Goal: Transaction & Acquisition: Purchase product/service

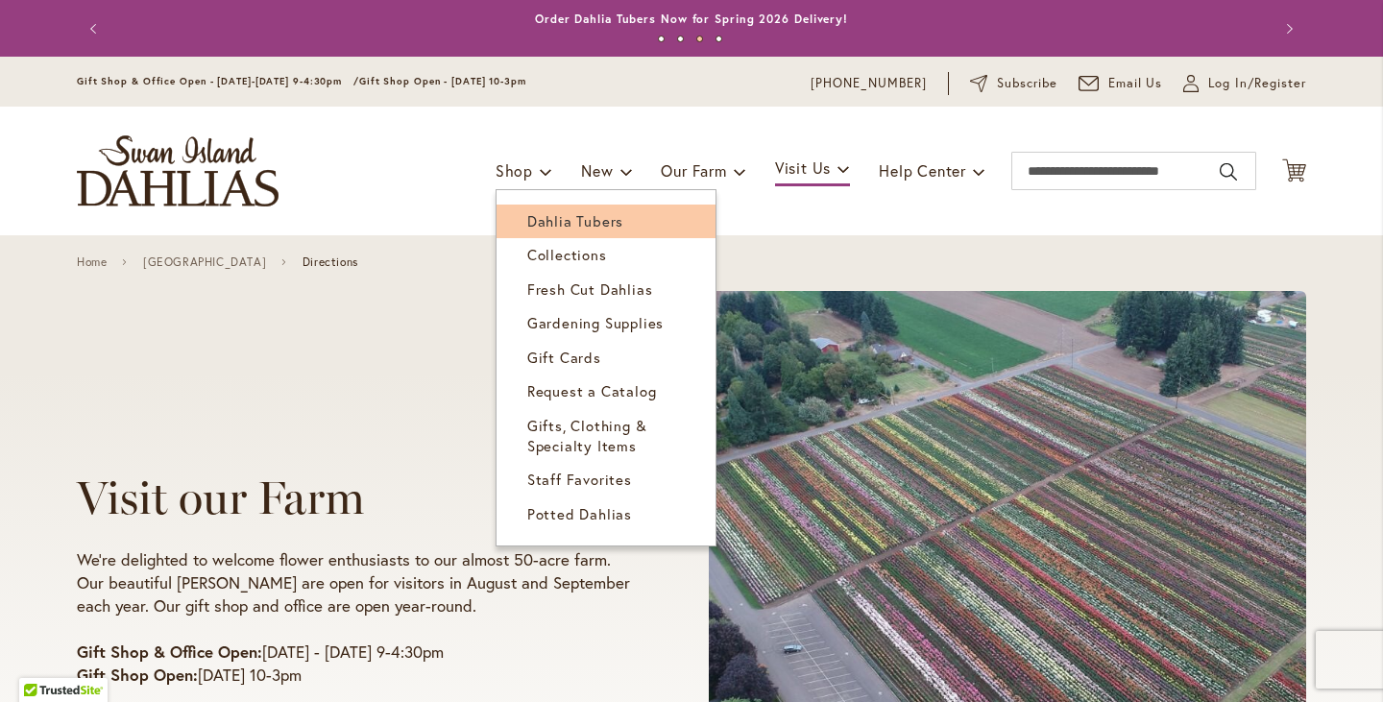
click at [527, 220] on span "Dahlia Tubers" at bounding box center [575, 220] width 96 height 19
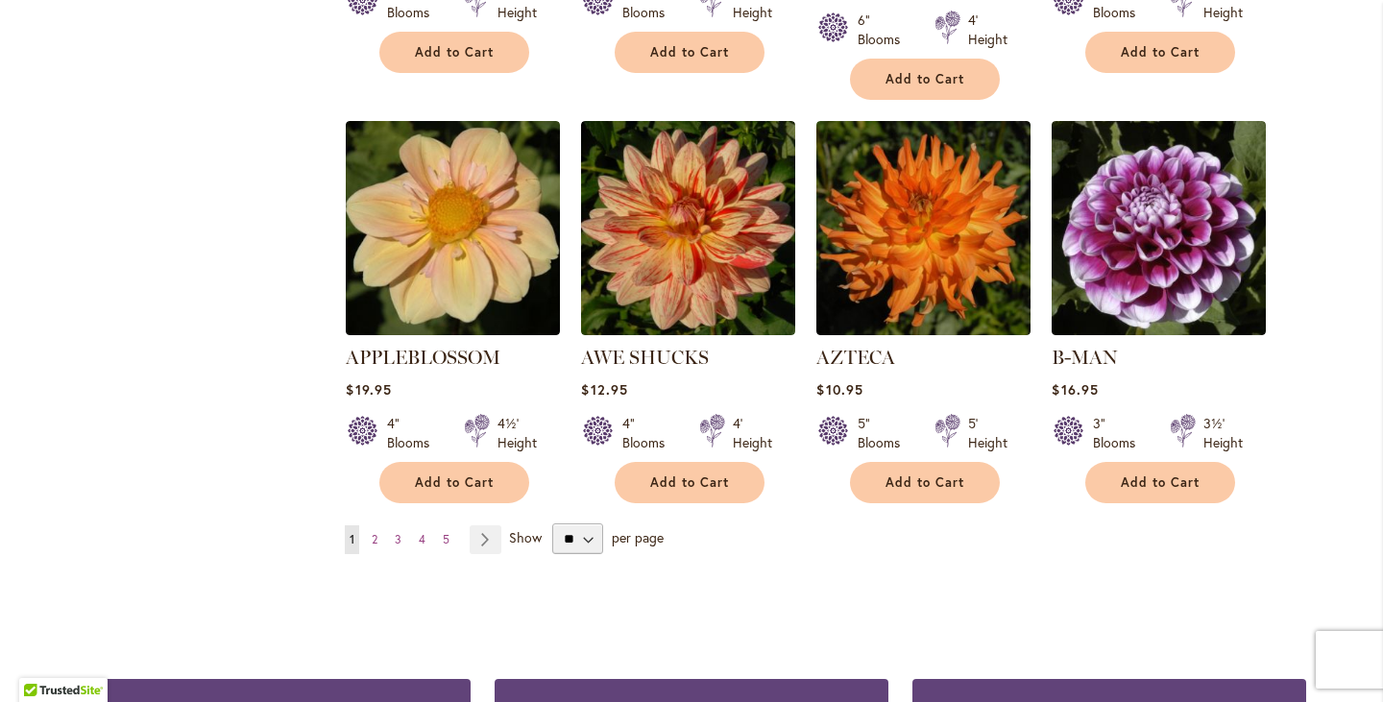
scroll to position [1598, 0]
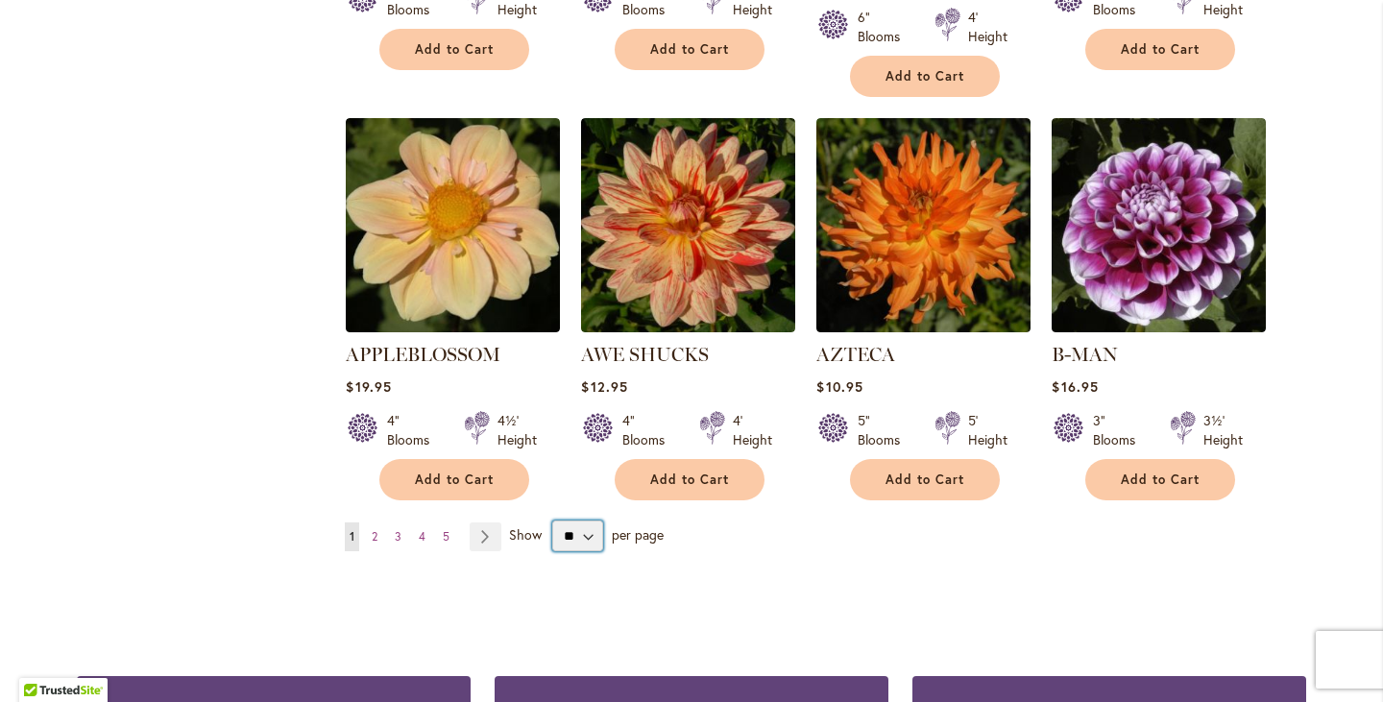
click at [561, 521] on select "** ** ** **" at bounding box center [577, 536] width 51 height 31
select select "**"
click at [552, 521] on select "** ** ** **" at bounding box center [577, 536] width 51 height 31
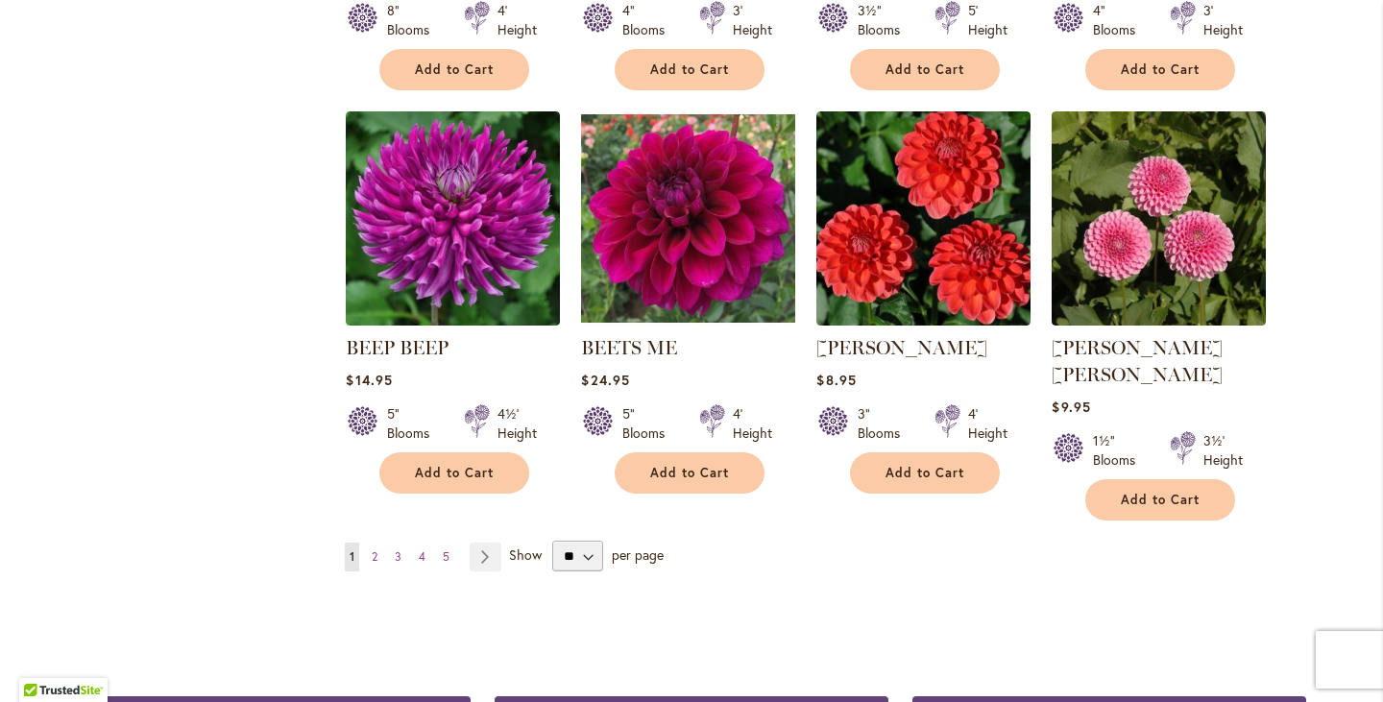
scroll to position [3221, 0]
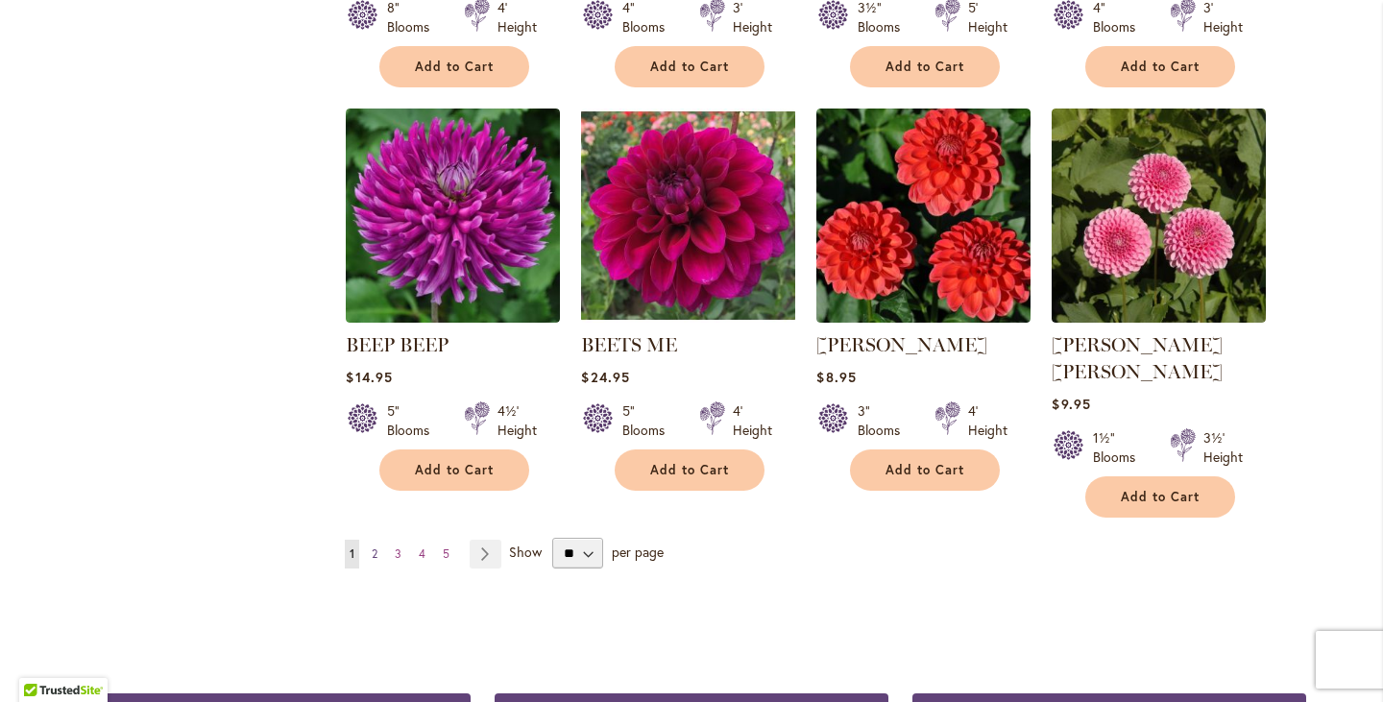
click at [372, 546] on span "2" at bounding box center [375, 553] width 6 height 14
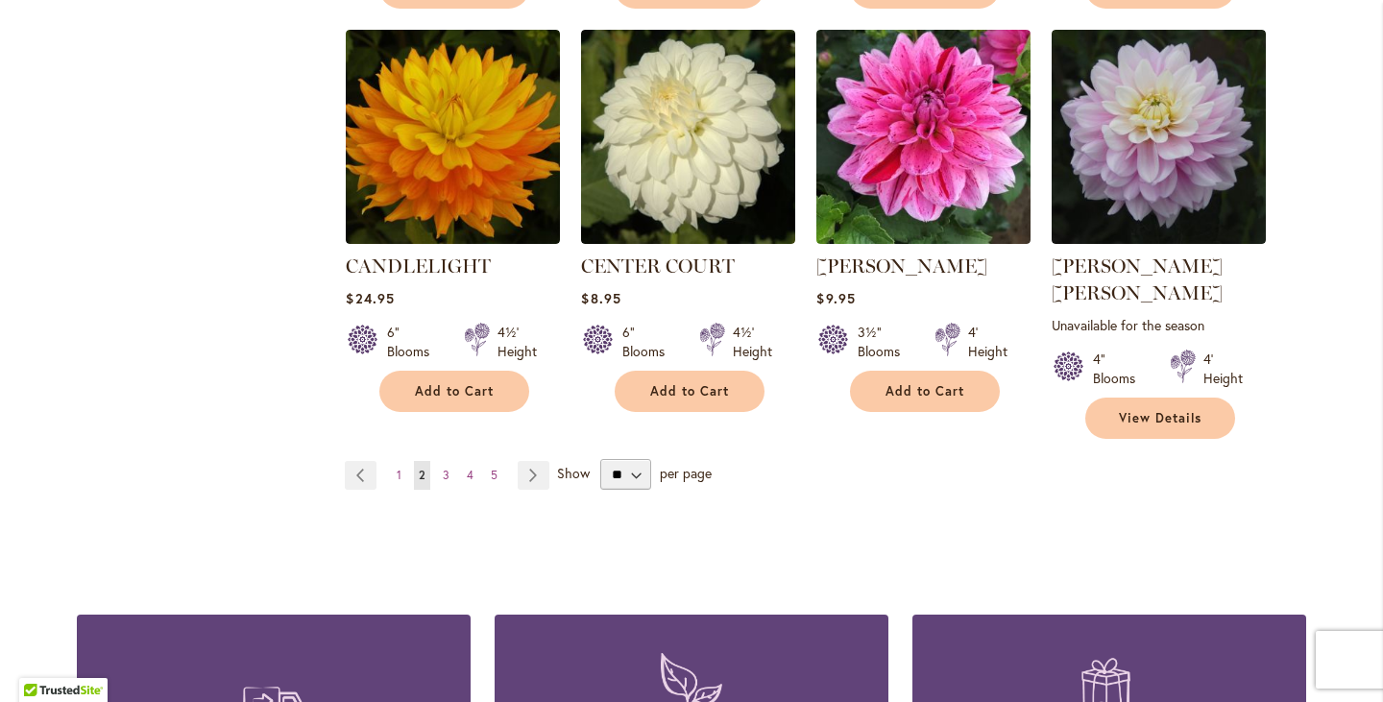
scroll to position [3249, 0]
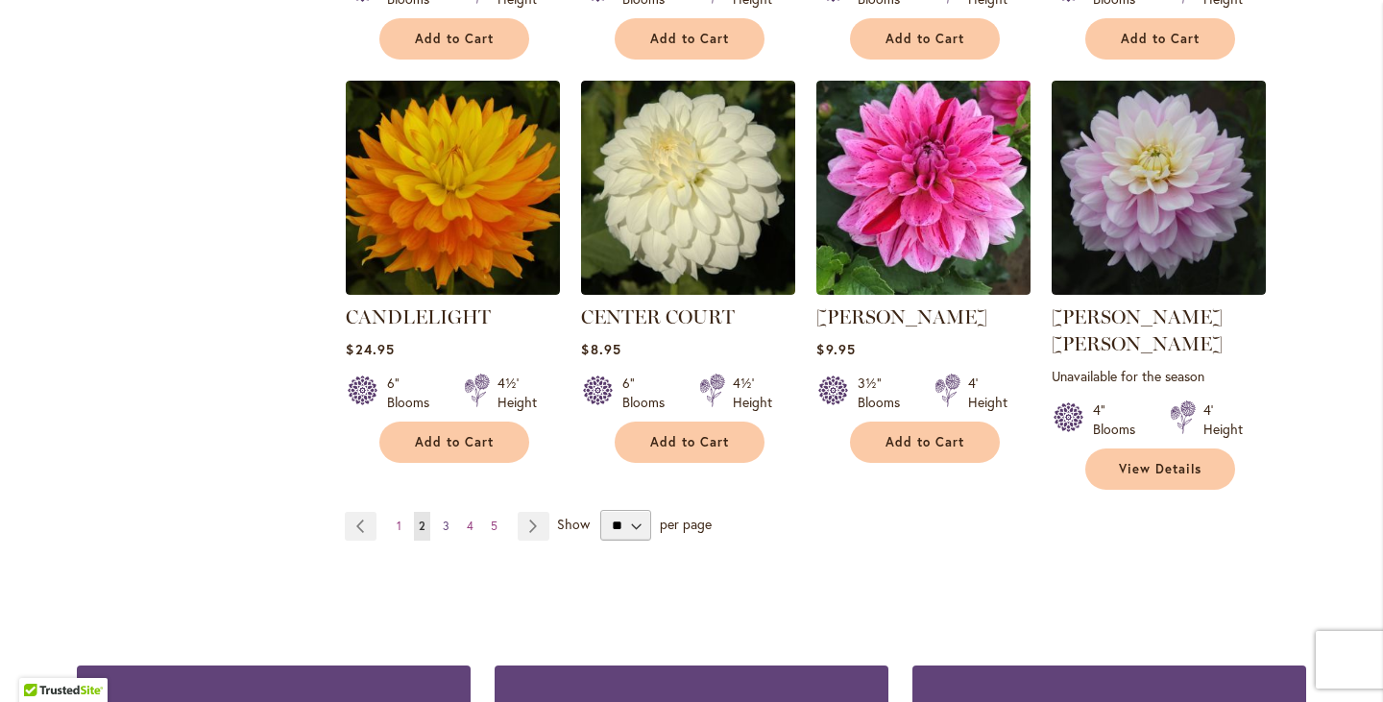
click at [443, 519] on span "3" at bounding box center [446, 526] width 7 height 14
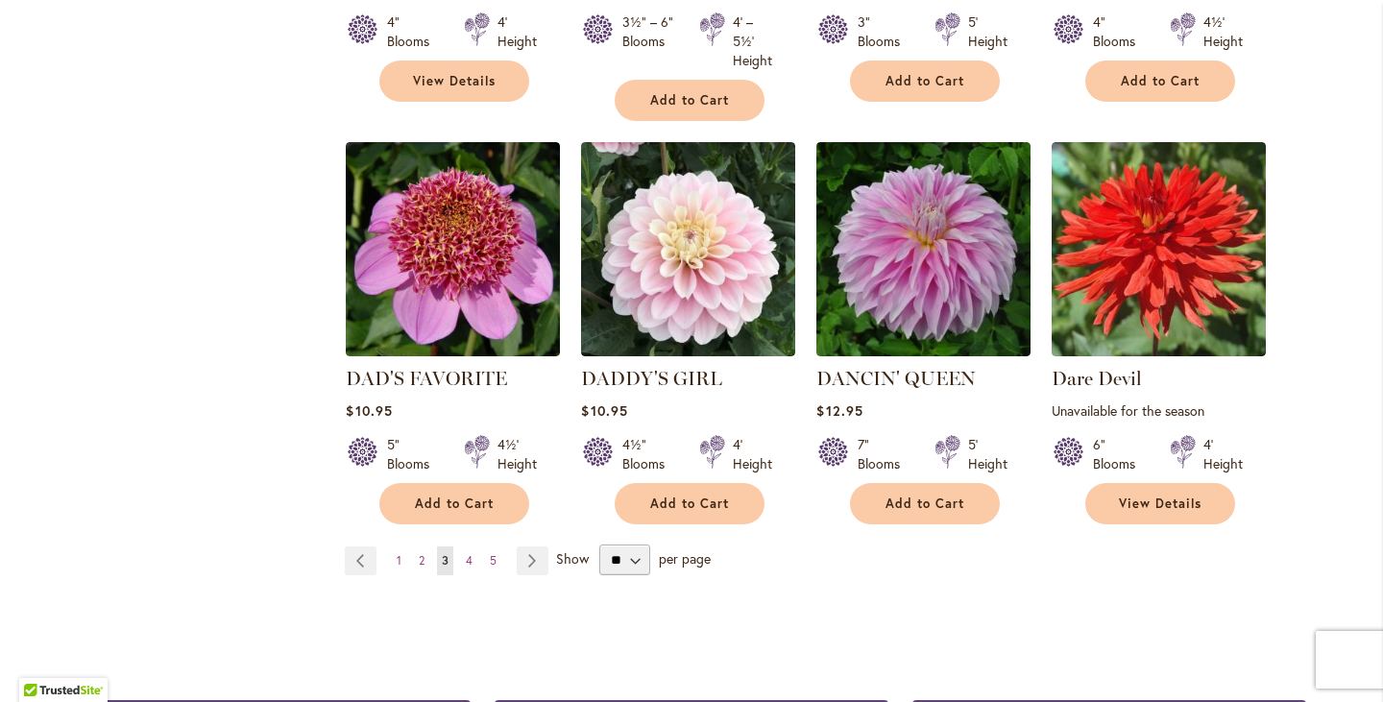
scroll to position [3294, 0]
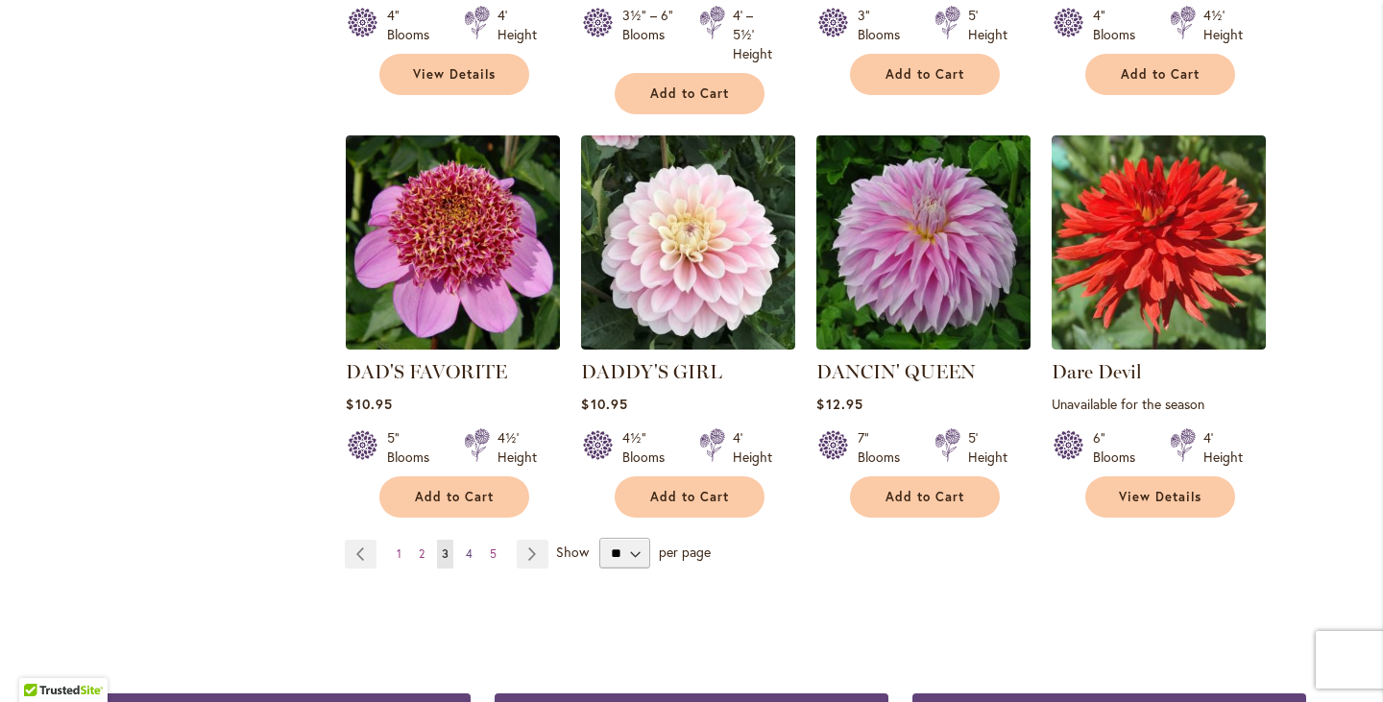
click at [466, 546] on span "4" at bounding box center [469, 553] width 7 height 14
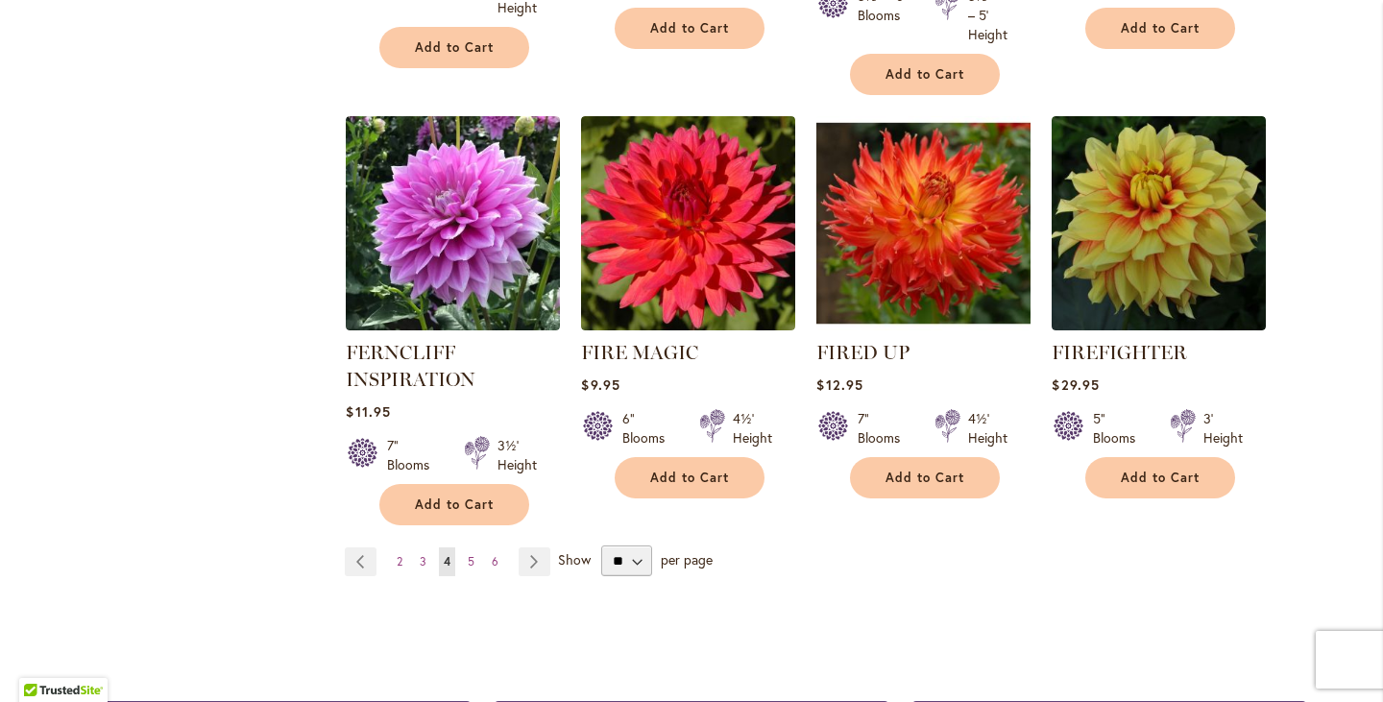
scroll to position [3300, 0]
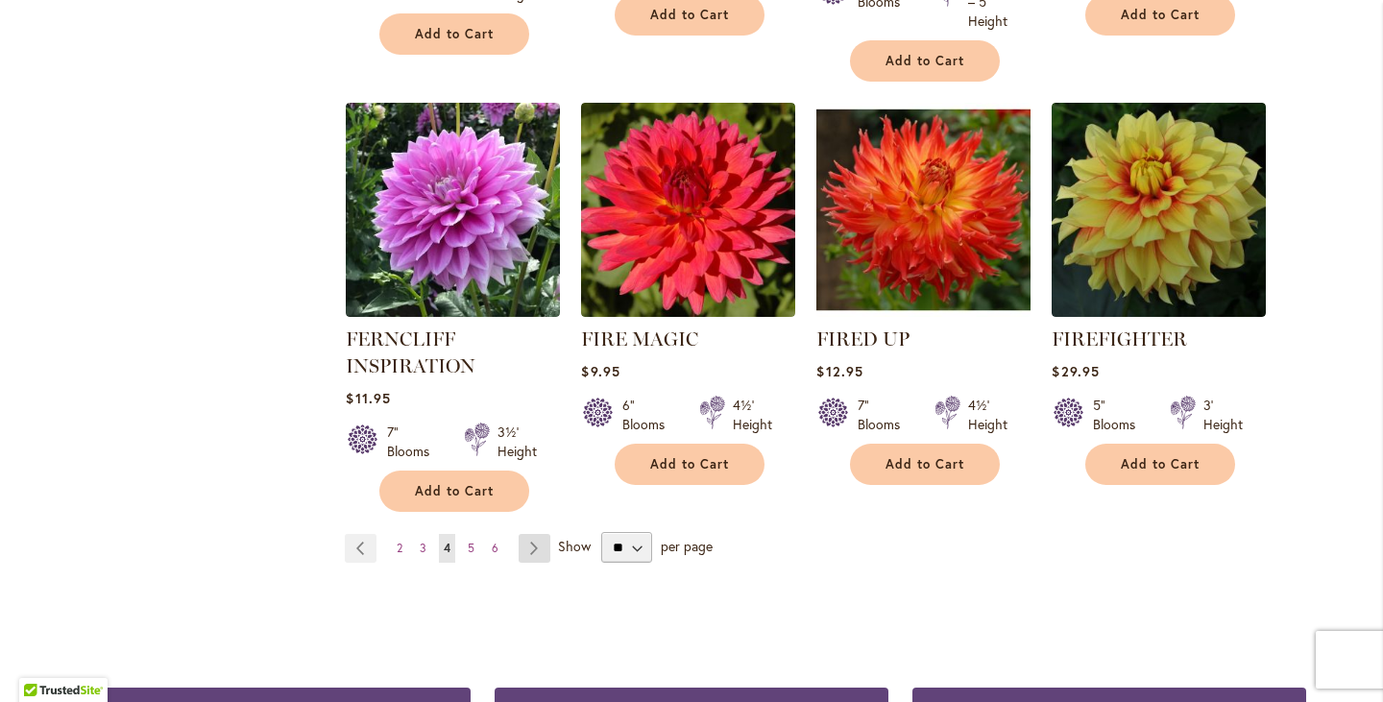
click at [526, 534] on link "Page Next" at bounding box center [535, 548] width 32 height 29
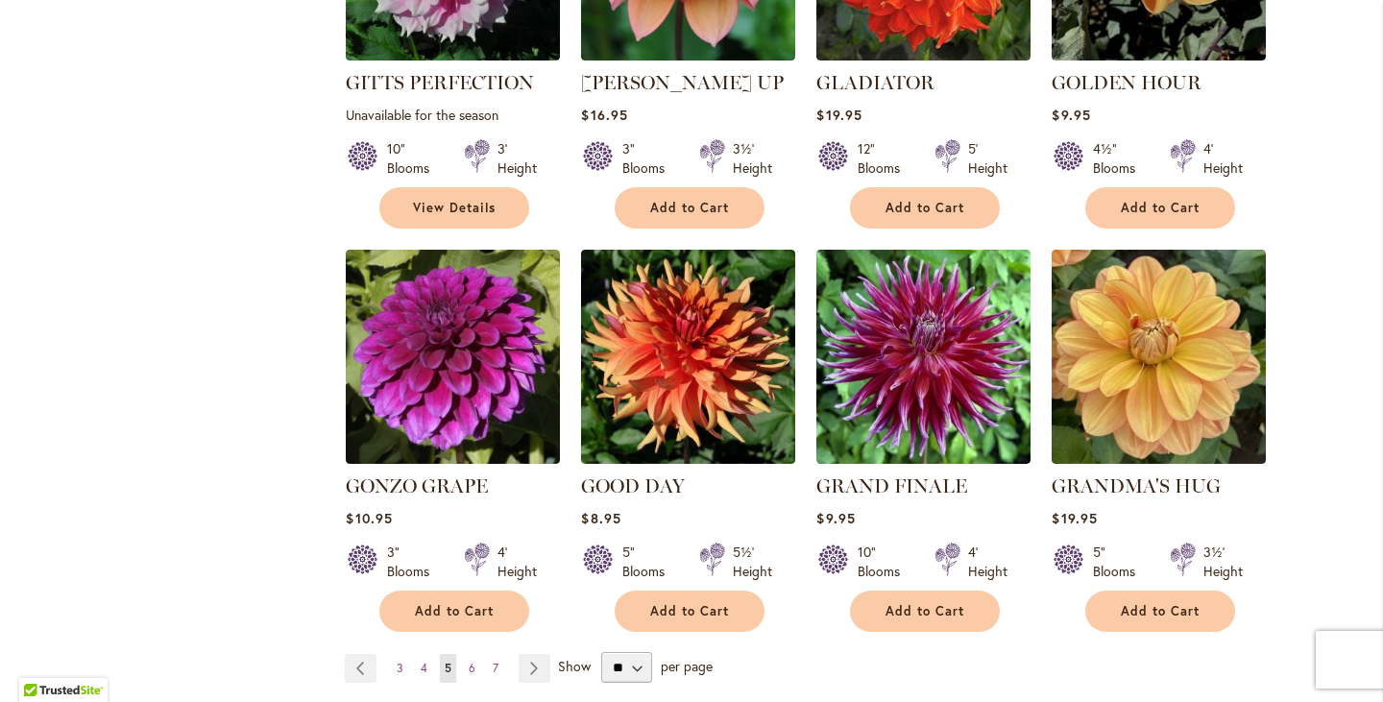
scroll to position [3201, 0]
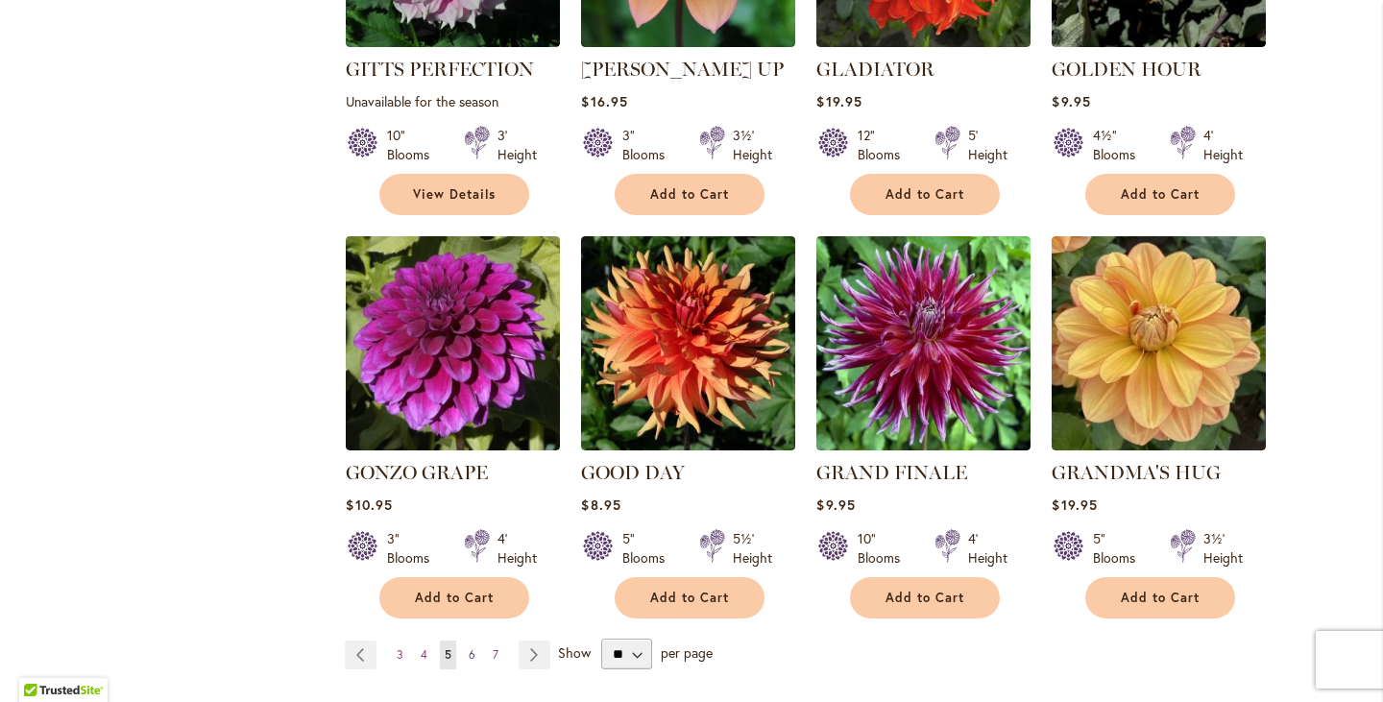
click at [469, 647] on span "6" at bounding box center [472, 654] width 7 height 14
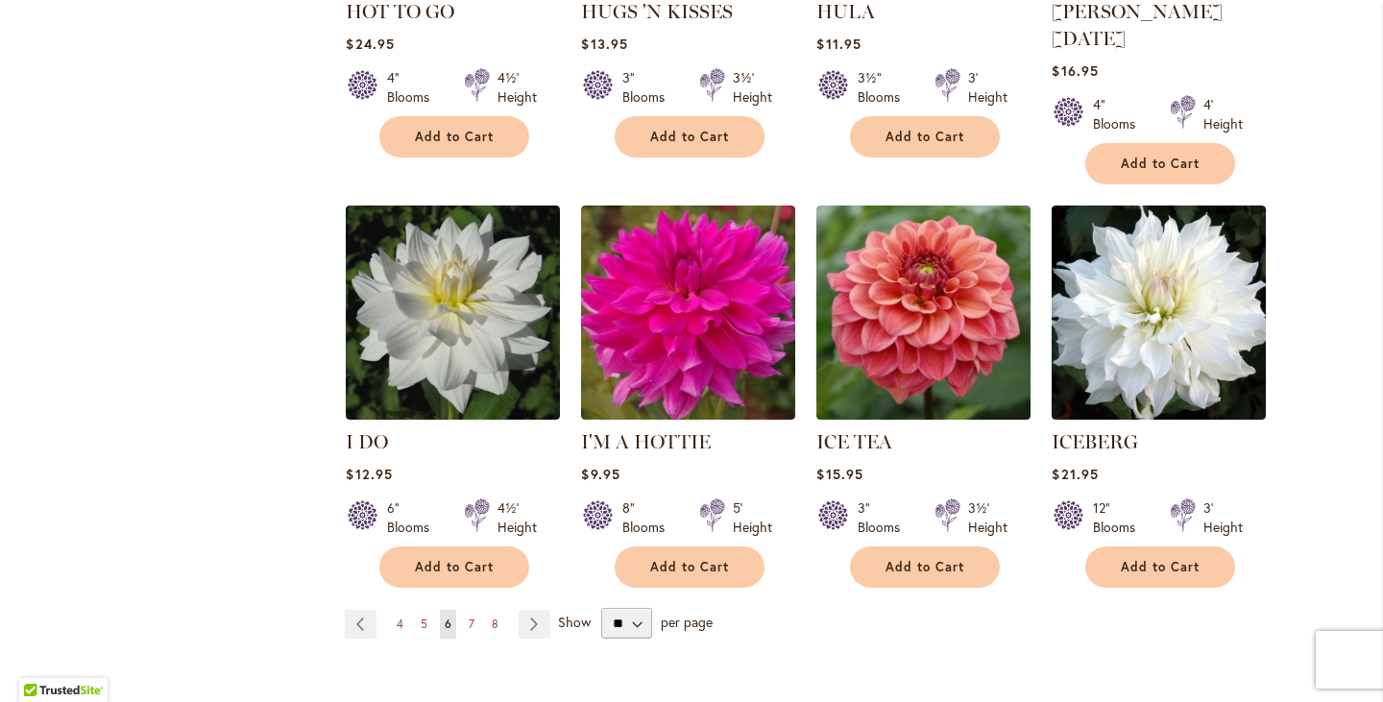
scroll to position [3231, 0]
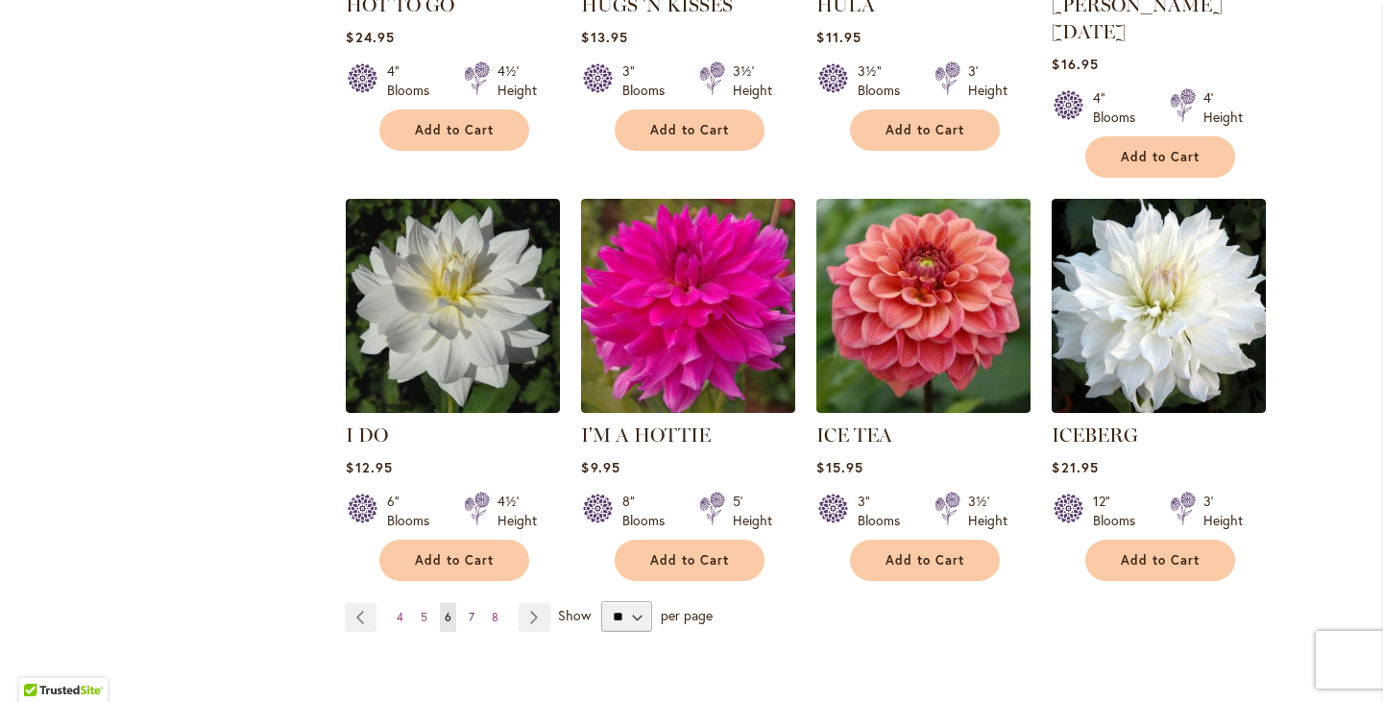
click at [469, 610] on span "7" at bounding box center [472, 617] width 6 height 14
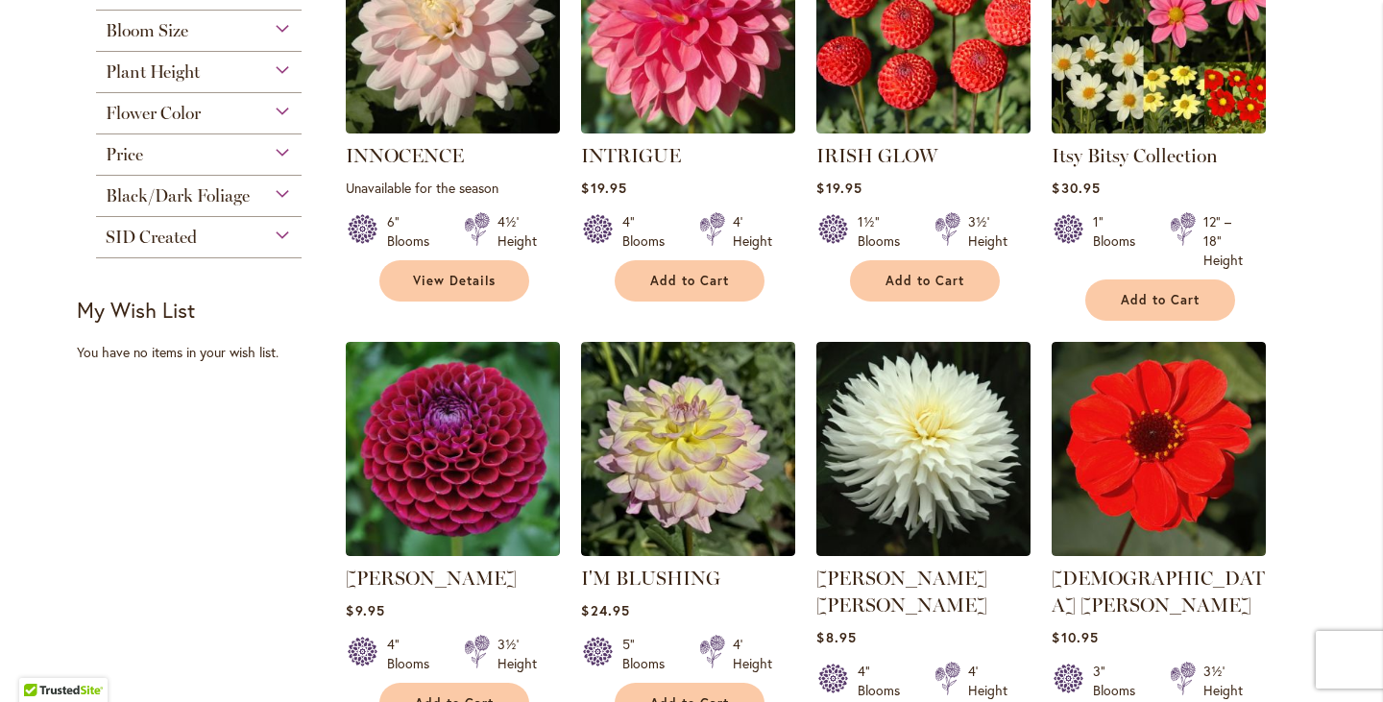
scroll to position [1001, 0]
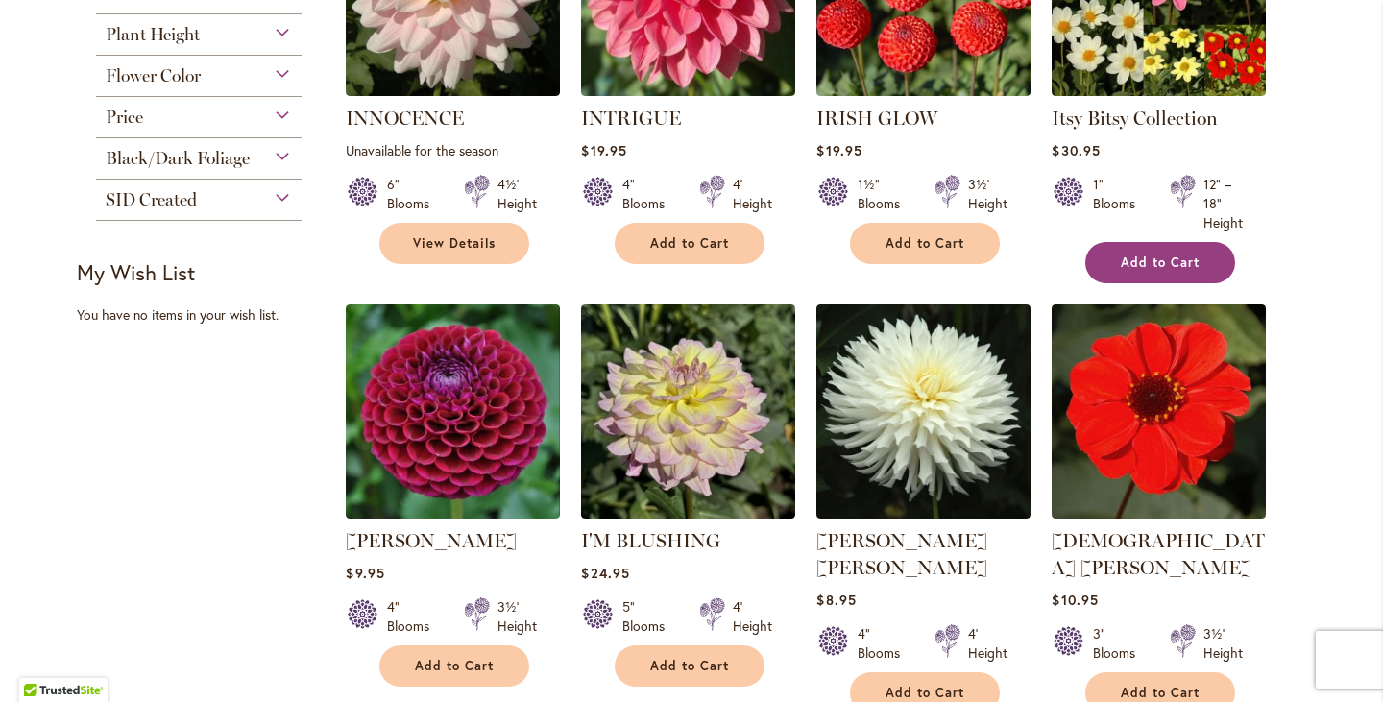
click at [1162, 260] on span "Add to Cart" at bounding box center [1160, 263] width 79 height 16
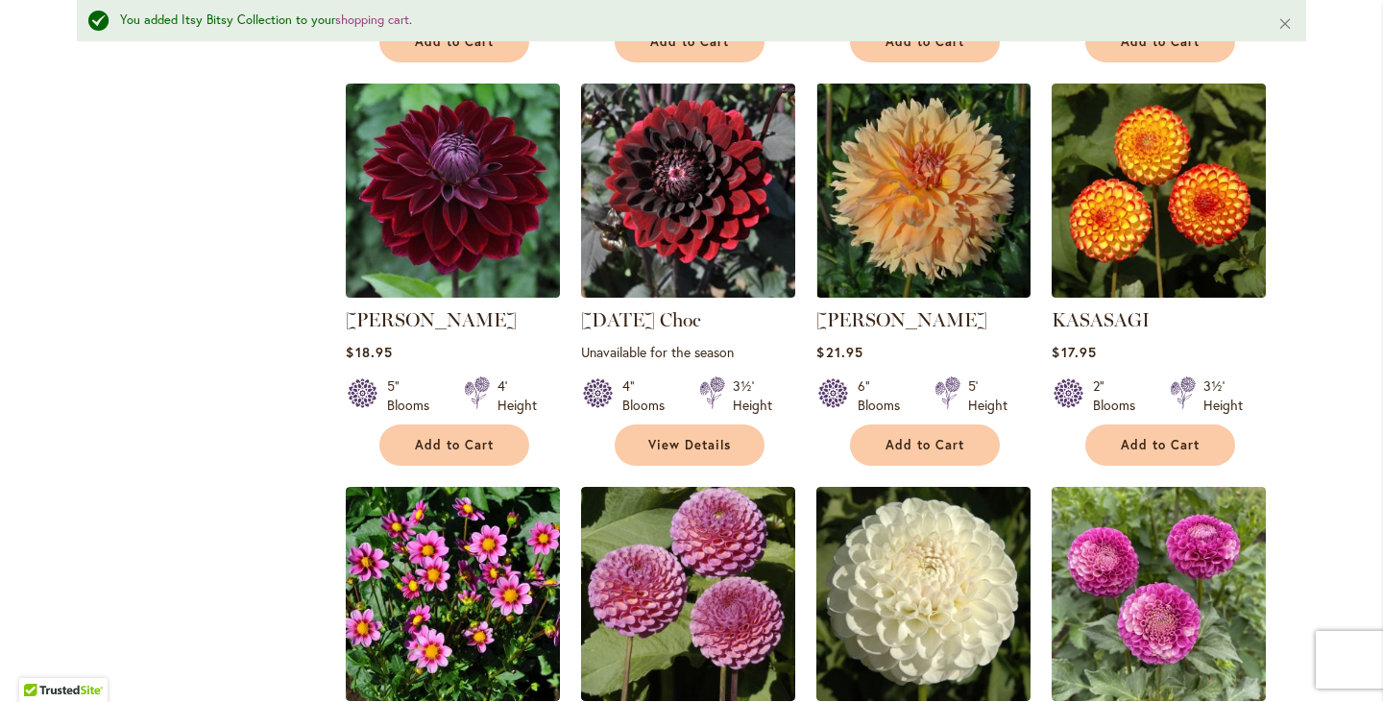
scroll to position [2540, 0]
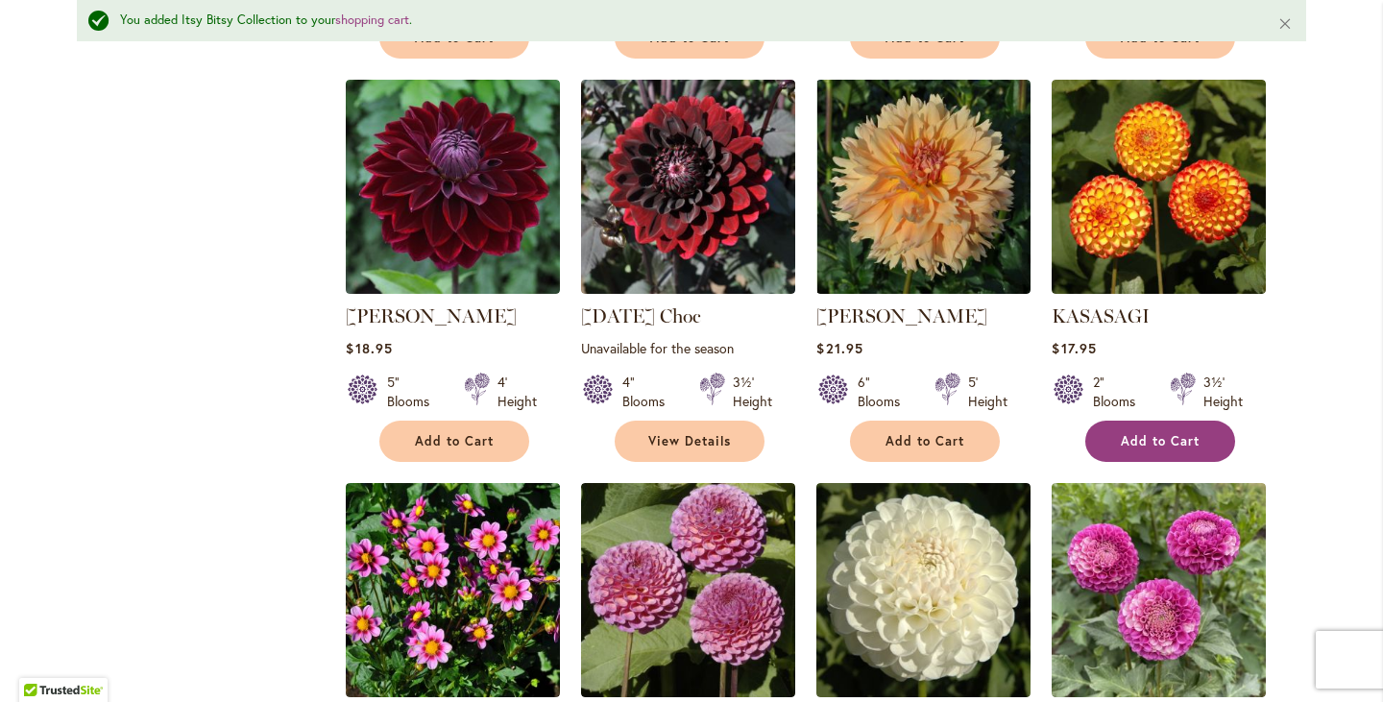
click at [1151, 433] on span "Add to Cart" at bounding box center [1160, 441] width 79 height 16
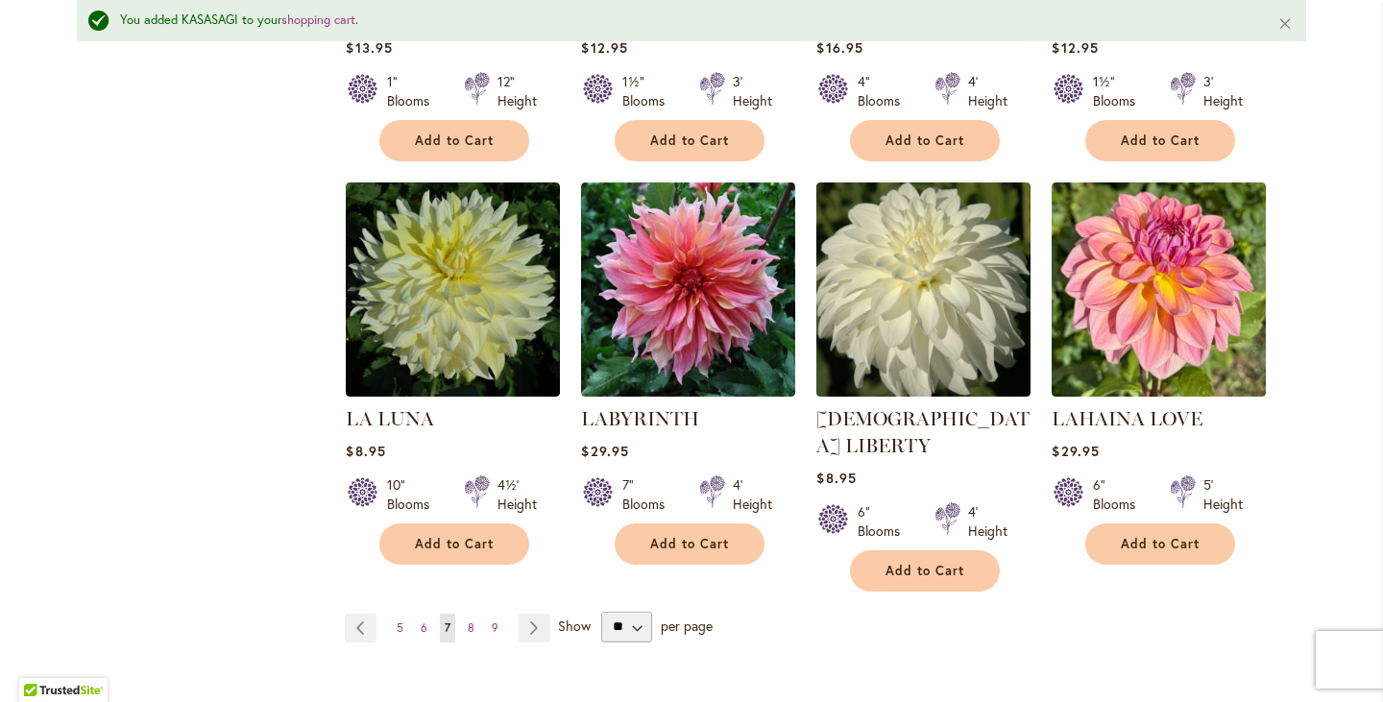
scroll to position [3248, 0]
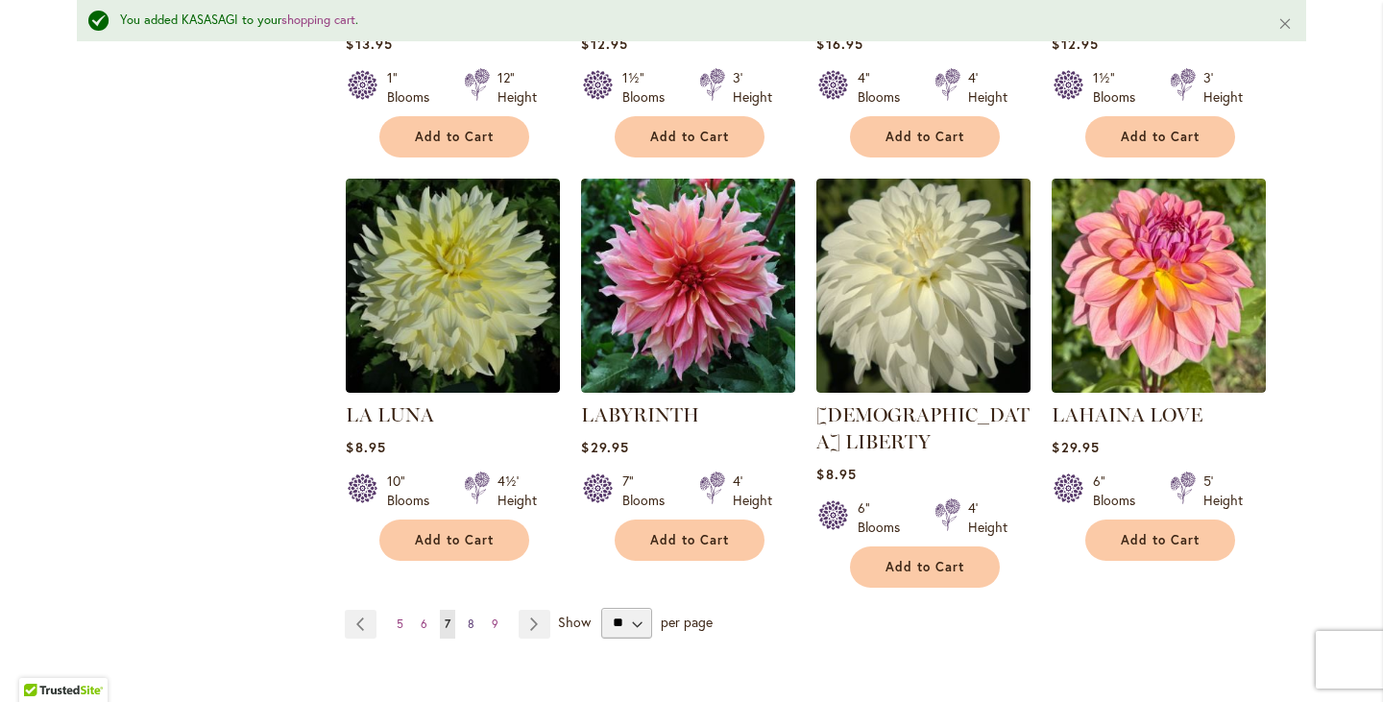
click at [468, 617] on span "8" at bounding box center [471, 624] width 7 height 14
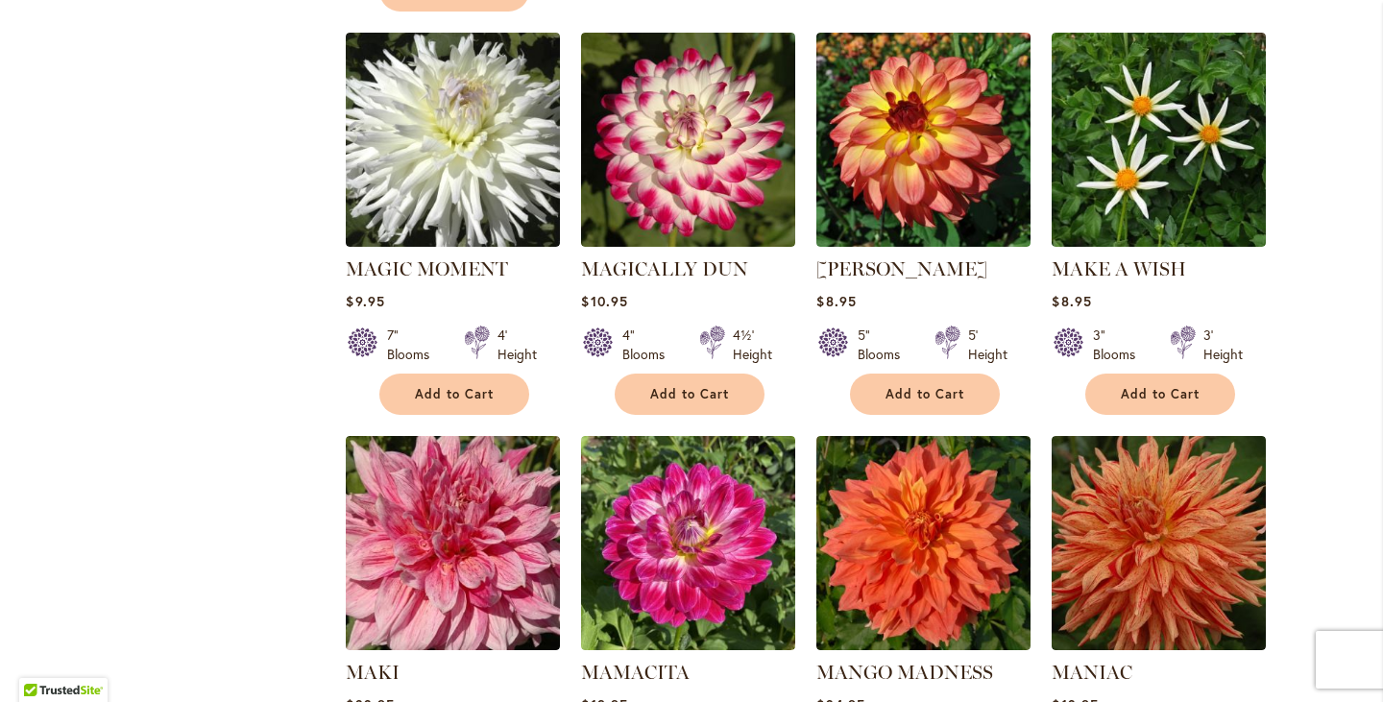
scroll to position [2510, 0]
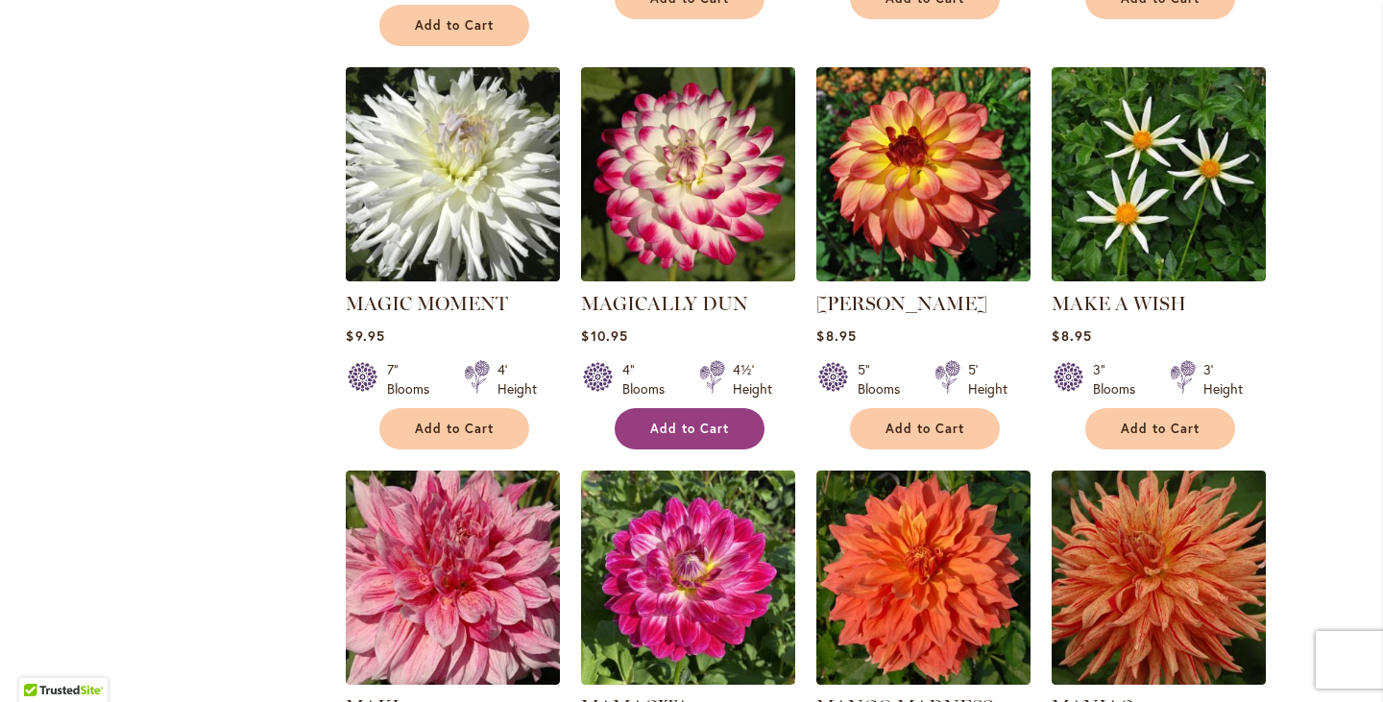
click at [703, 408] on button "Add to Cart" at bounding box center [690, 428] width 150 height 41
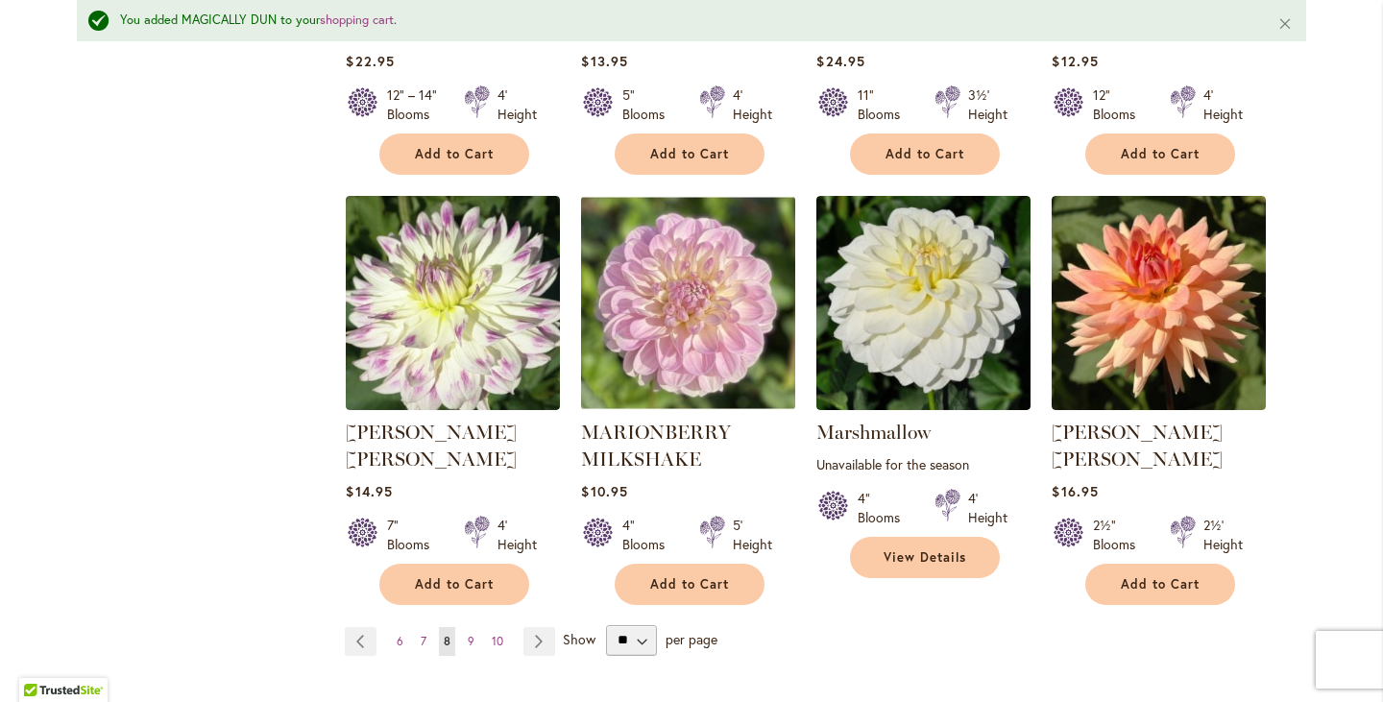
scroll to position [3241, 0]
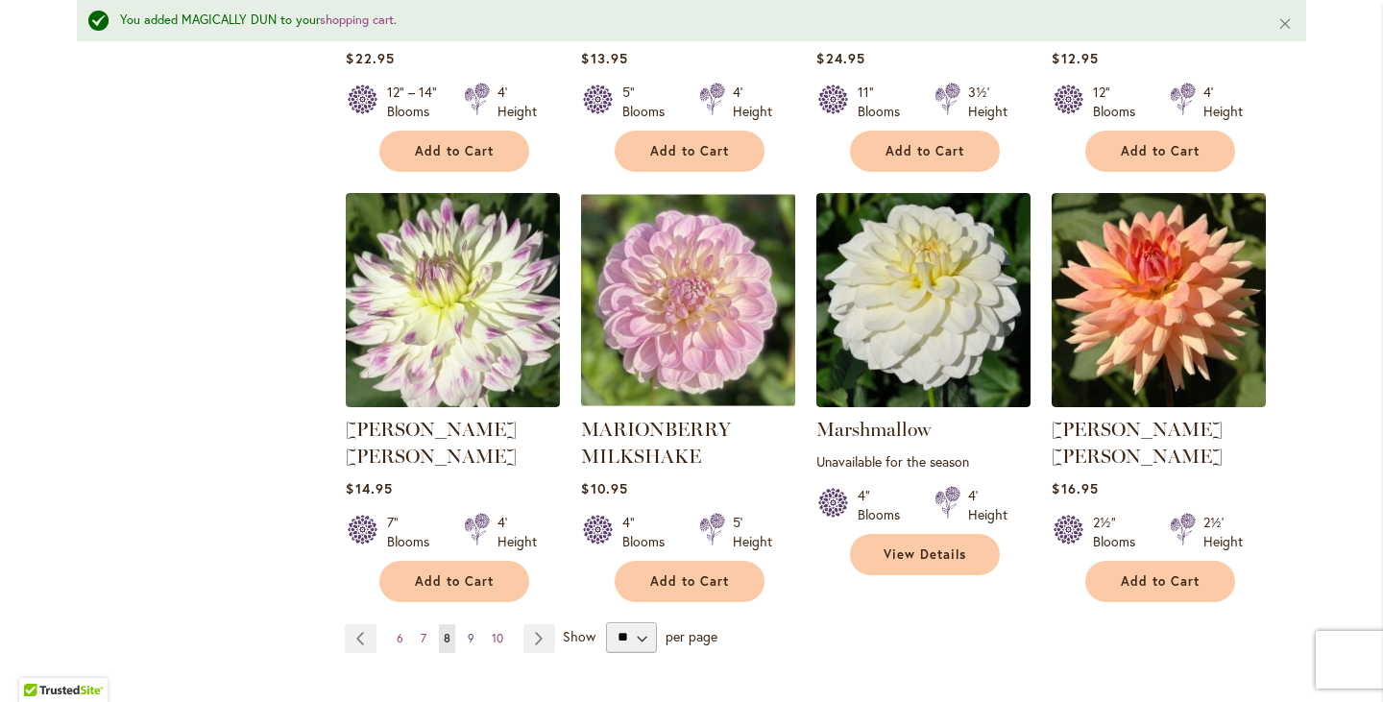
click at [468, 631] on span "9" at bounding box center [471, 638] width 7 height 14
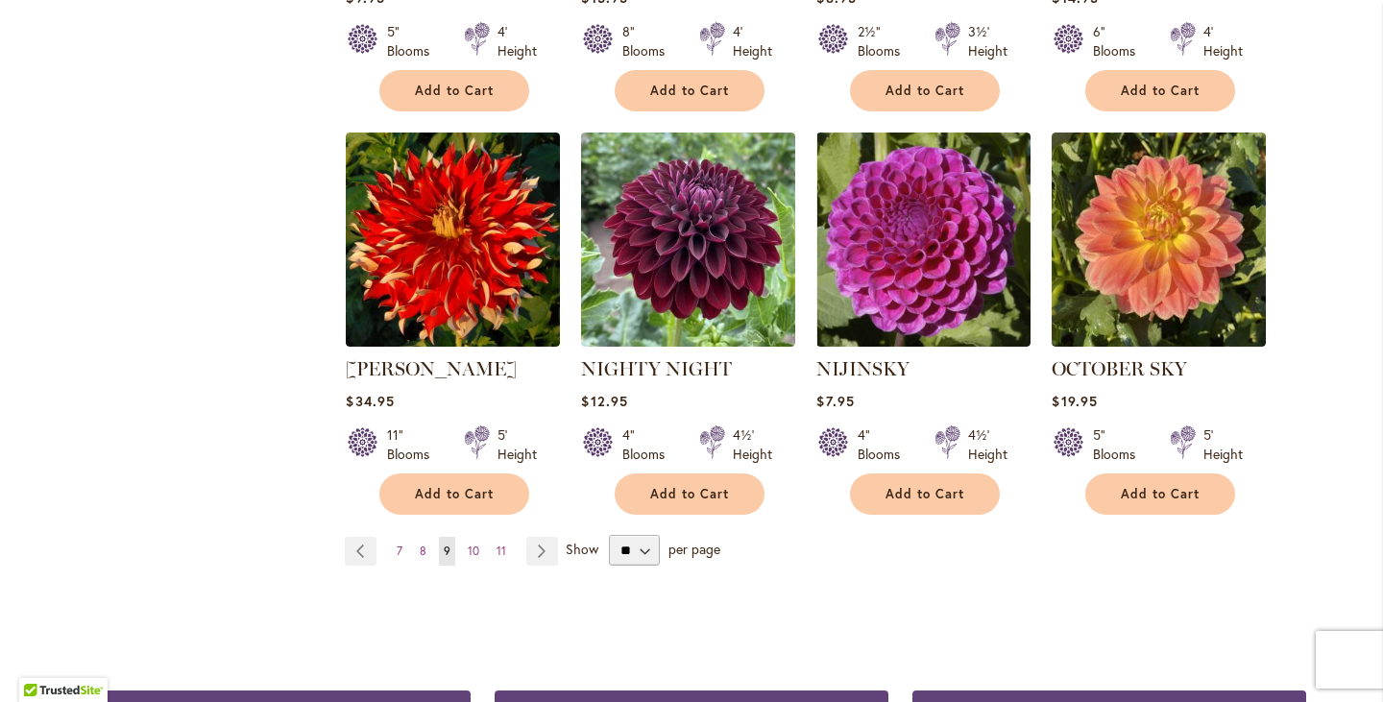
scroll to position [3279, 0]
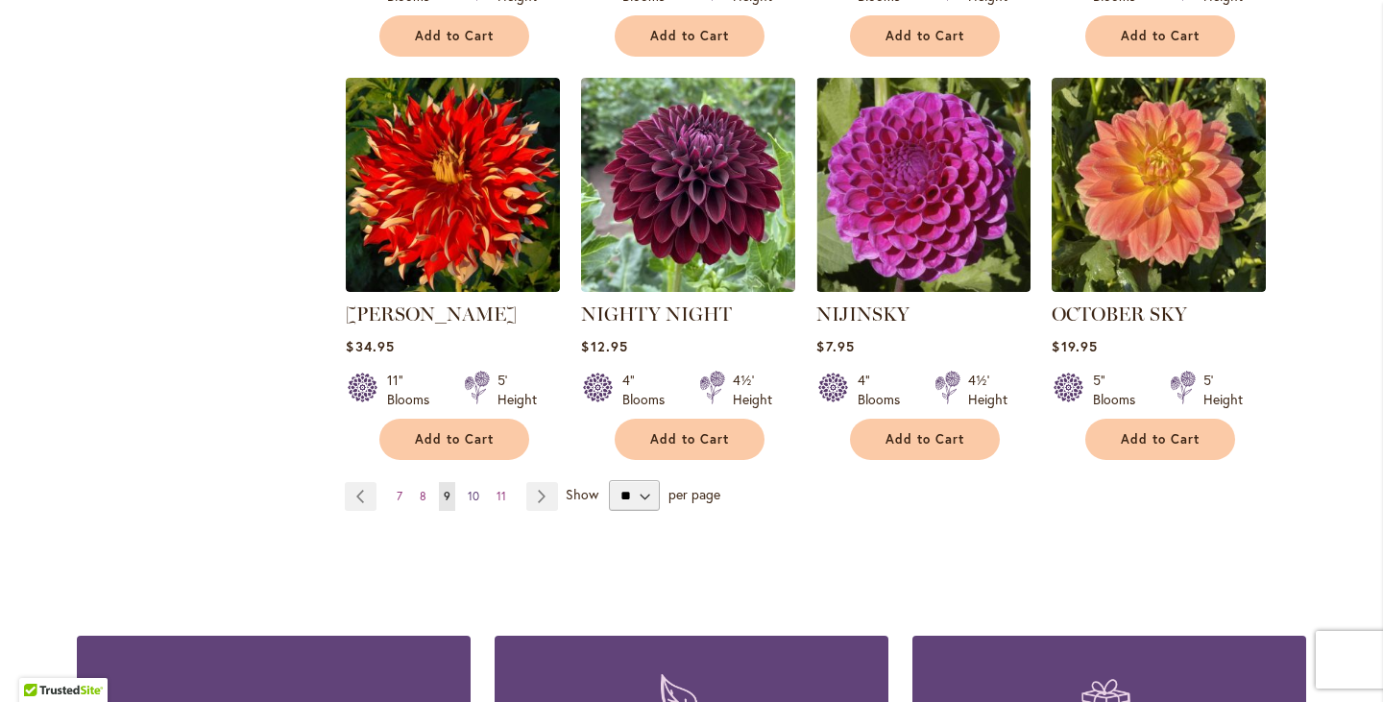
click at [473, 482] on link "Page 10" at bounding box center [473, 496] width 21 height 29
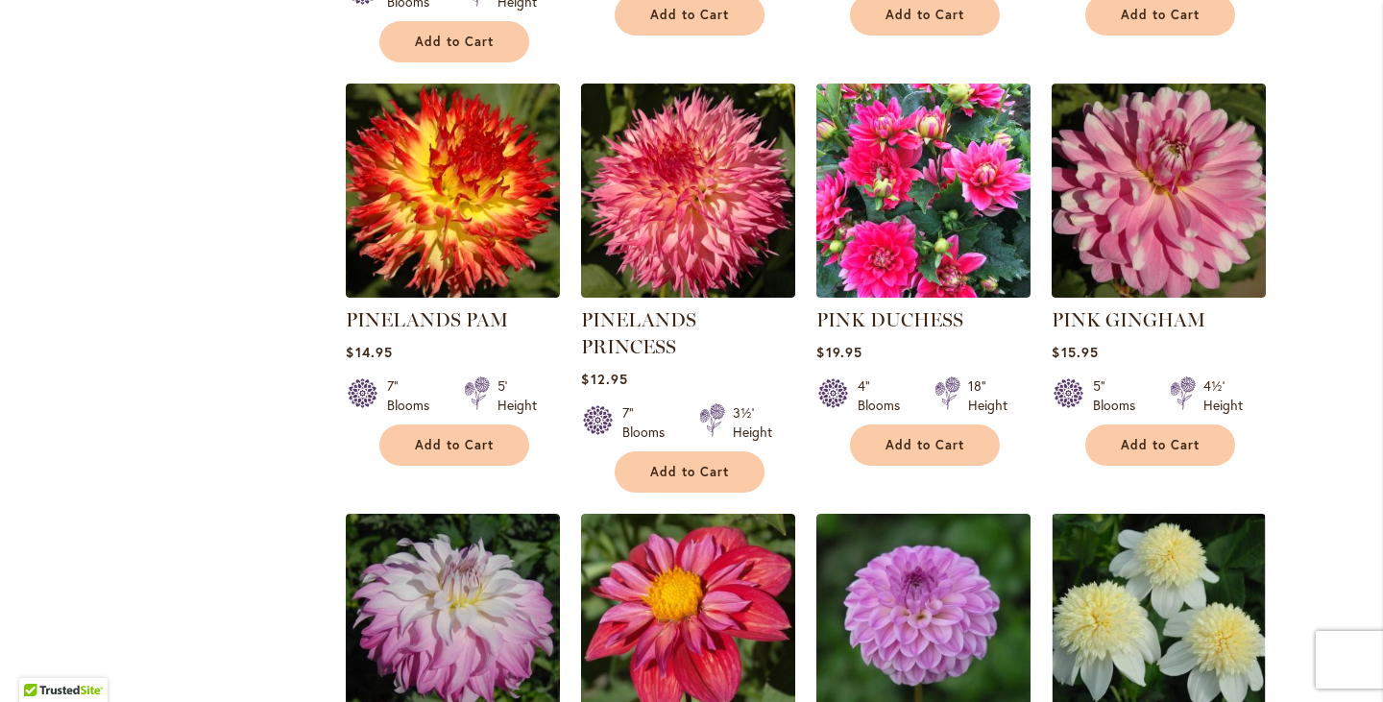
scroll to position [2917, 0]
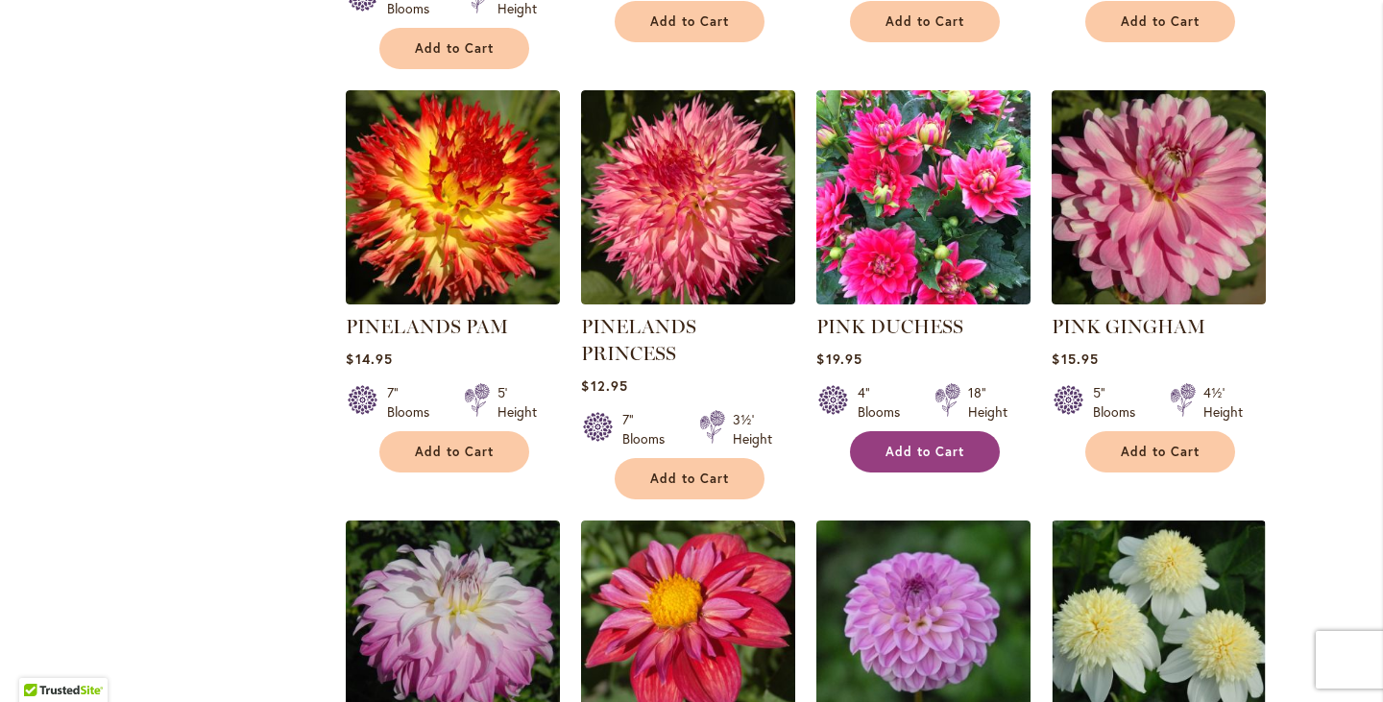
click at [895, 444] on span "Add to Cart" at bounding box center [925, 452] width 79 height 16
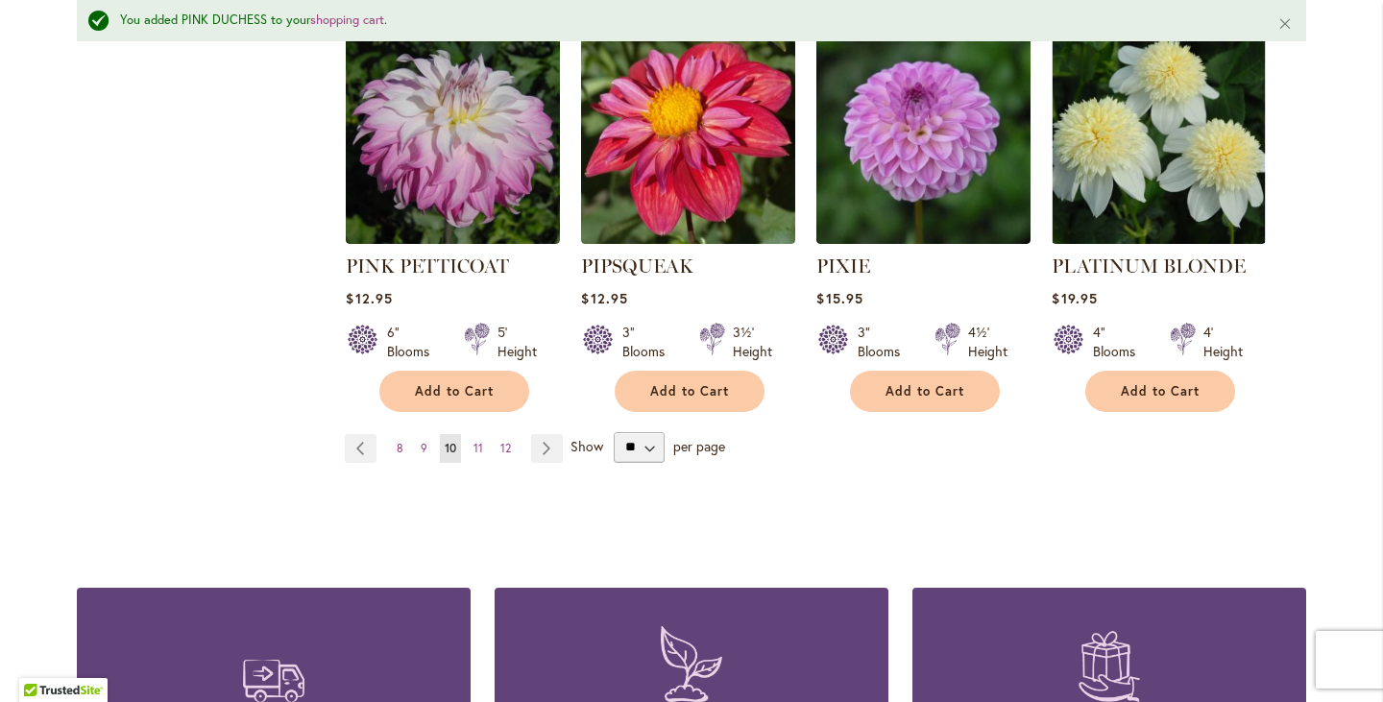
scroll to position [3462, 0]
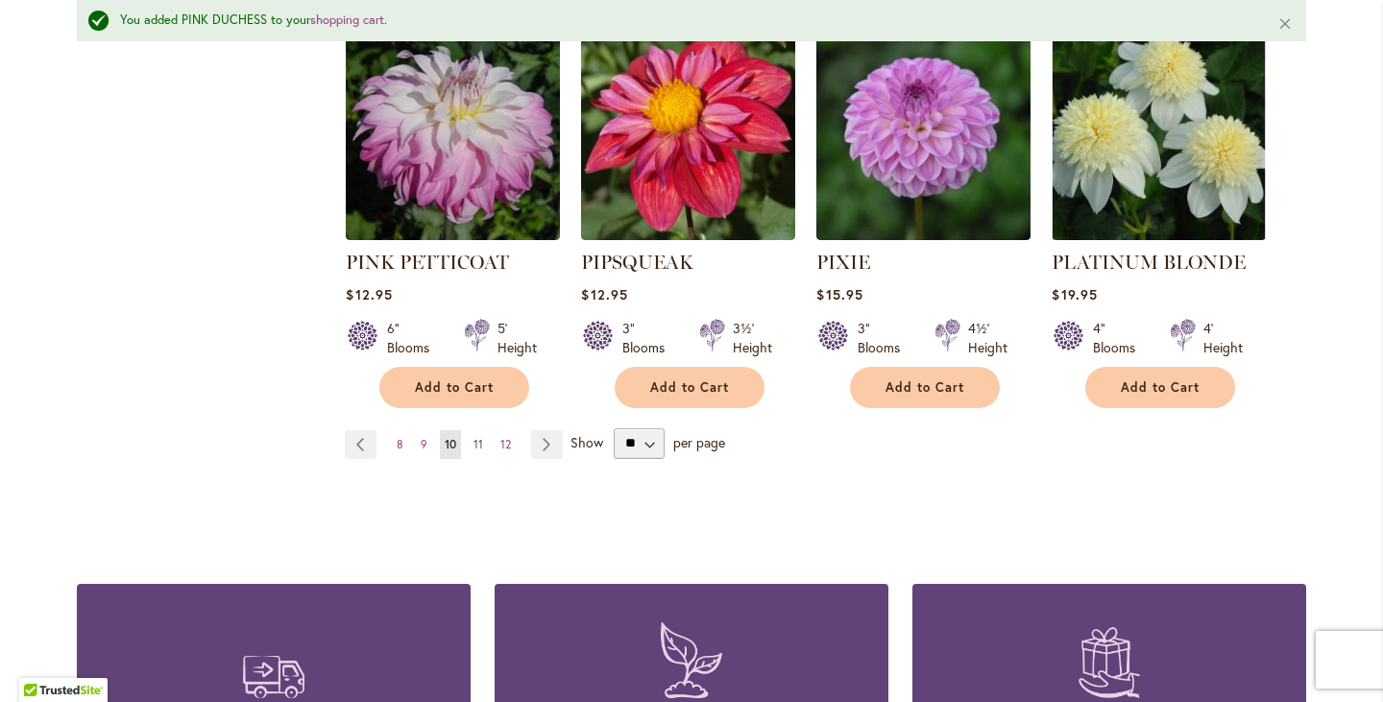
click at [473, 437] on span "11" at bounding box center [478, 444] width 10 height 14
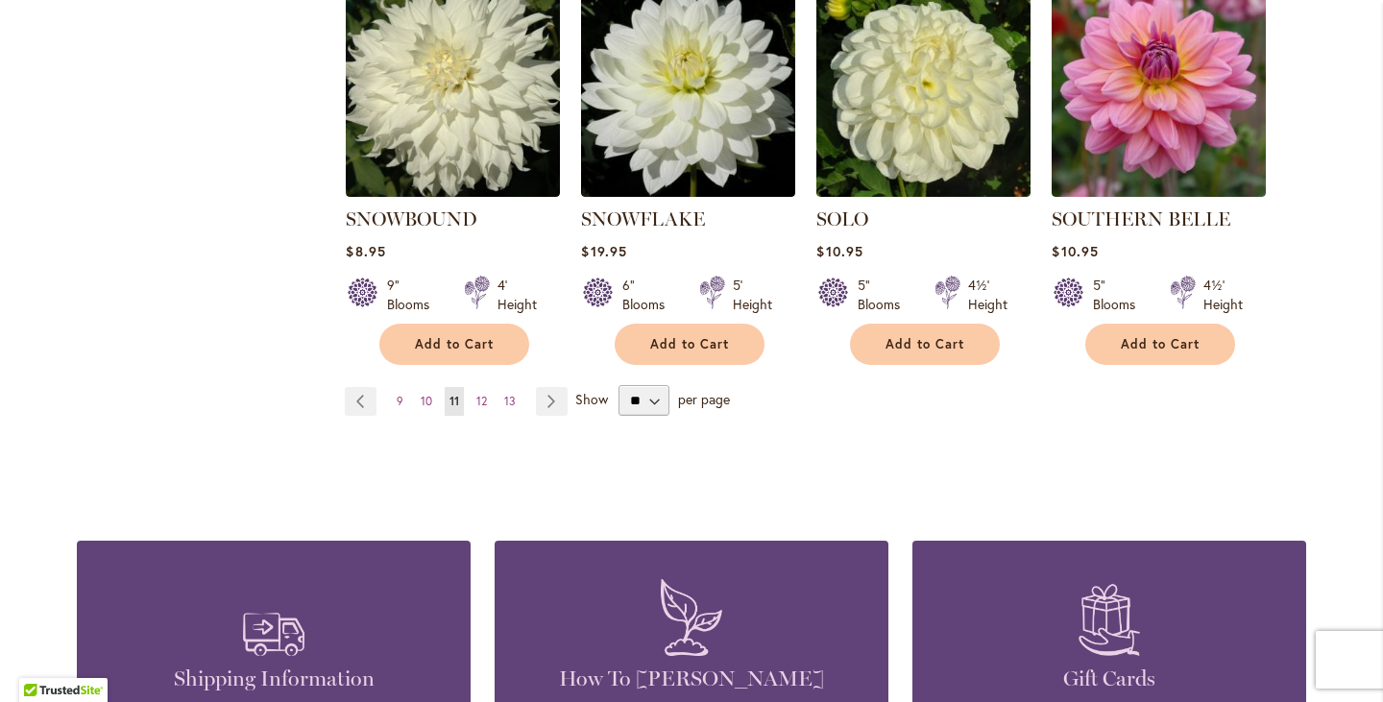
scroll to position [3381, 0]
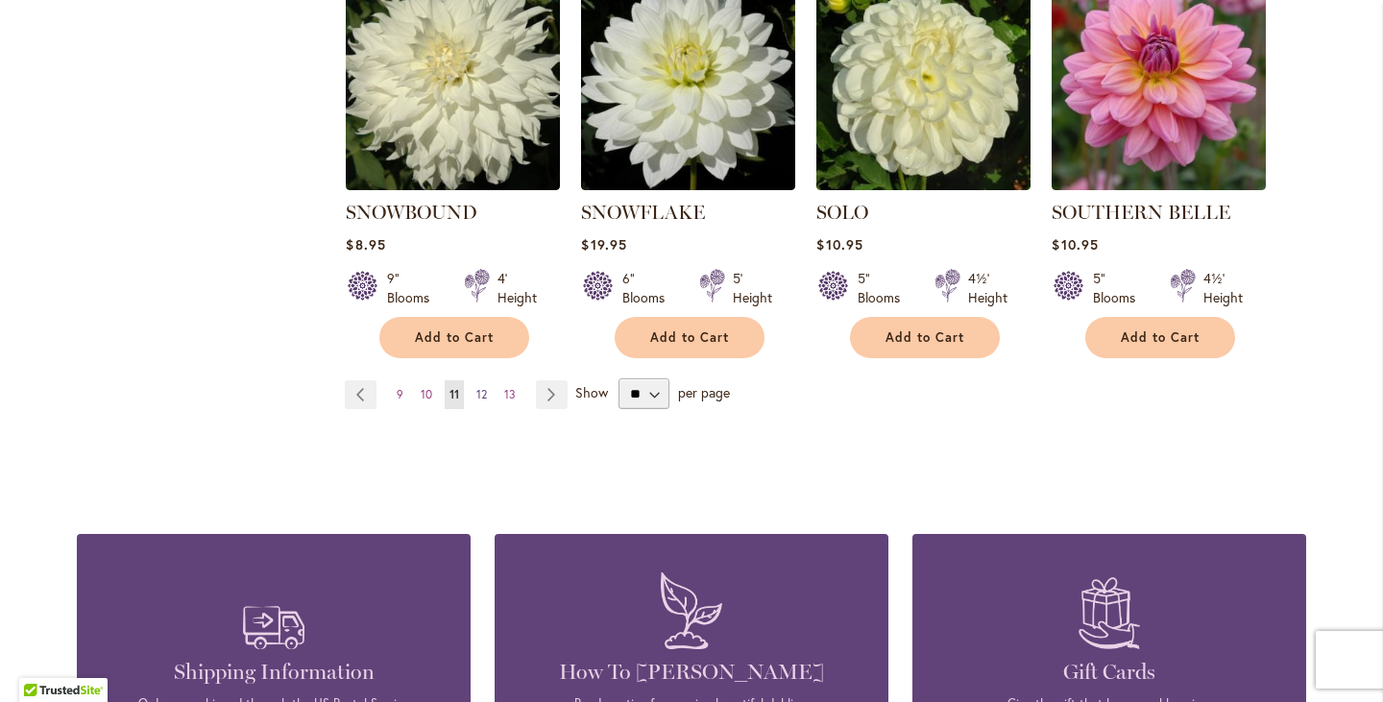
click at [478, 387] on span "12" at bounding box center [481, 394] width 11 height 14
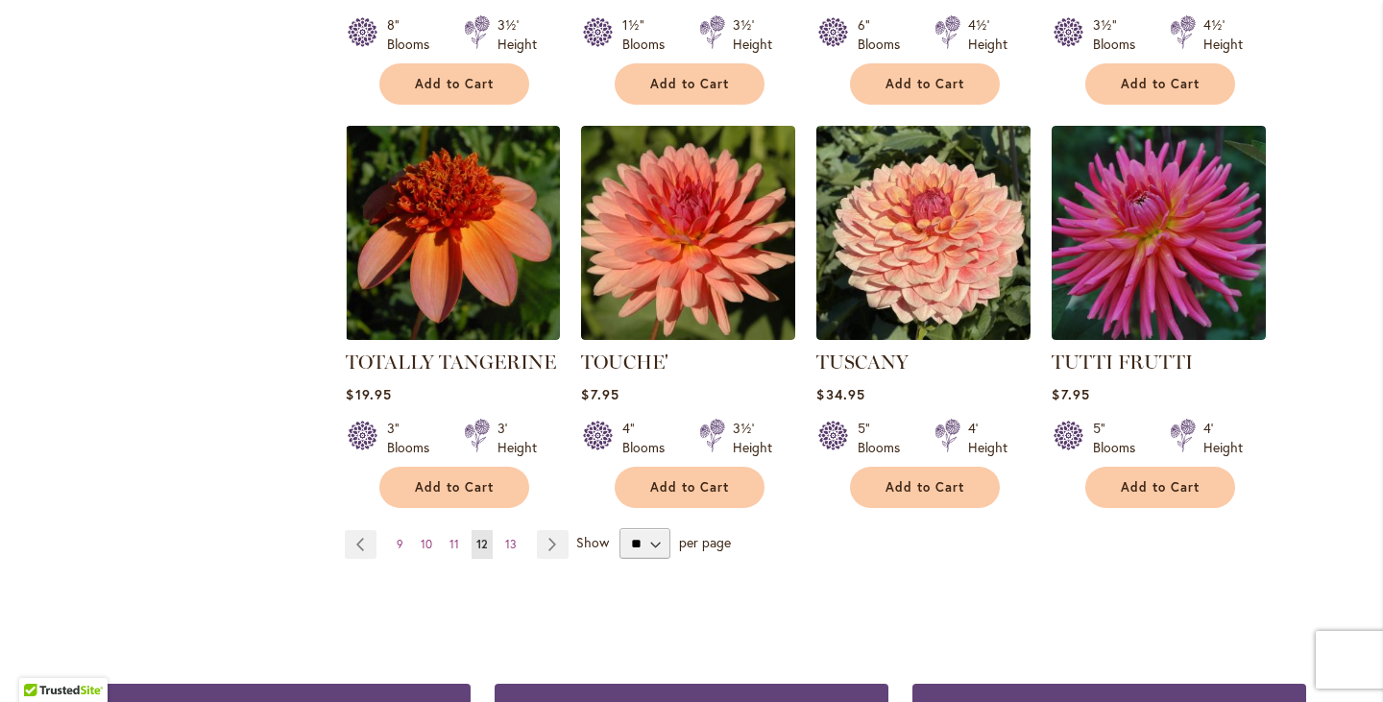
scroll to position [3247, 0]
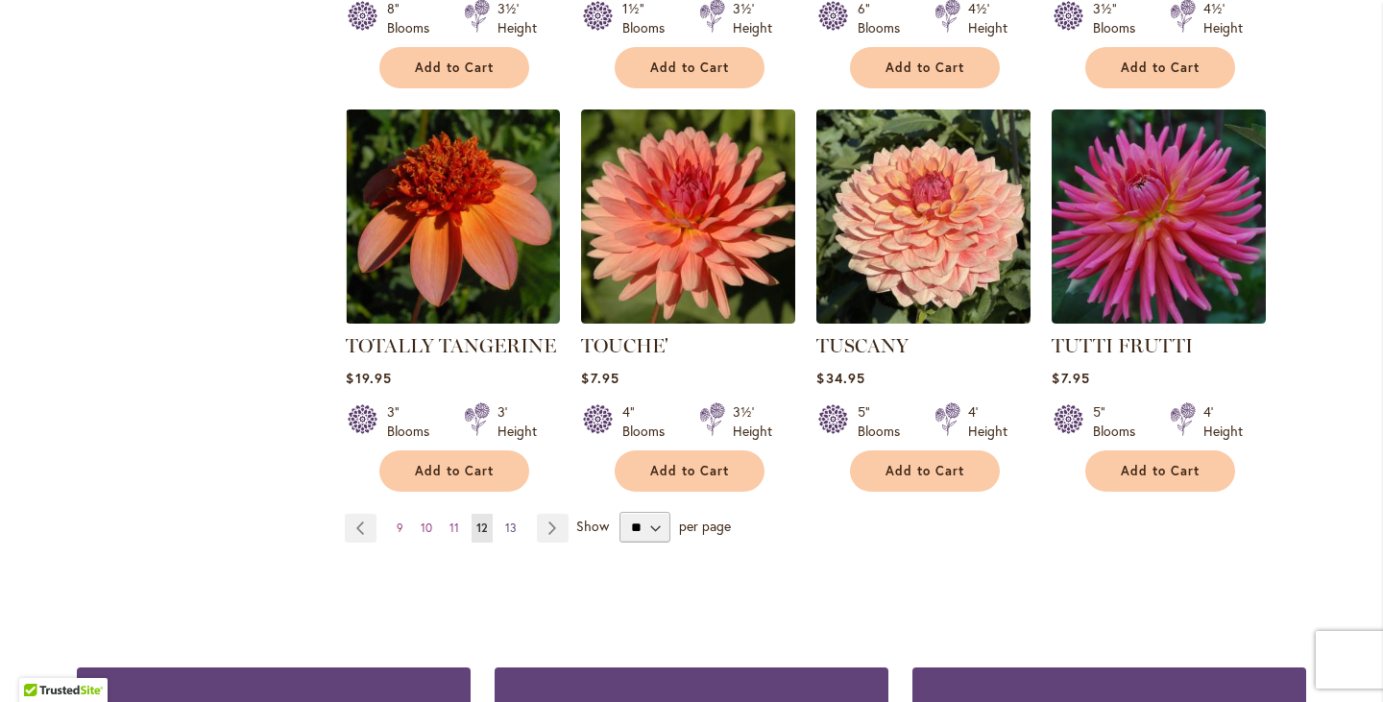
click at [506, 521] on span "13" at bounding box center [511, 528] width 12 height 14
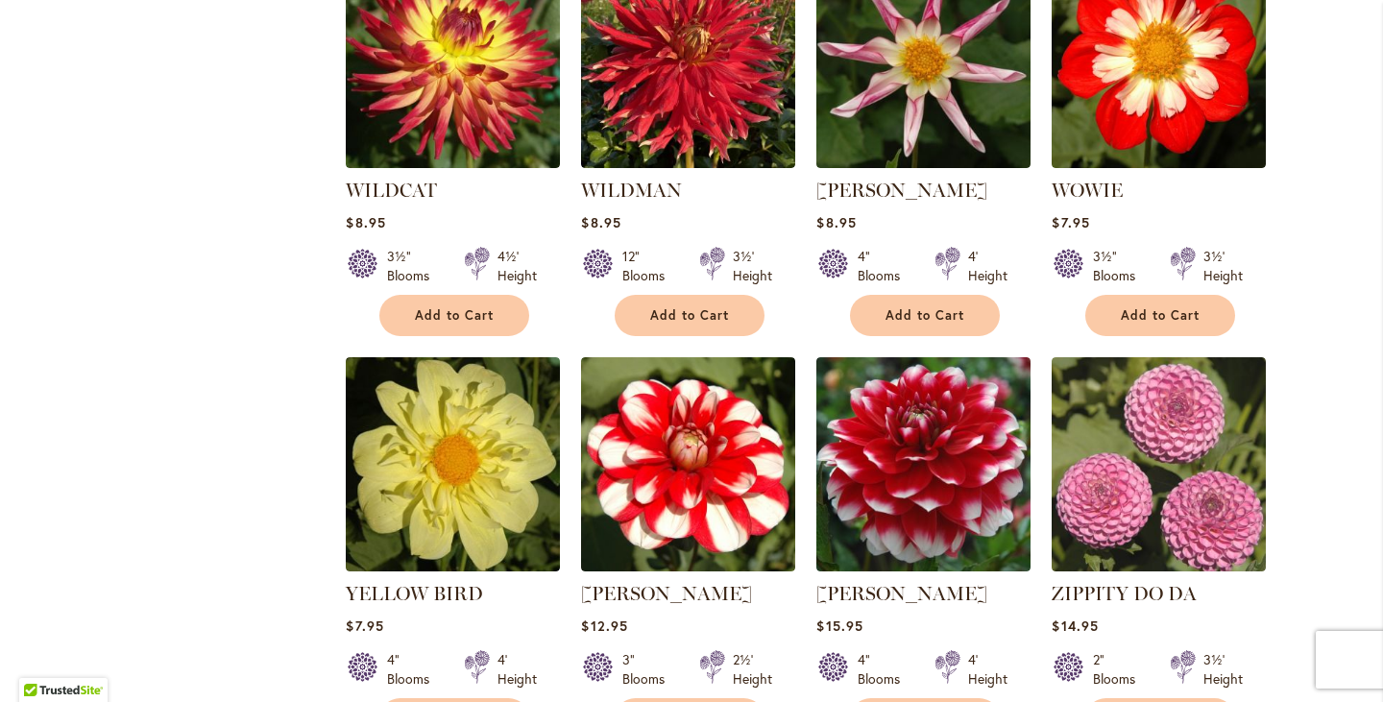
scroll to position [2167, 0]
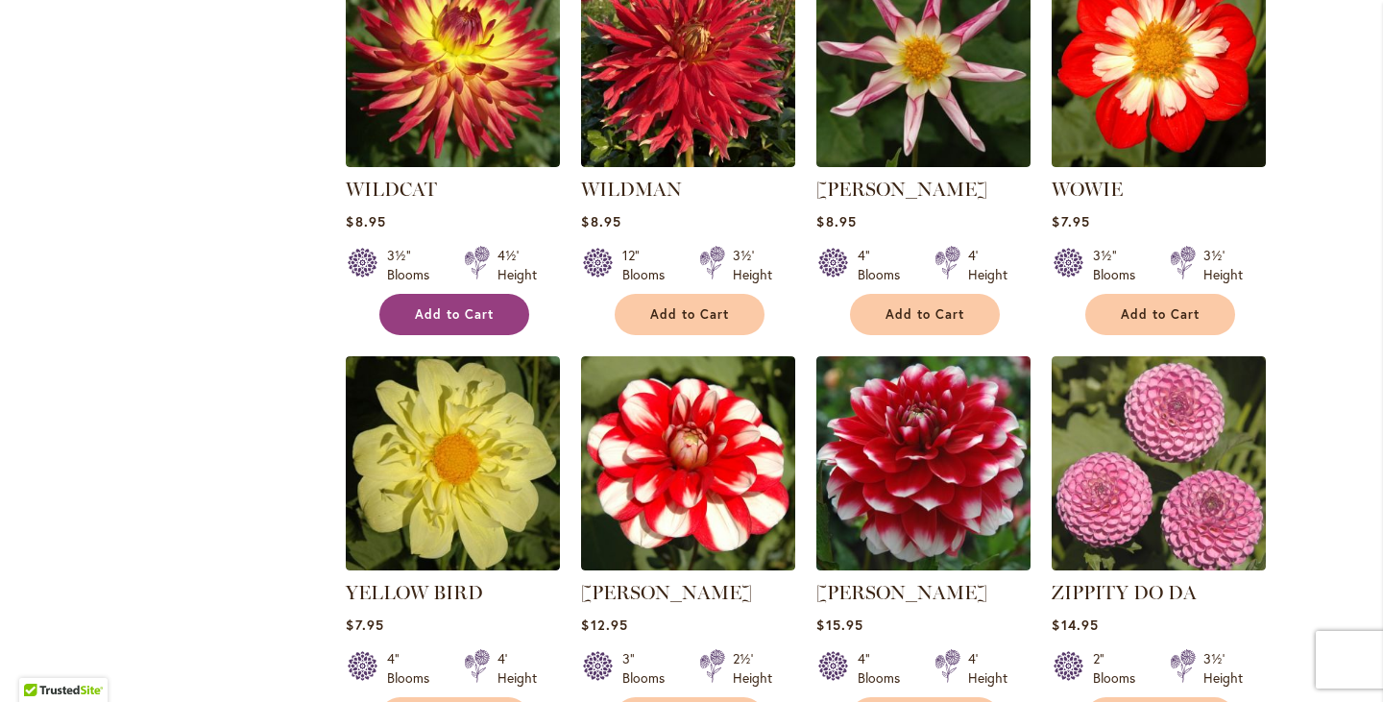
click at [459, 306] on span "Add to Cart" at bounding box center [454, 314] width 79 height 16
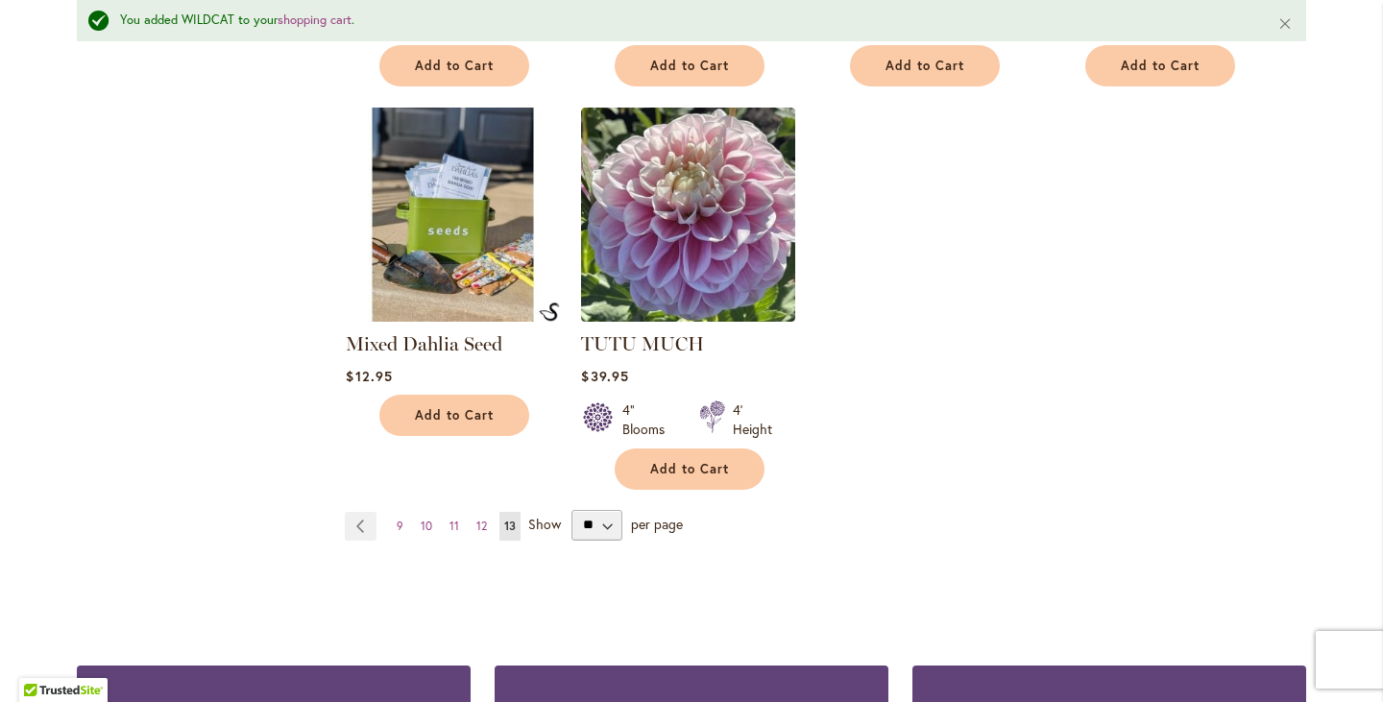
scroll to position [3287, 0]
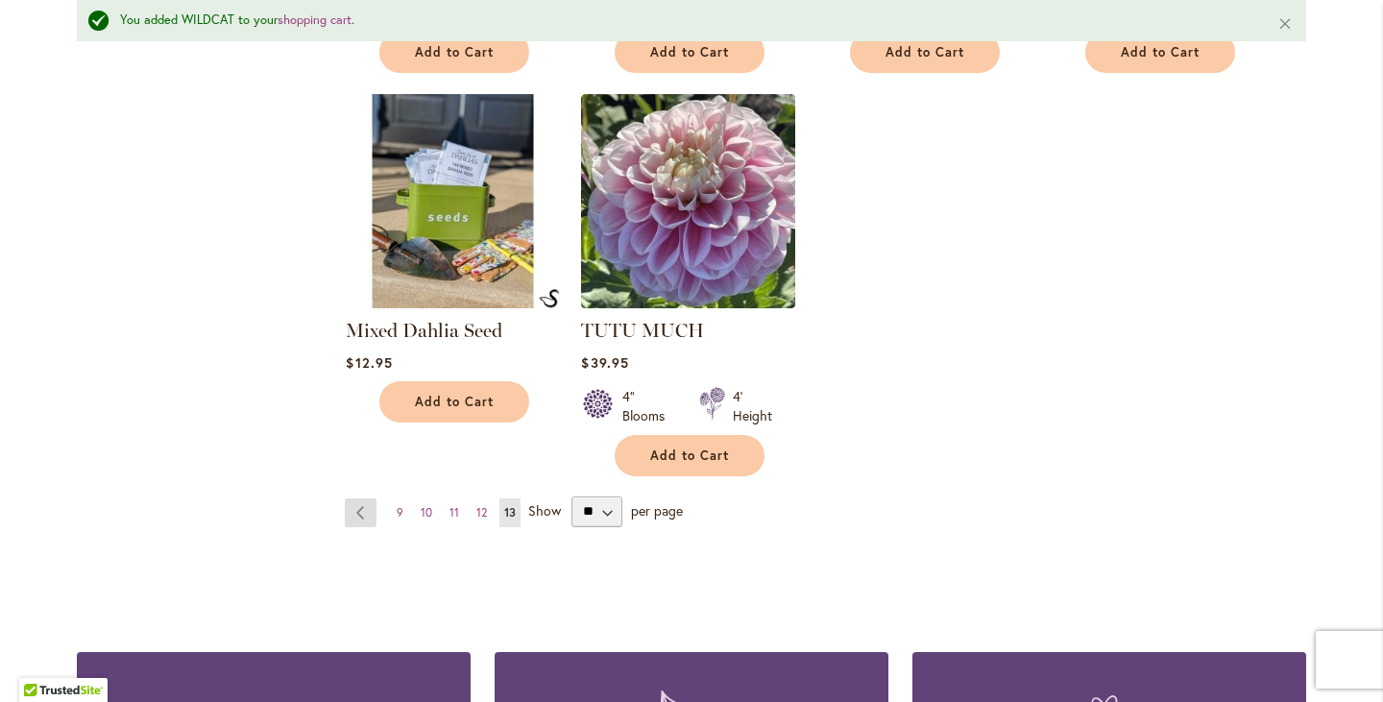
click at [349, 498] on link "Page Previous" at bounding box center [361, 512] width 32 height 29
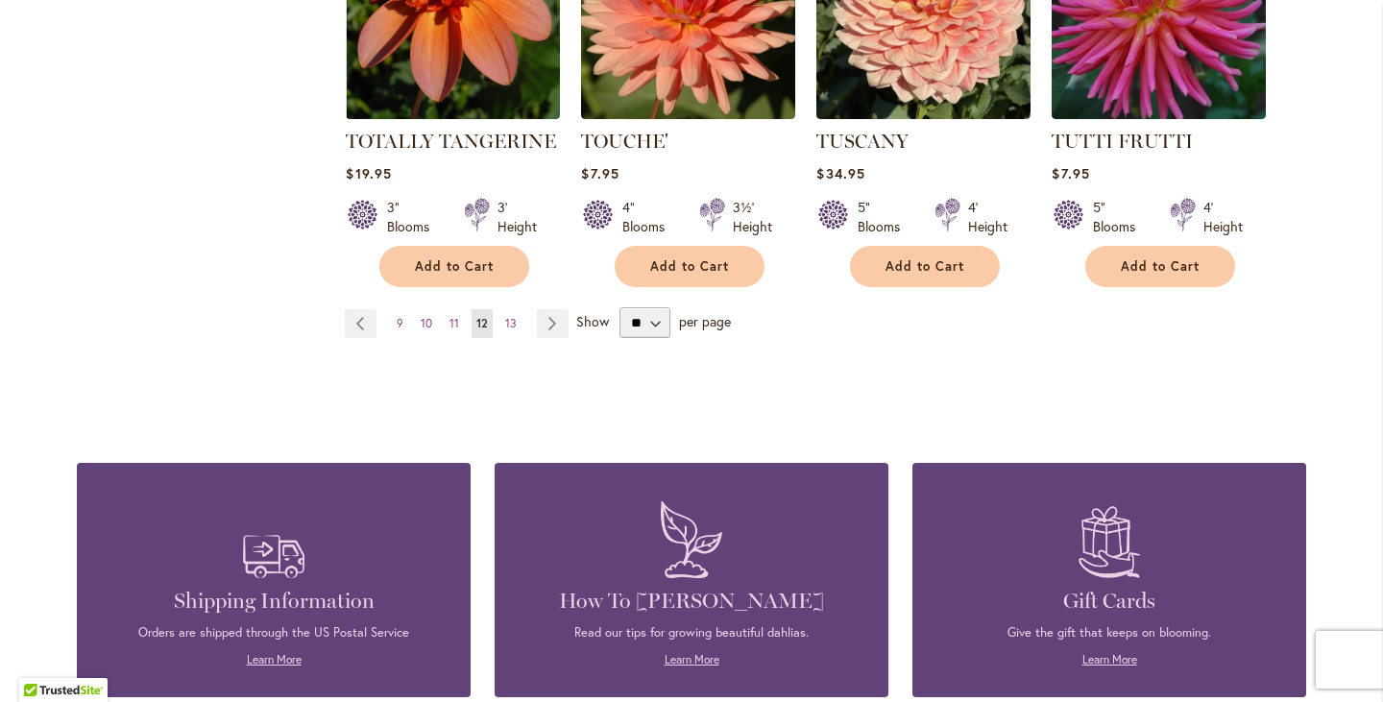
scroll to position [3449, 0]
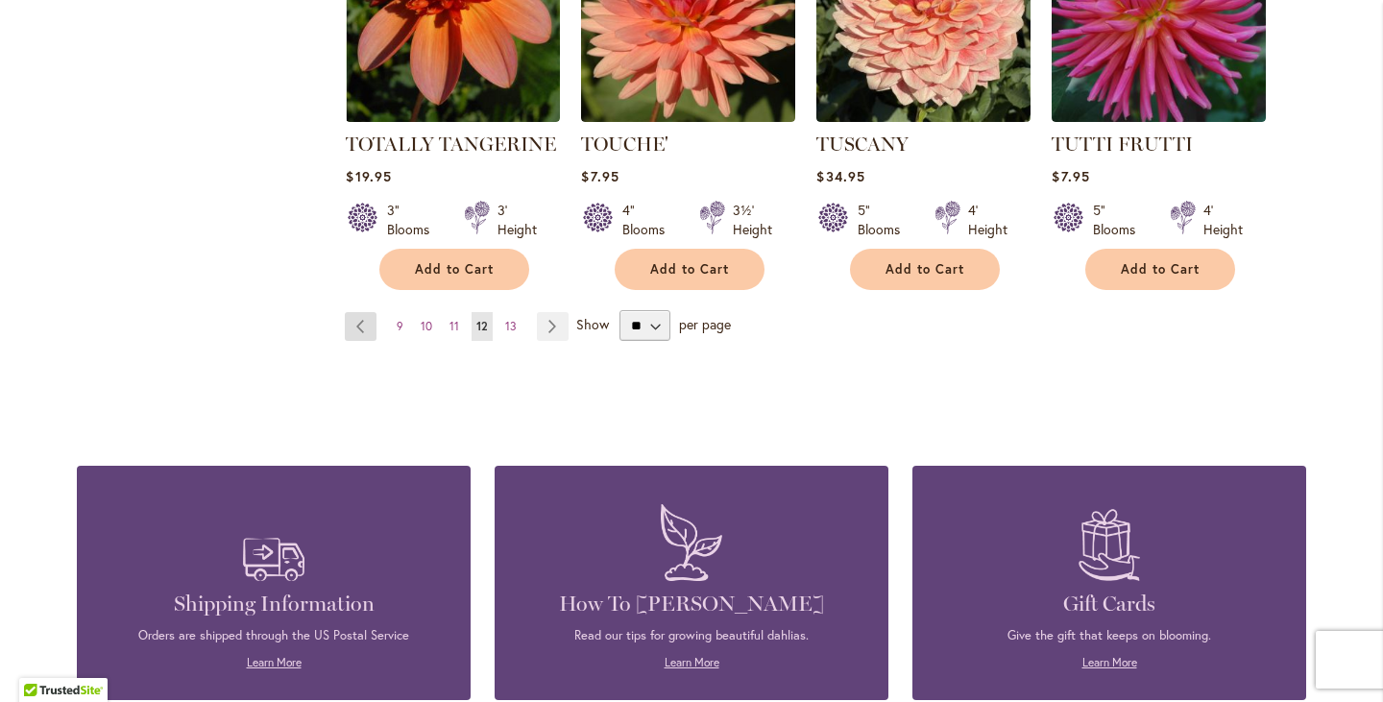
click at [352, 312] on link "Page Previous" at bounding box center [361, 326] width 32 height 29
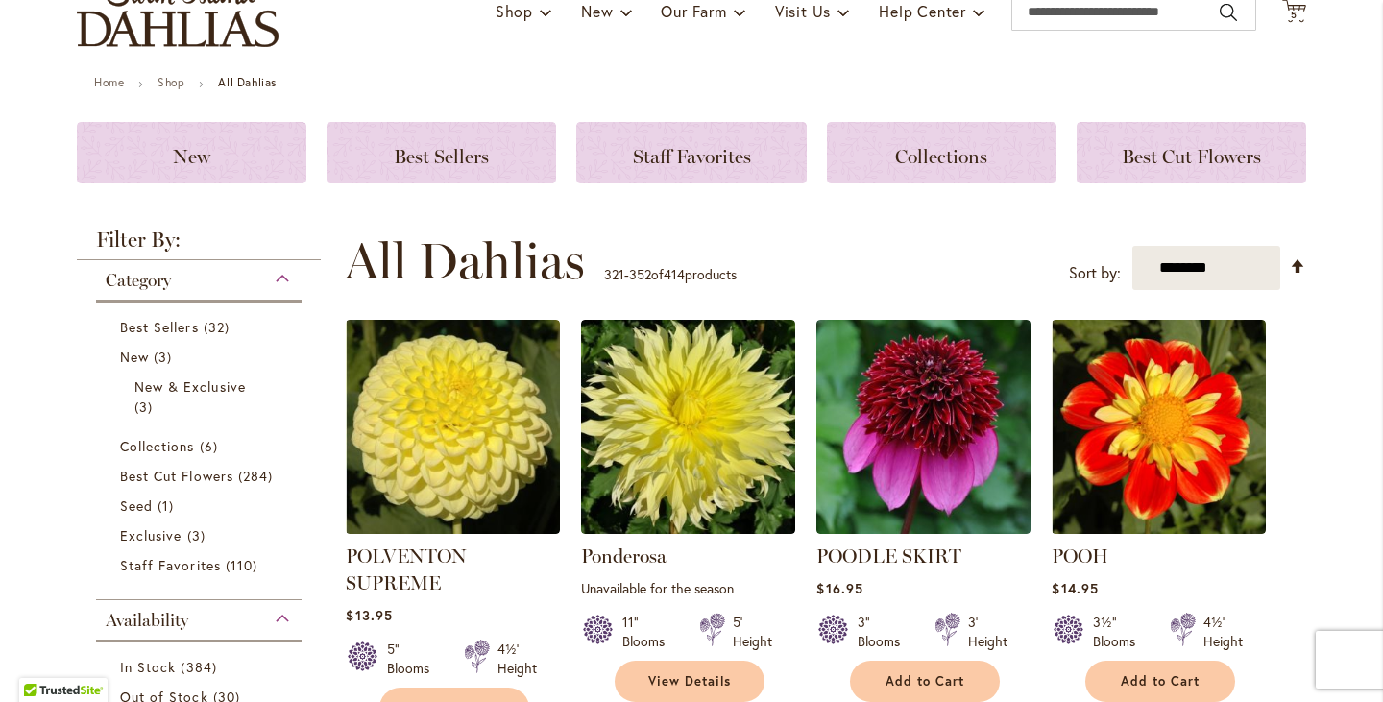
scroll to position [288, 0]
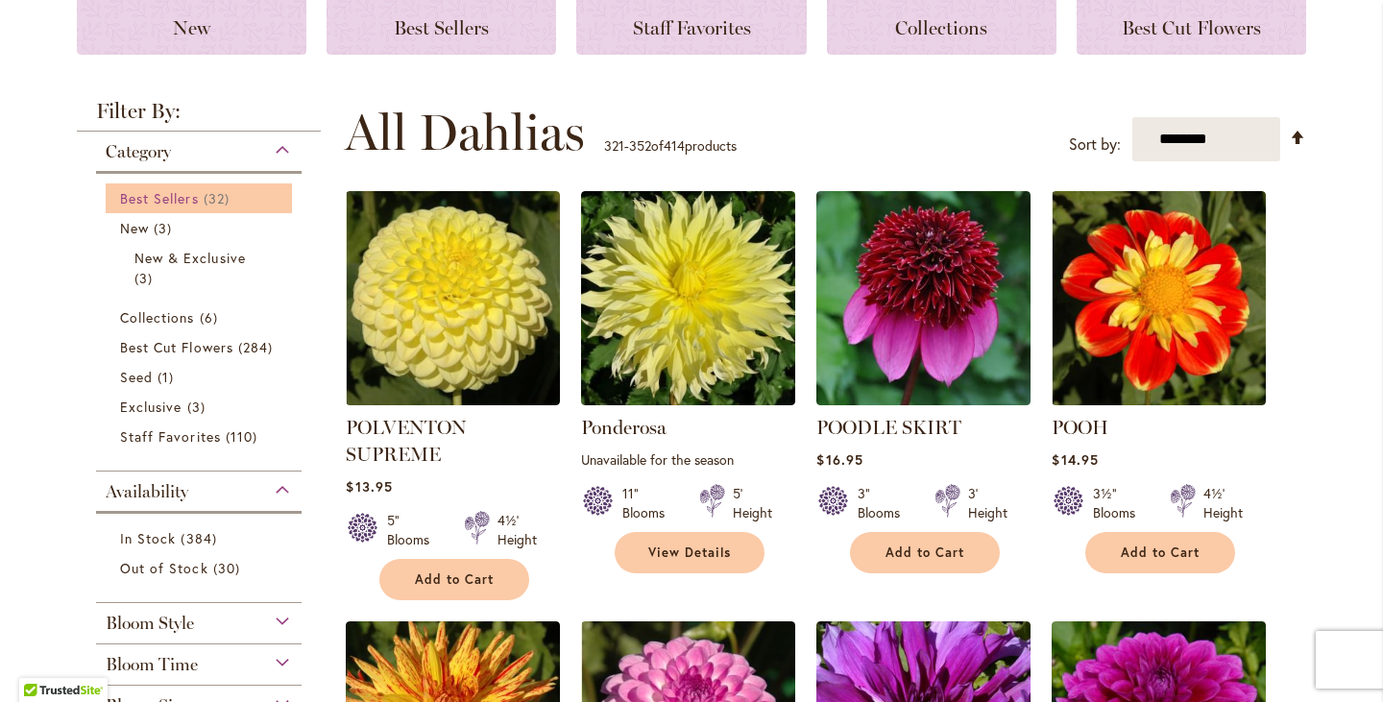
click at [182, 191] on span "Best Sellers" at bounding box center [159, 198] width 79 height 18
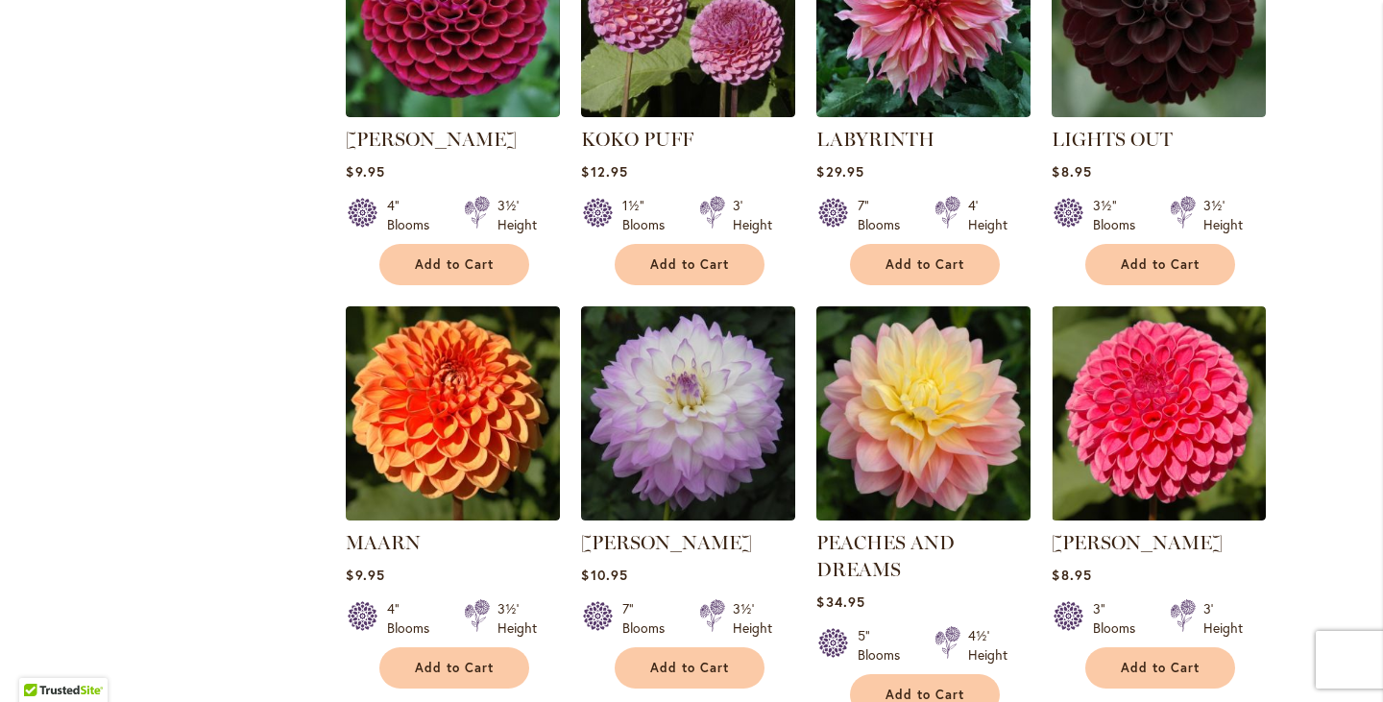
scroll to position [2596, 0]
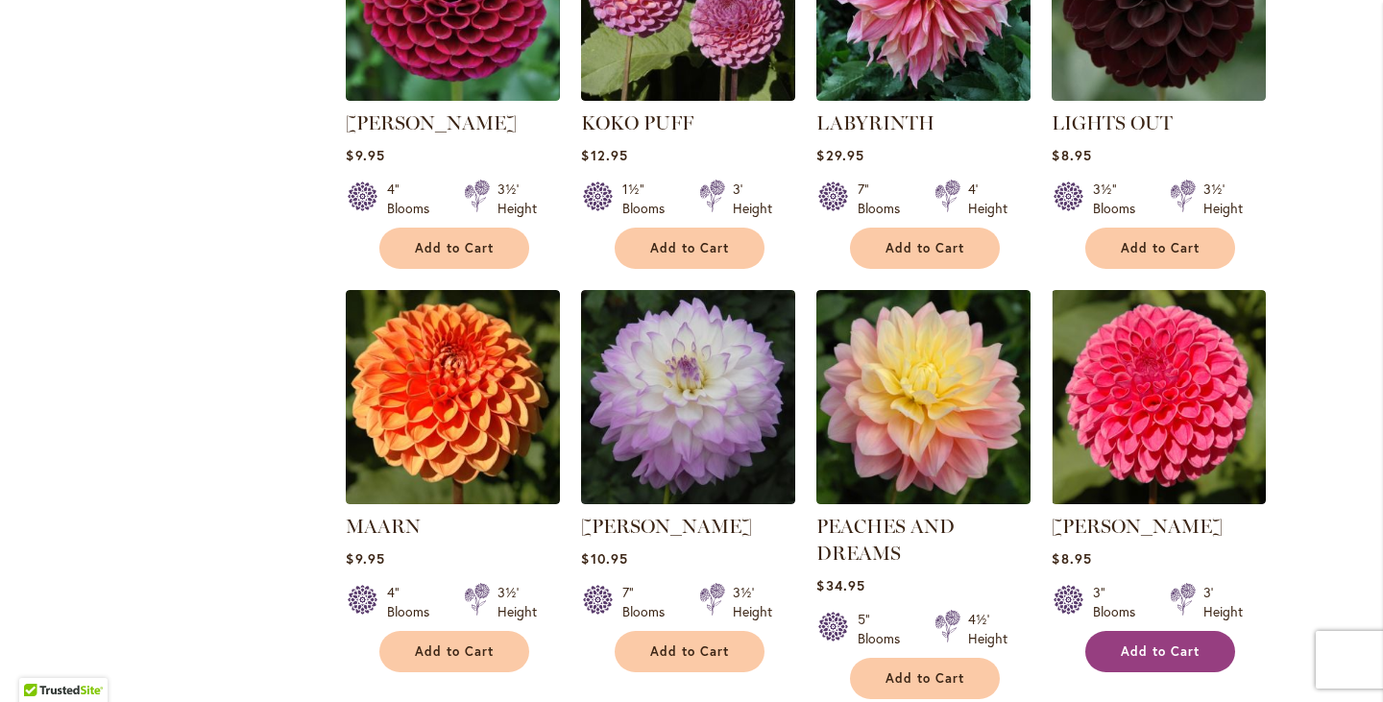
click at [1186, 643] on span "Add to Cart" at bounding box center [1160, 651] width 79 height 16
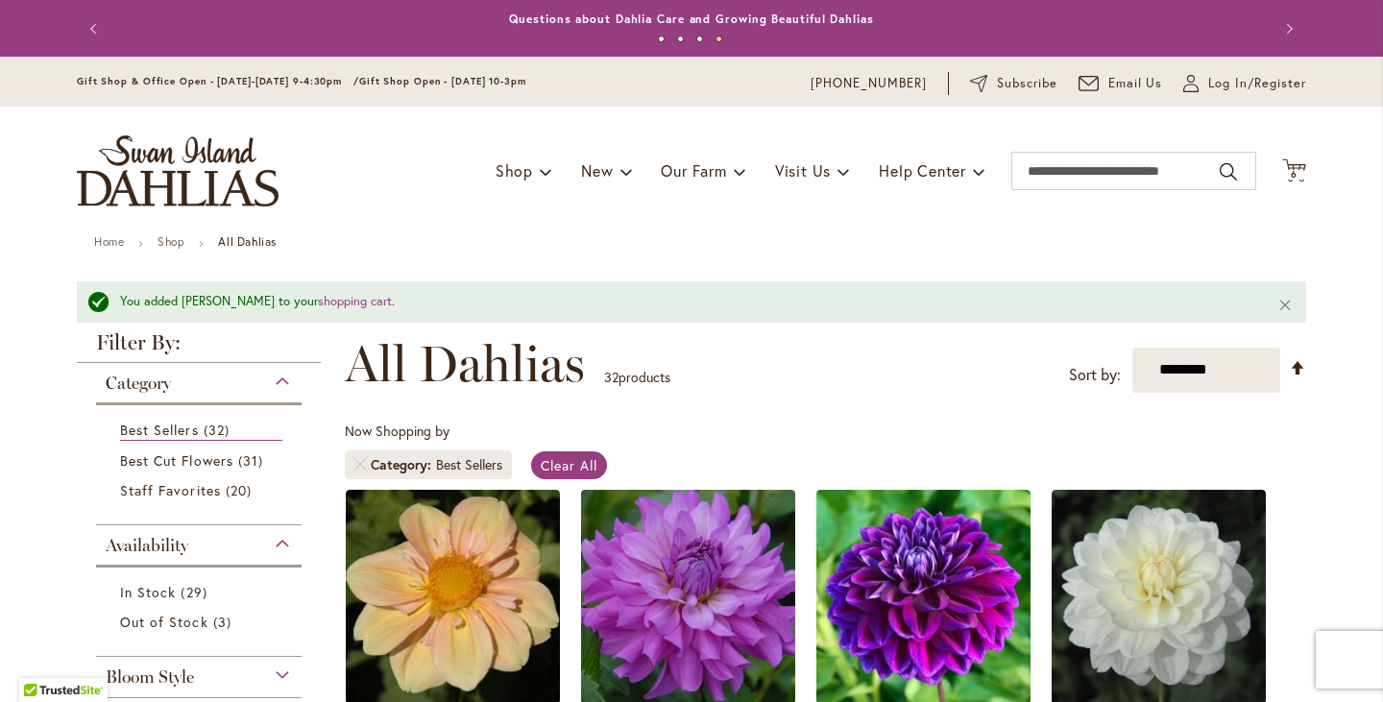
scroll to position [15, 0]
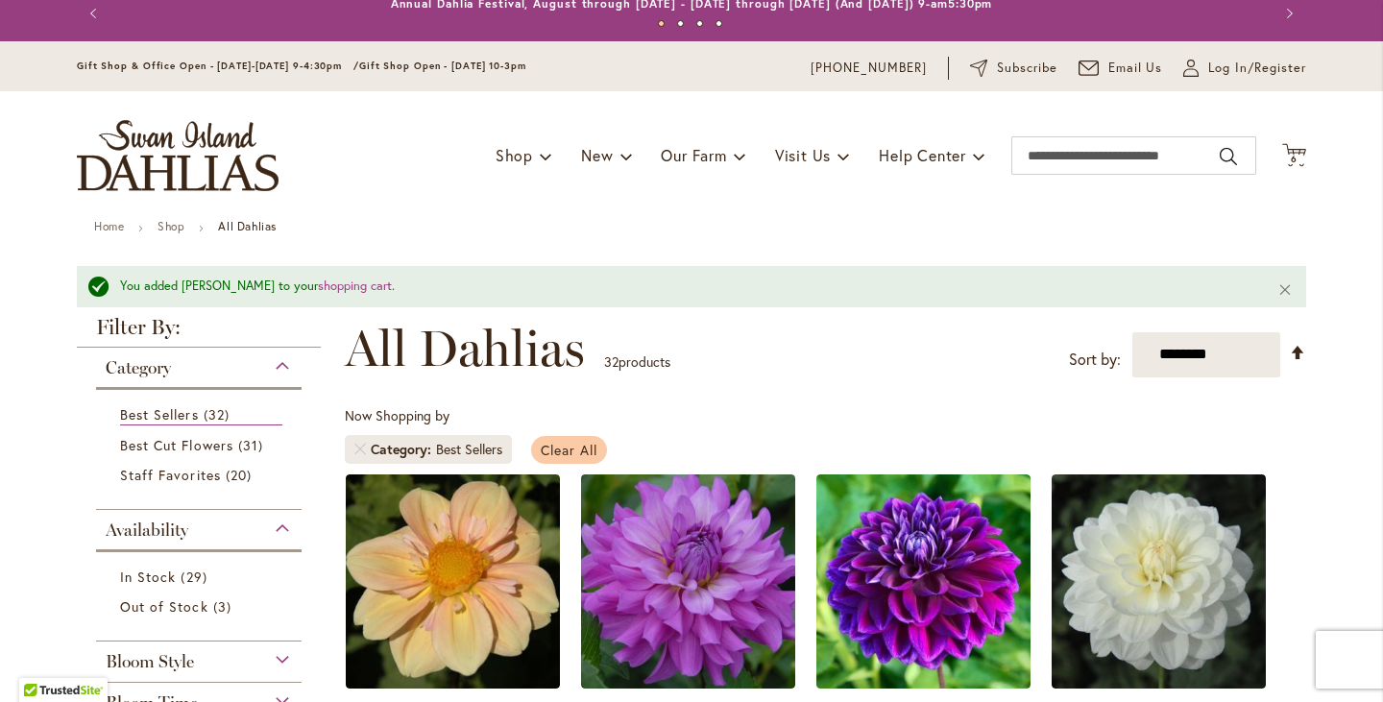
click at [567, 448] on span "Clear All" at bounding box center [569, 450] width 57 height 18
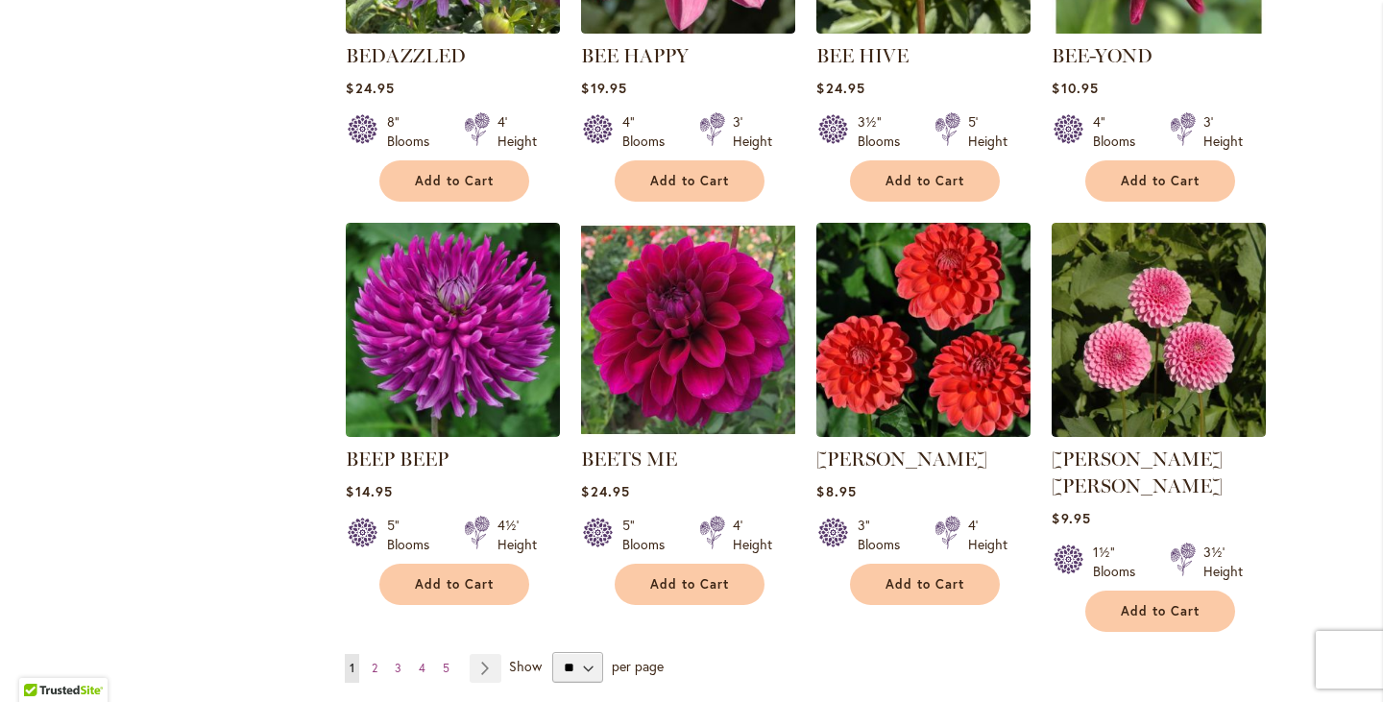
scroll to position [3131, 0]
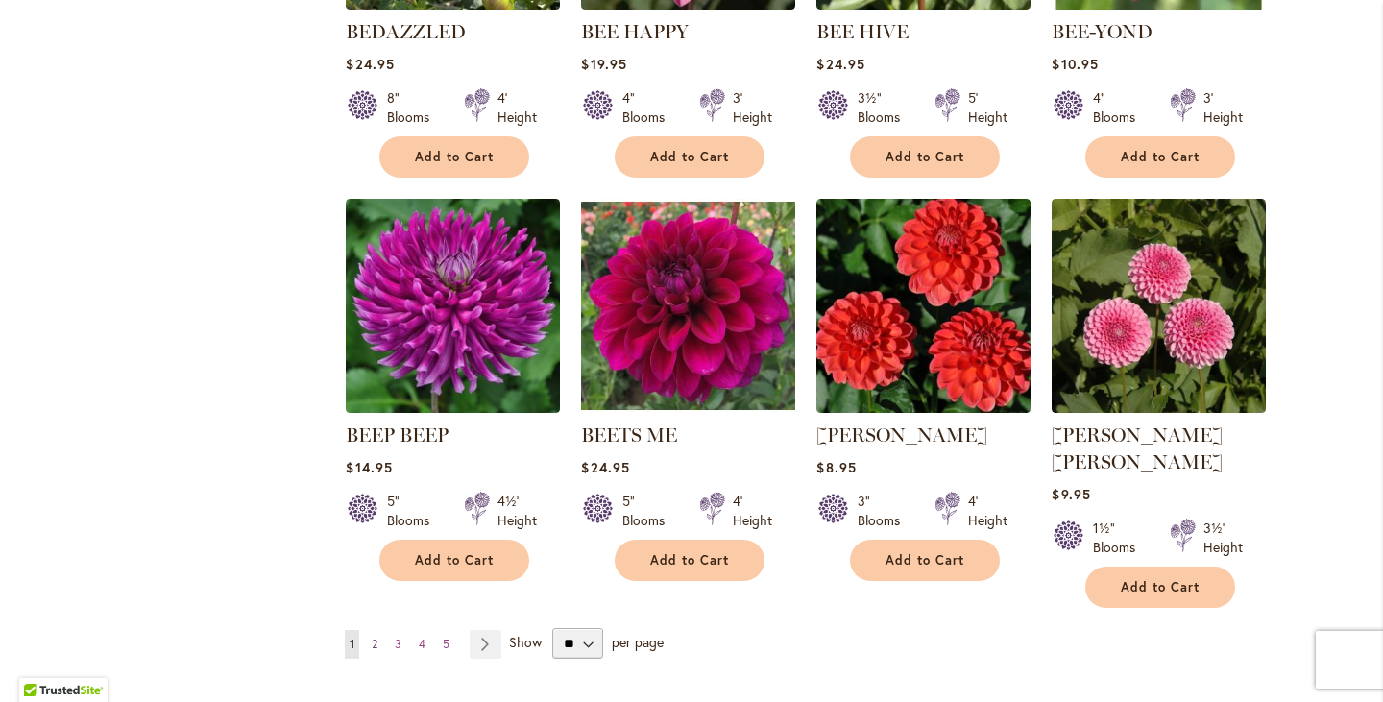
click at [372, 637] on span "2" at bounding box center [375, 644] width 6 height 14
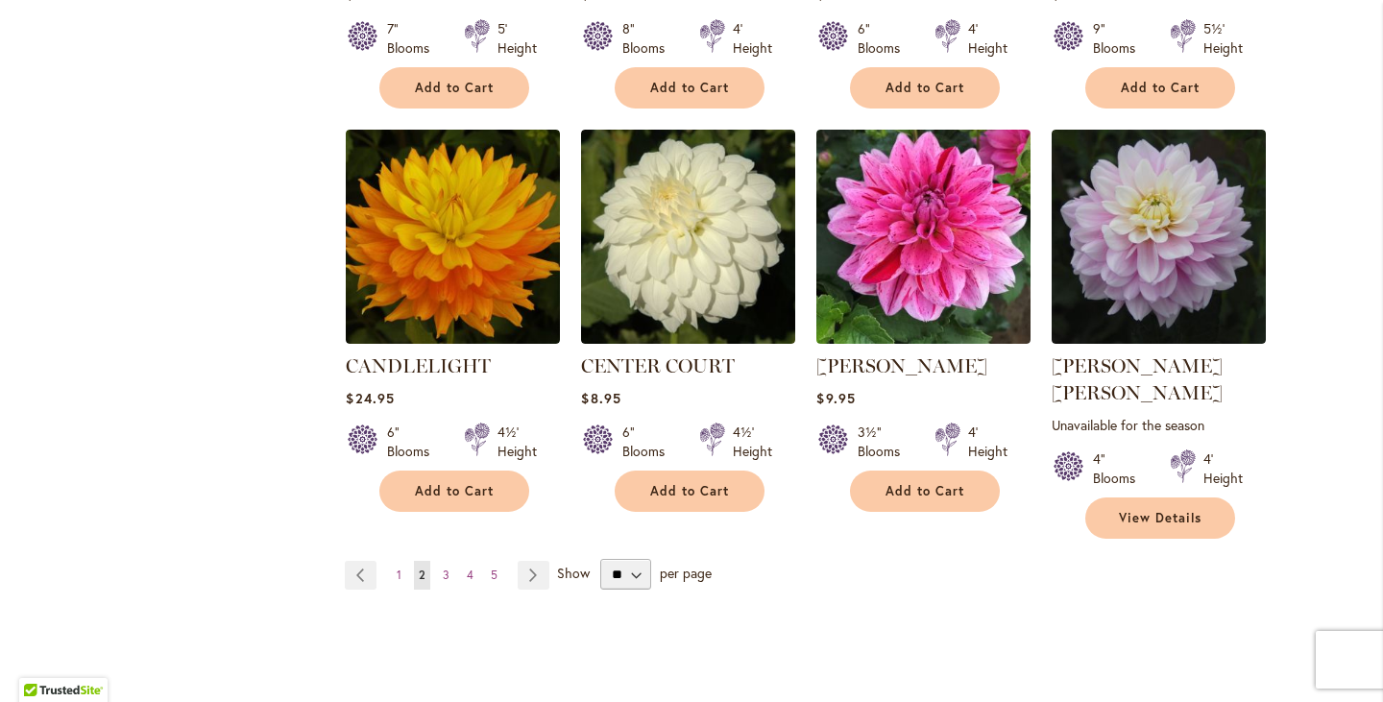
scroll to position [3207, 0]
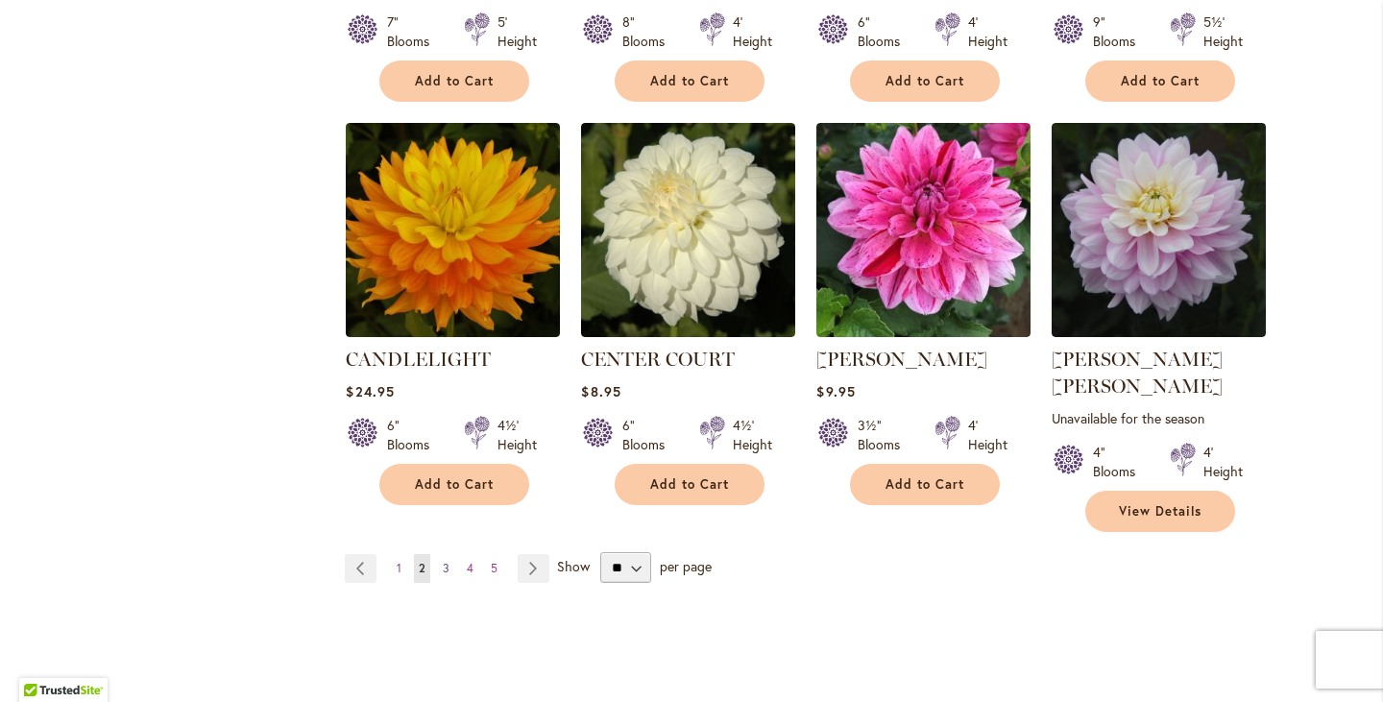
click at [443, 561] on span "3" at bounding box center [446, 568] width 7 height 14
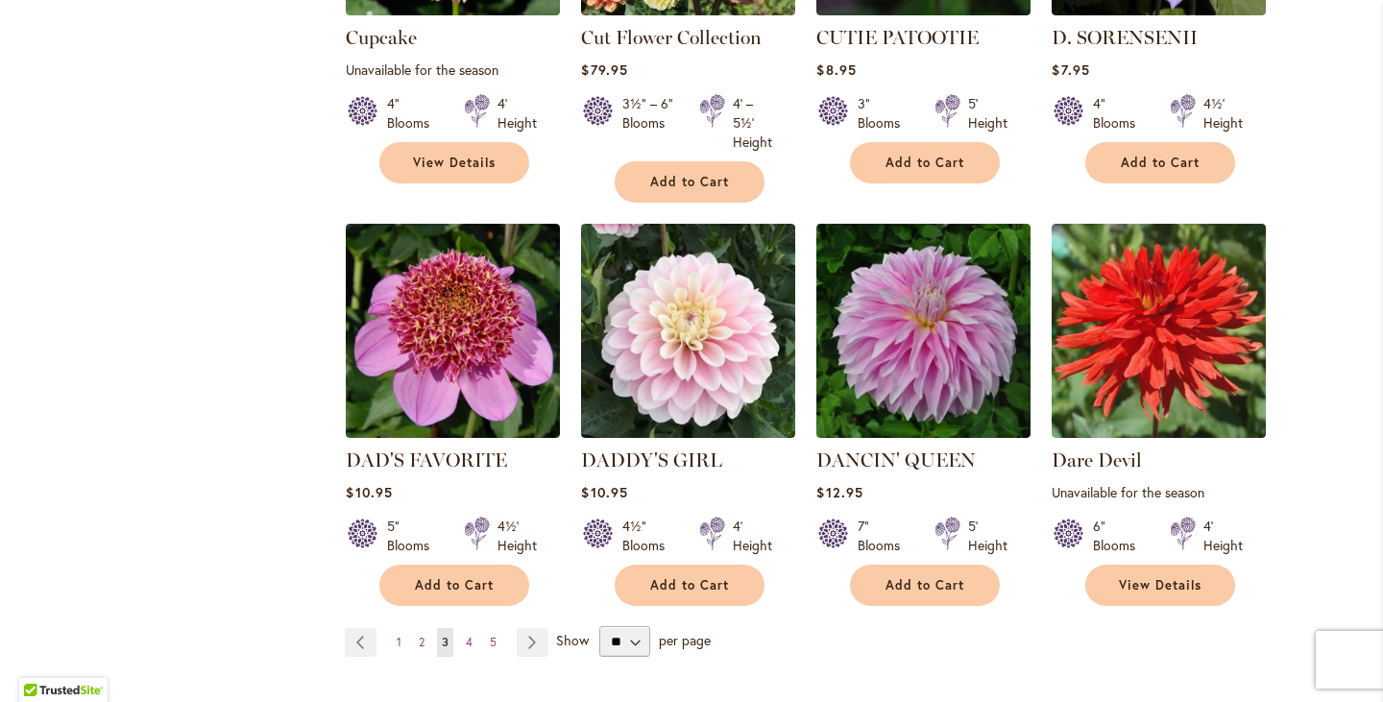
scroll to position [3219, 0]
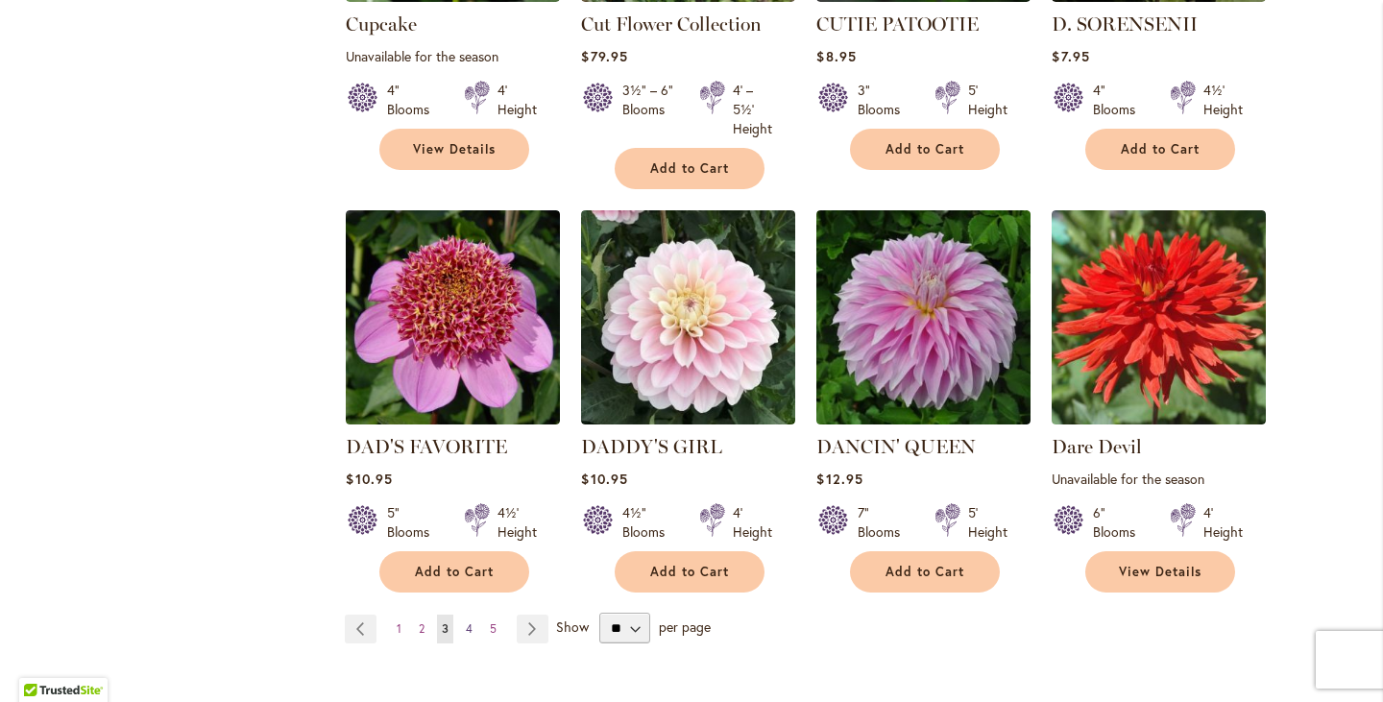
click at [467, 615] on link "Page 4" at bounding box center [469, 629] width 16 height 29
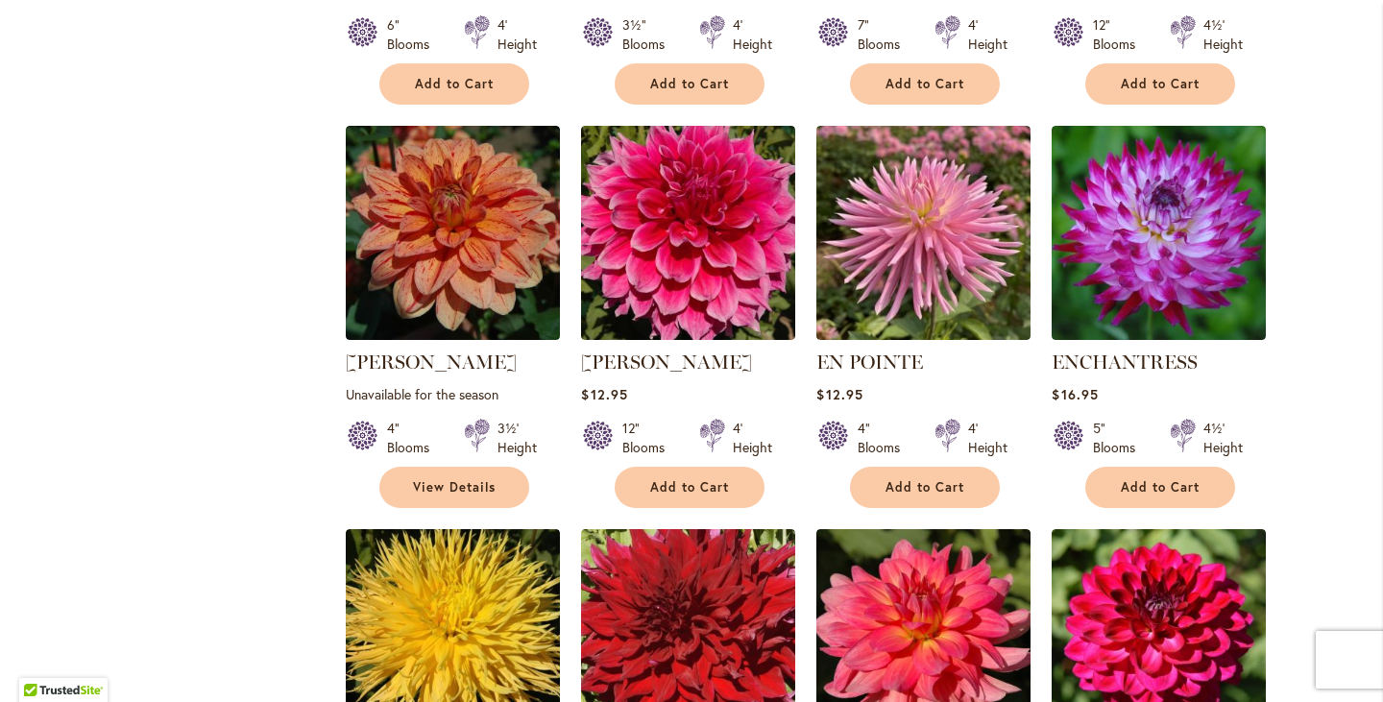
scroll to position [2011, 0]
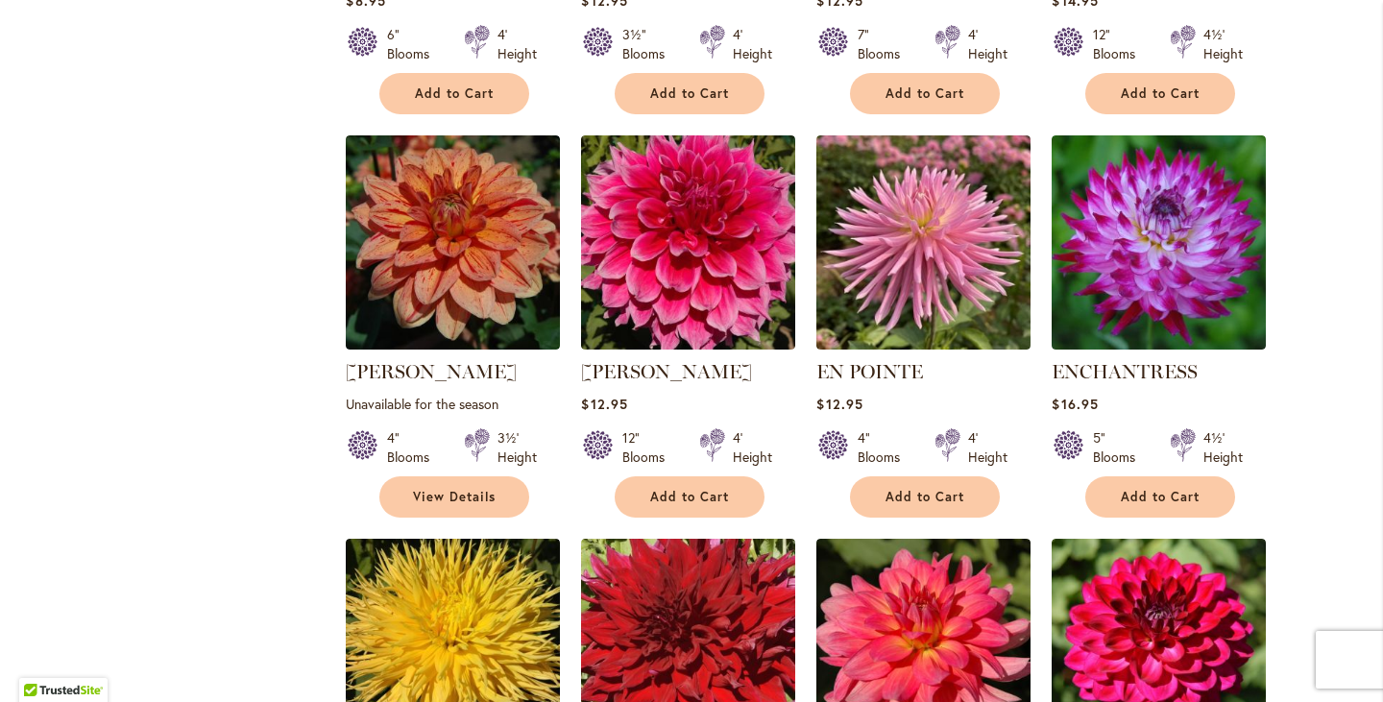
click at [1343, 358] on div "Skip to Content Gift Shop & Office Open - [DATE]-[DATE] 9-4:30pm / Gift Shop Op…" at bounding box center [691, 436] width 1383 height 4780
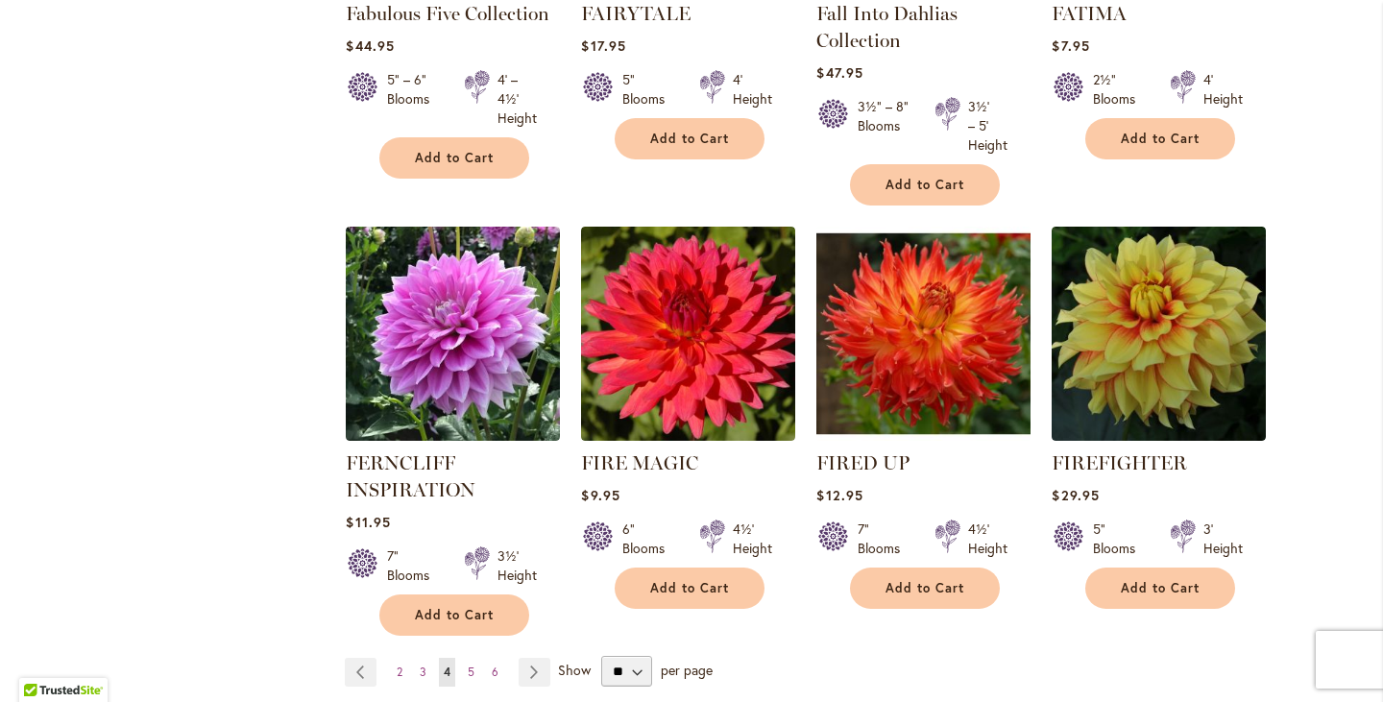
scroll to position [3190, 0]
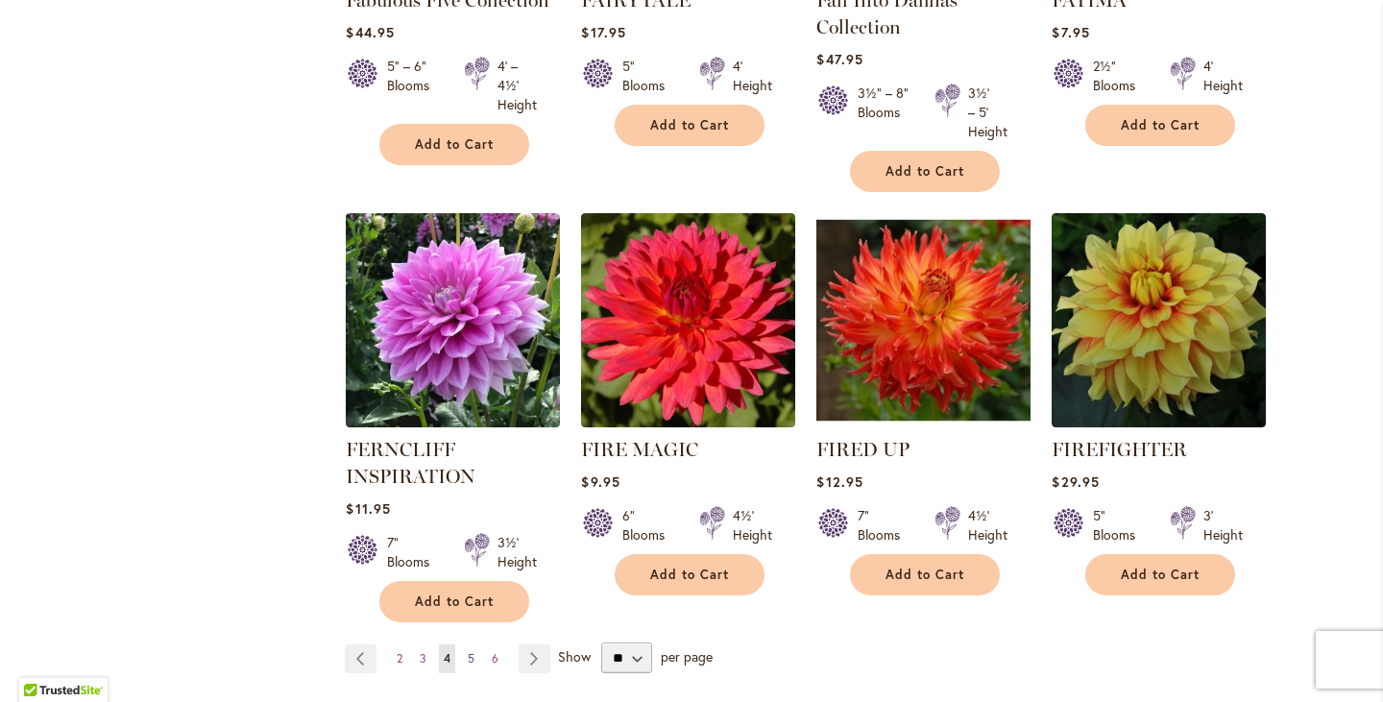
click at [468, 651] on span "5" at bounding box center [471, 658] width 7 height 14
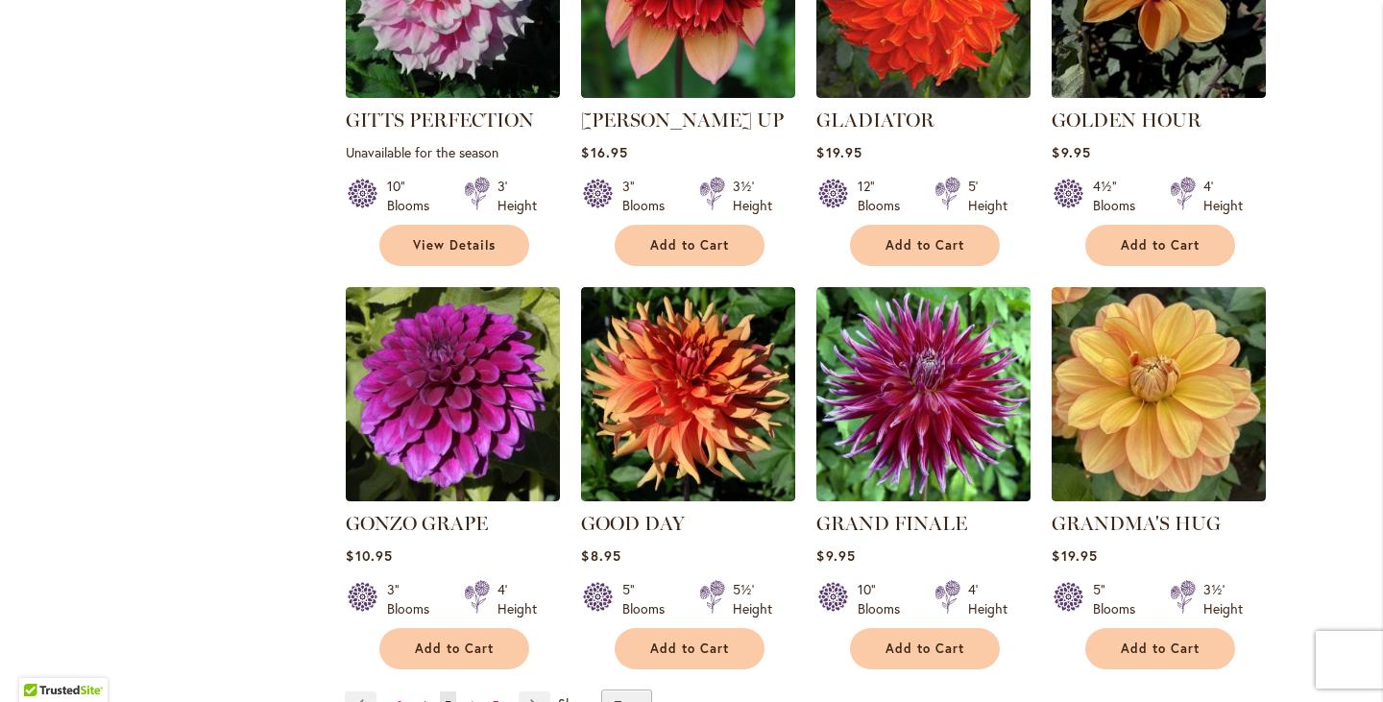
scroll to position [3164, 0]
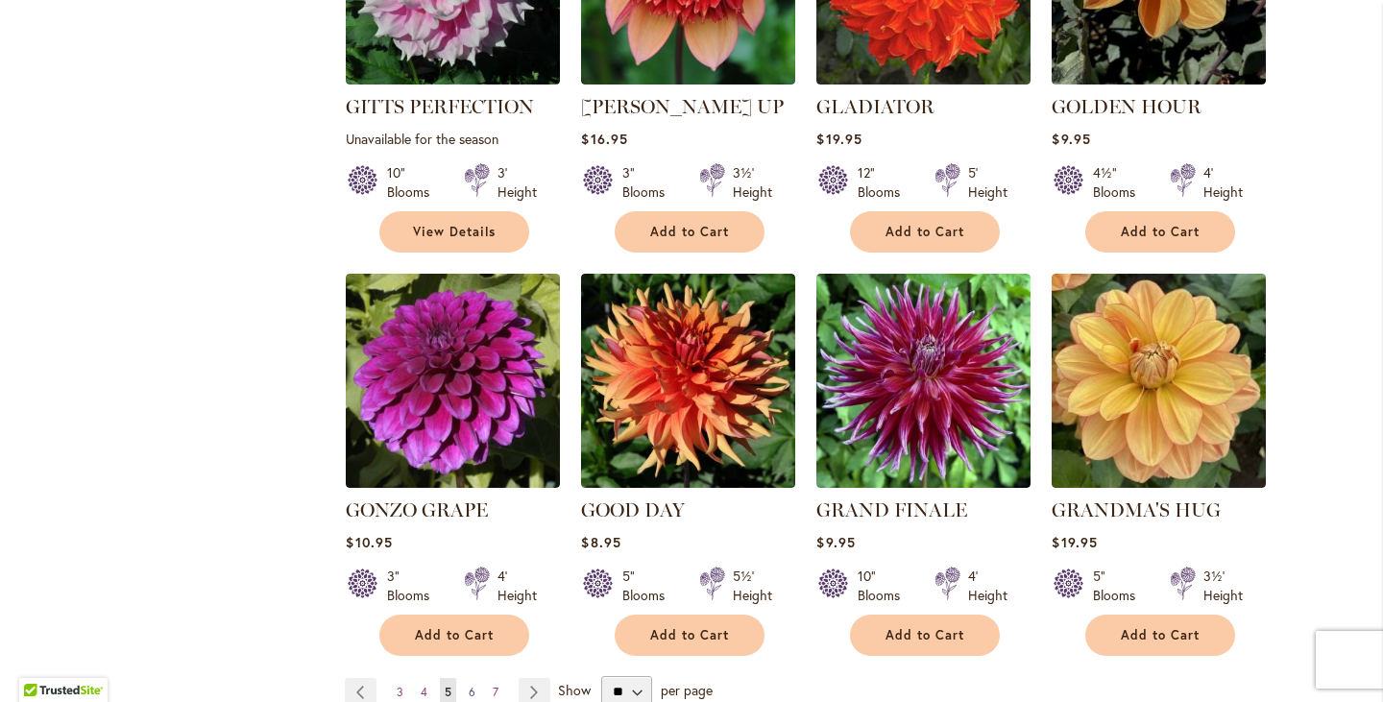
click at [469, 685] on span "6" at bounding box center [472, 692] width 7 height 14
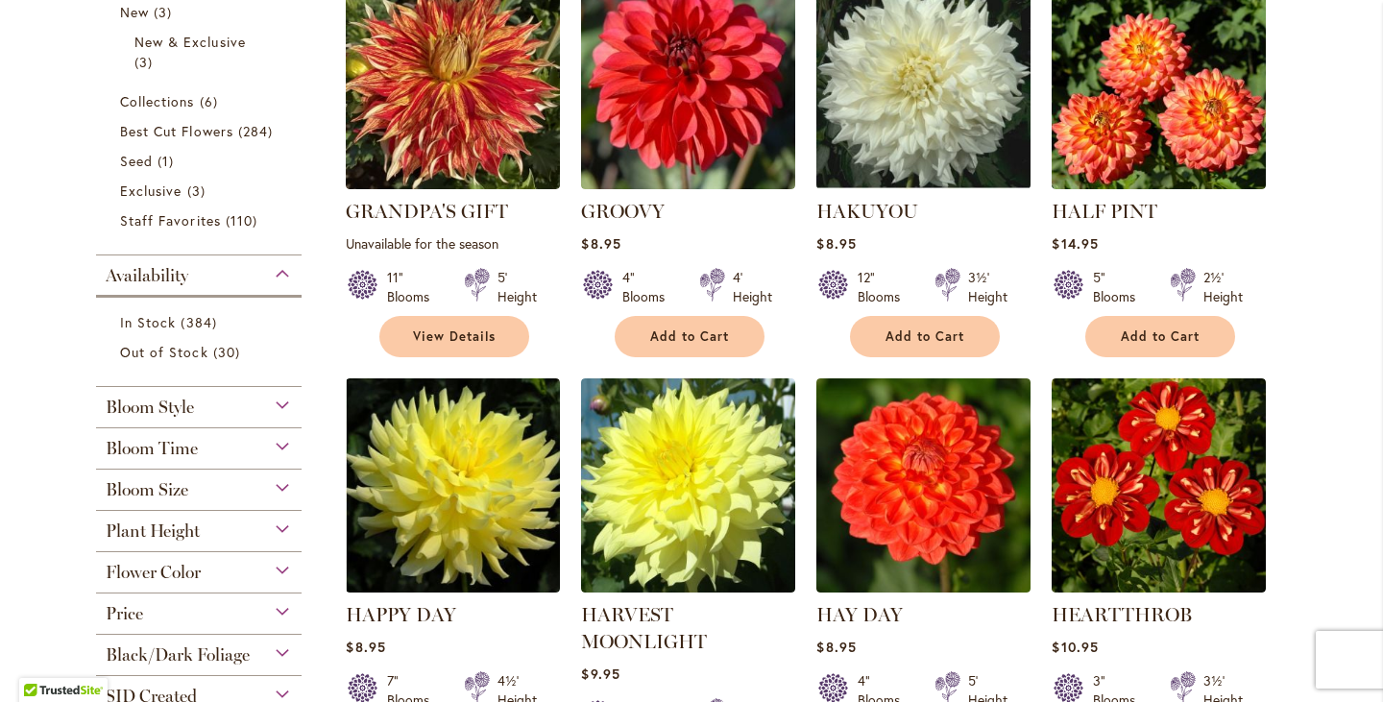
scroll to position [480, 0]
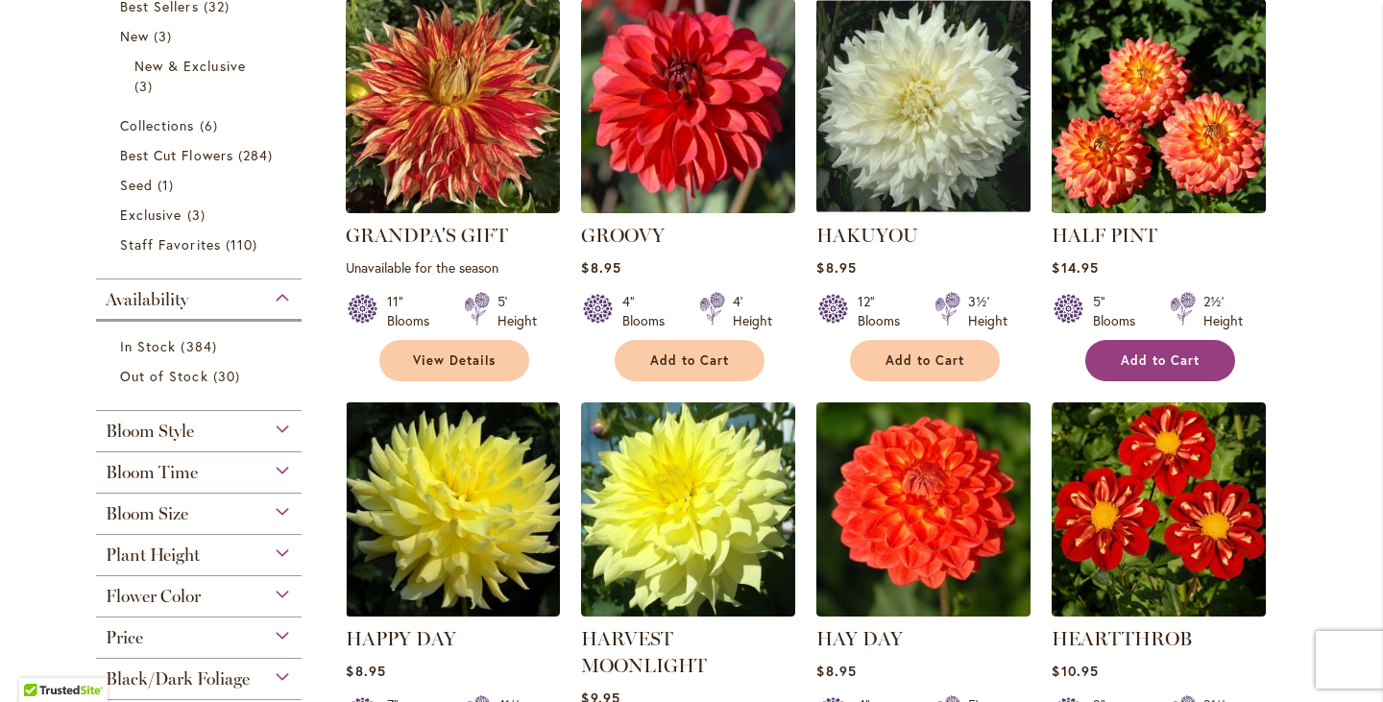
click at [1157, 360] on span "Add to Cart" at bounding box center [1160, 360] width 79 height 16
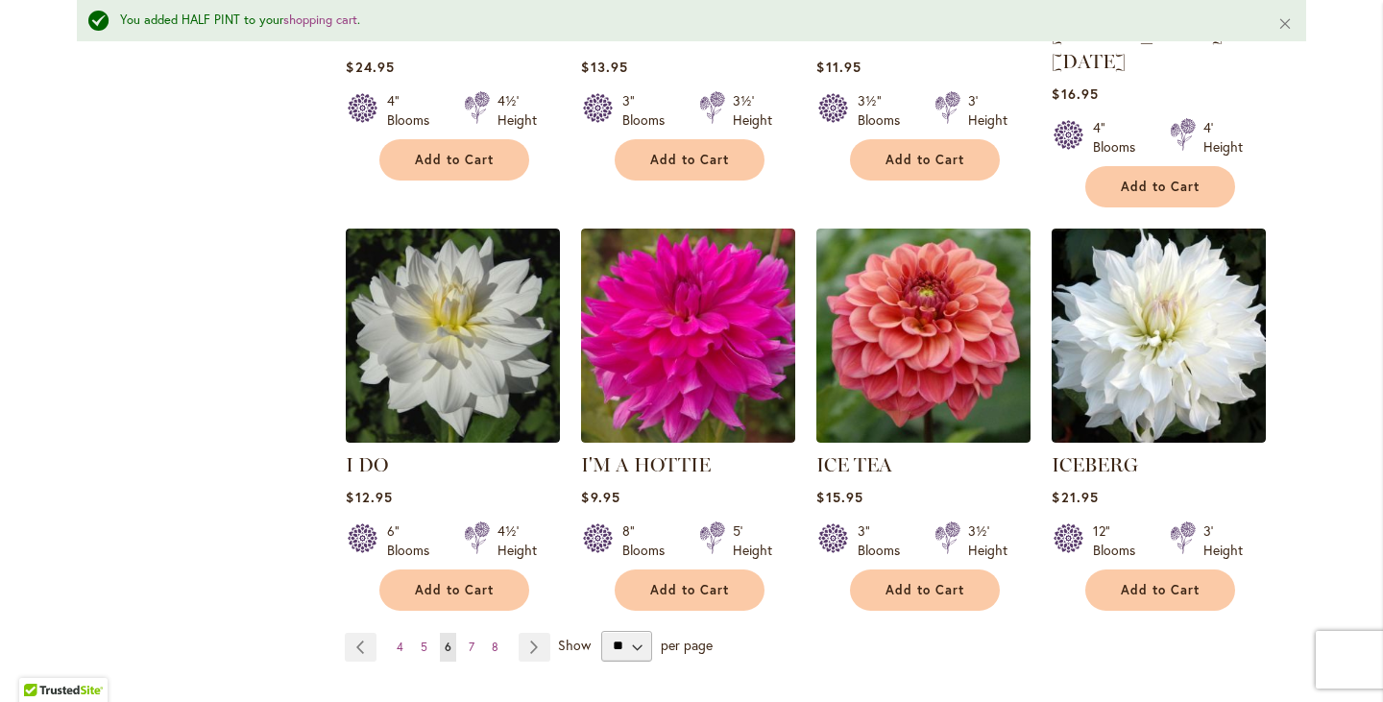
scroll to position [3276, 0]
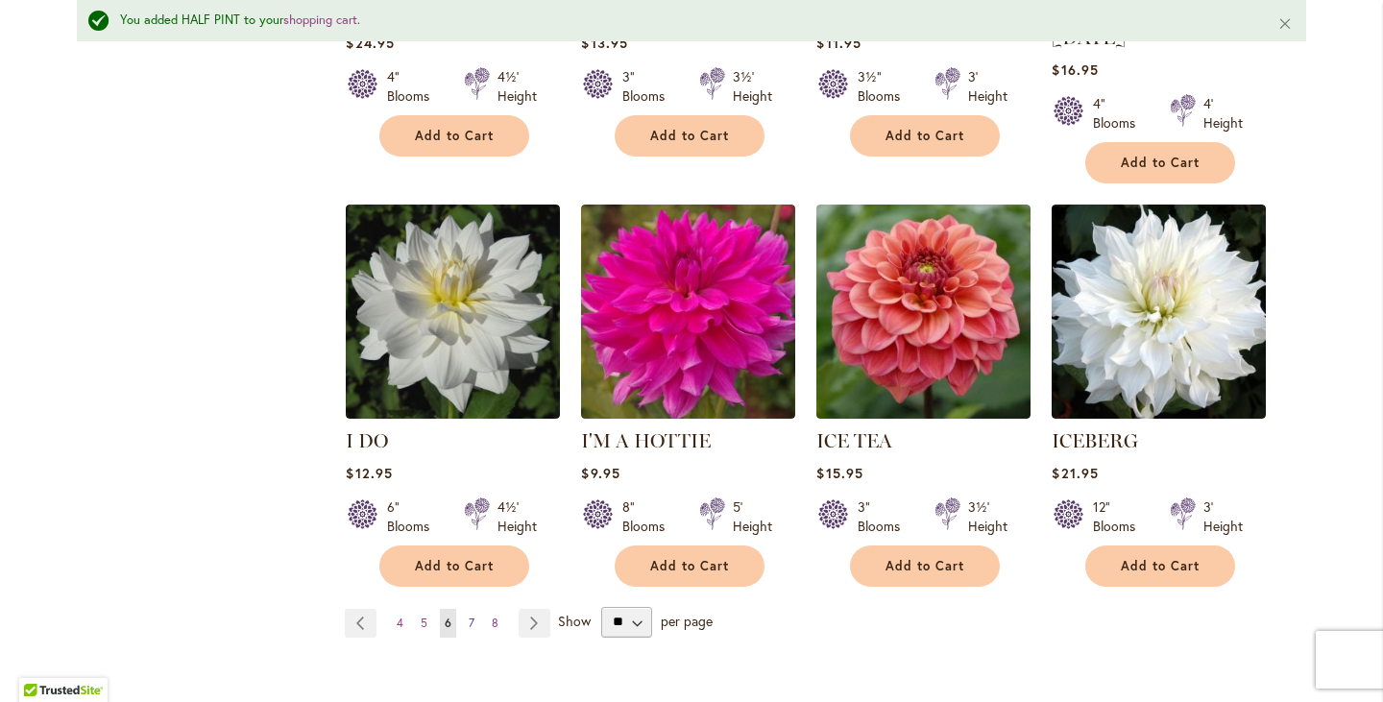
click at [469, 616] on span "7" at bounding box center [472, 623] width 6 height 14
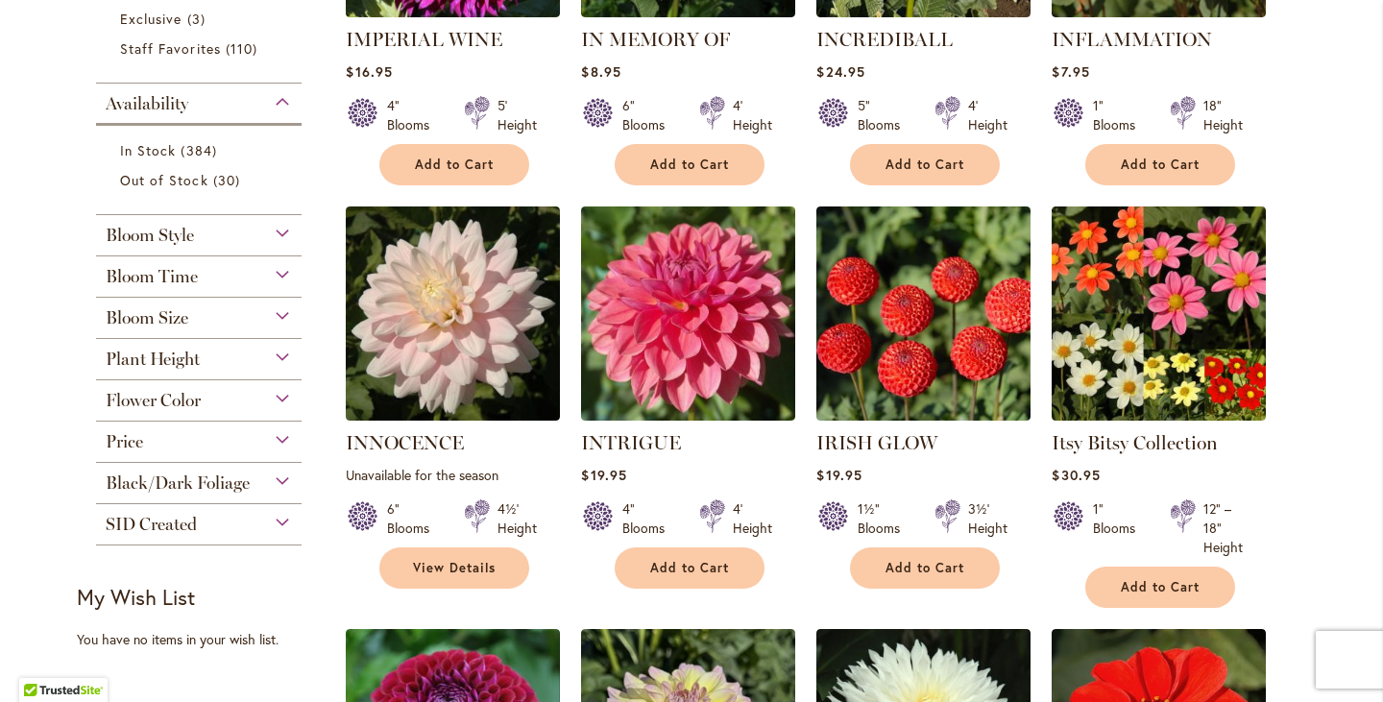
scroll to position [700, 0]
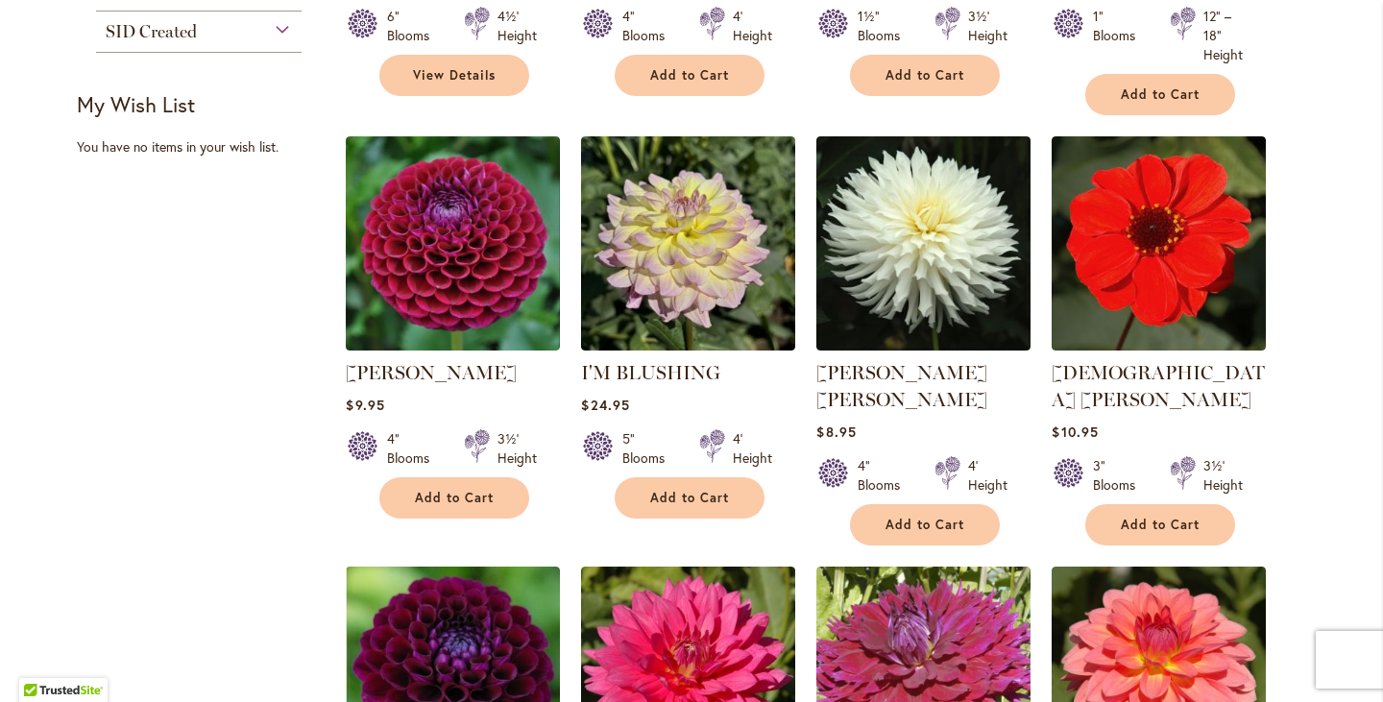
scroll to position [27, 0]
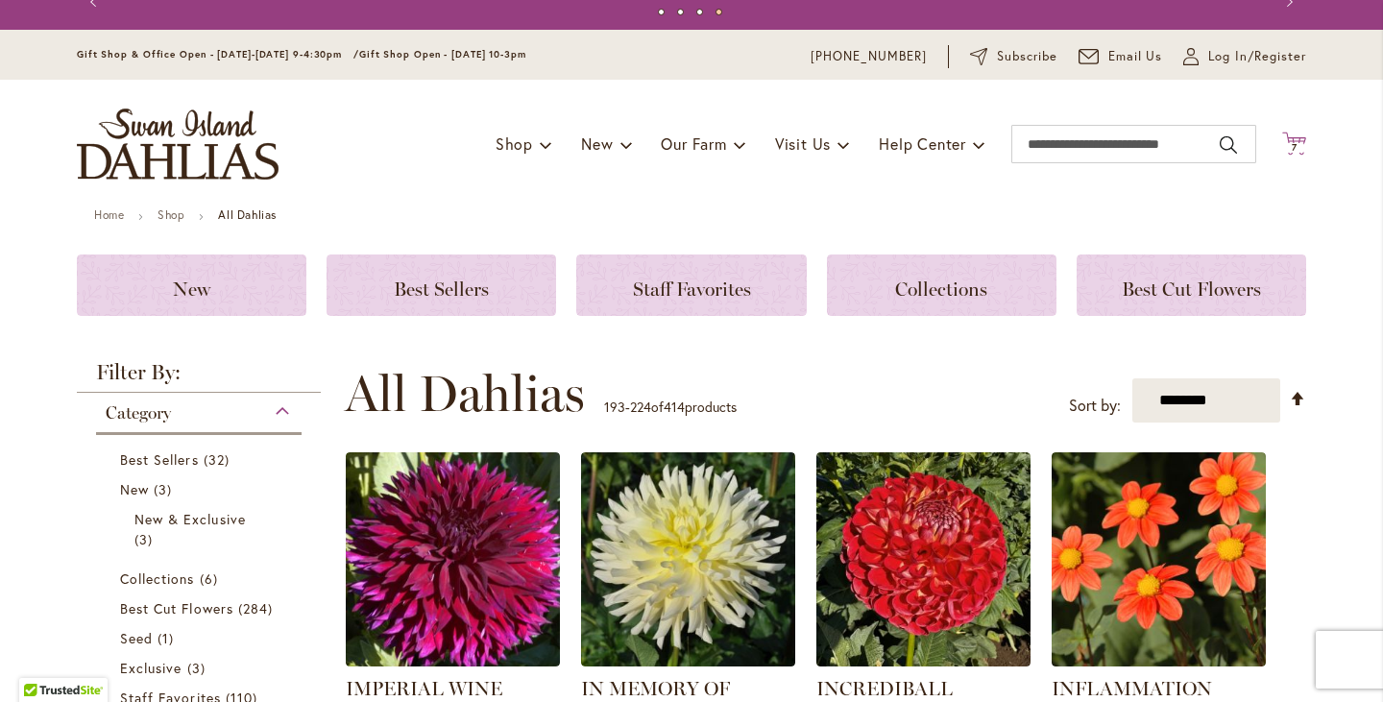
click at [1288, 140] on icon at bounding box center [1294, 143] width 24 height 23
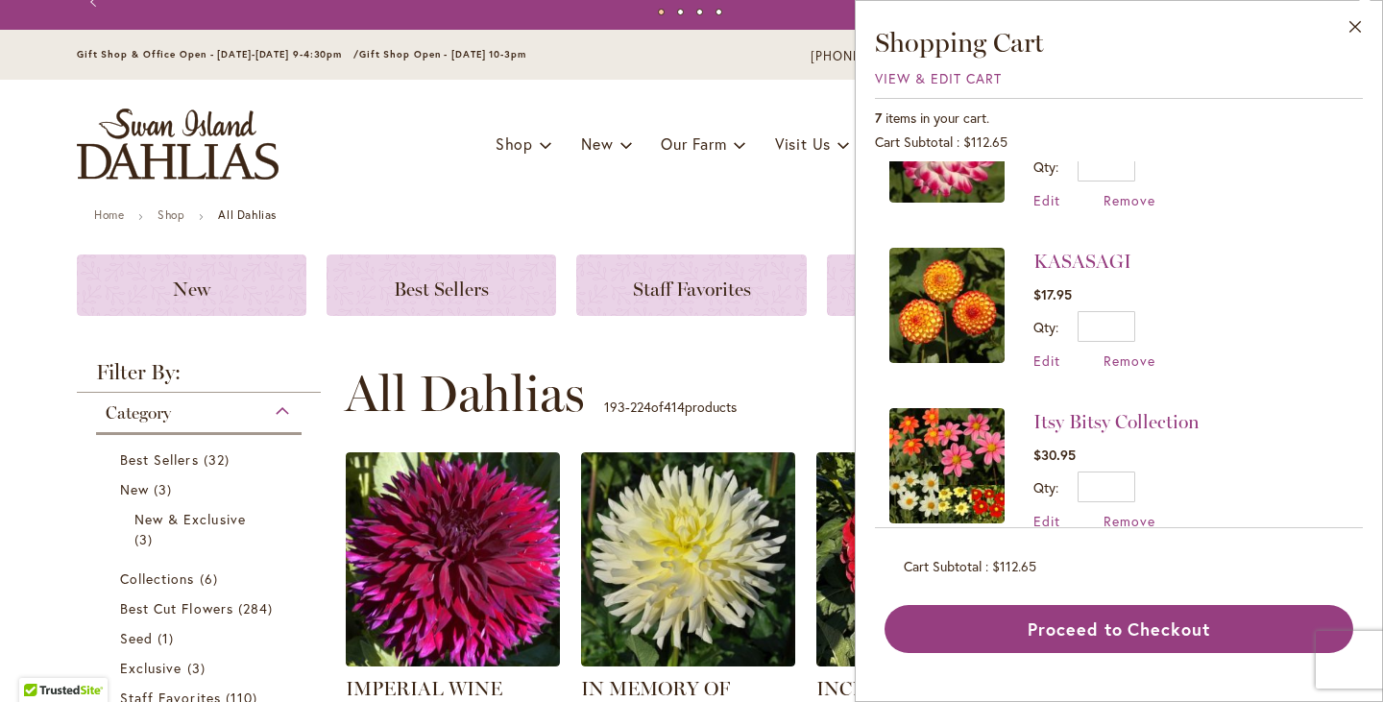
scroll to position [763, 0]
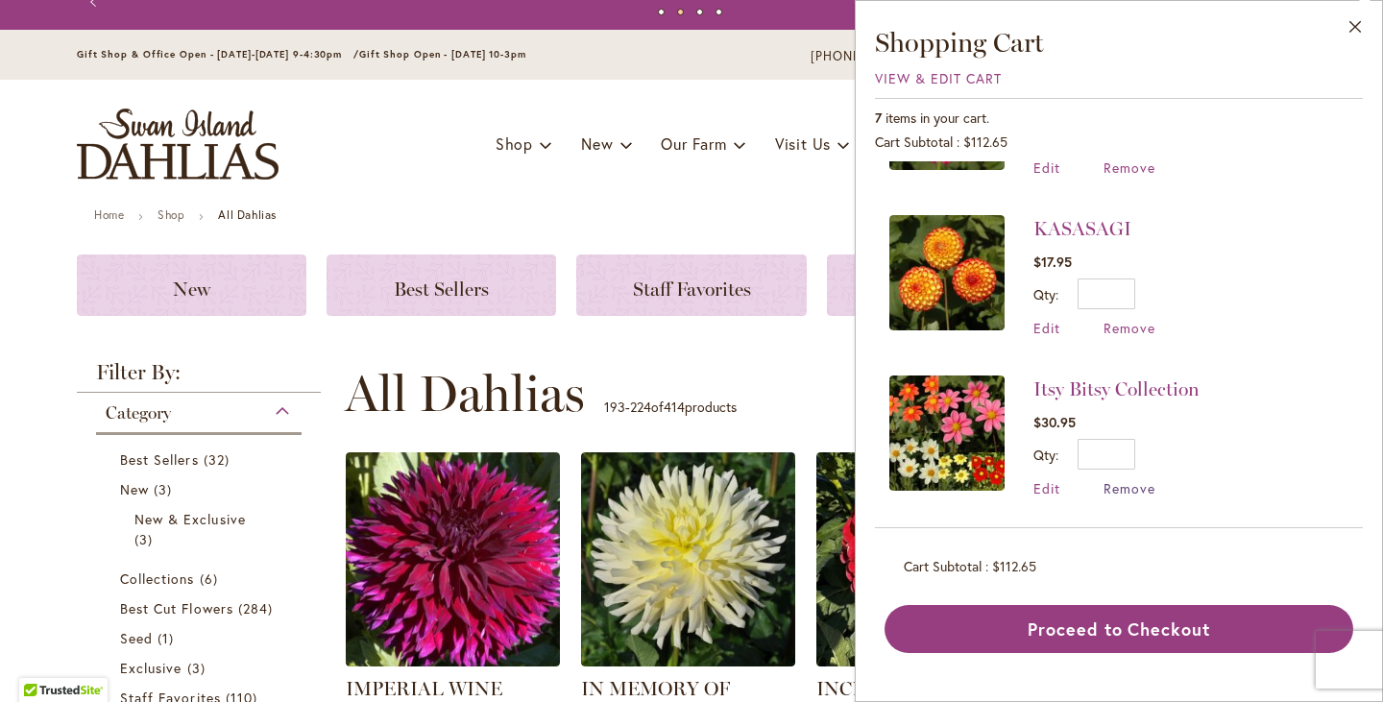
click at [1142, 485] on span "Remove" at bounding box center [1130, 488] width 52 height 18
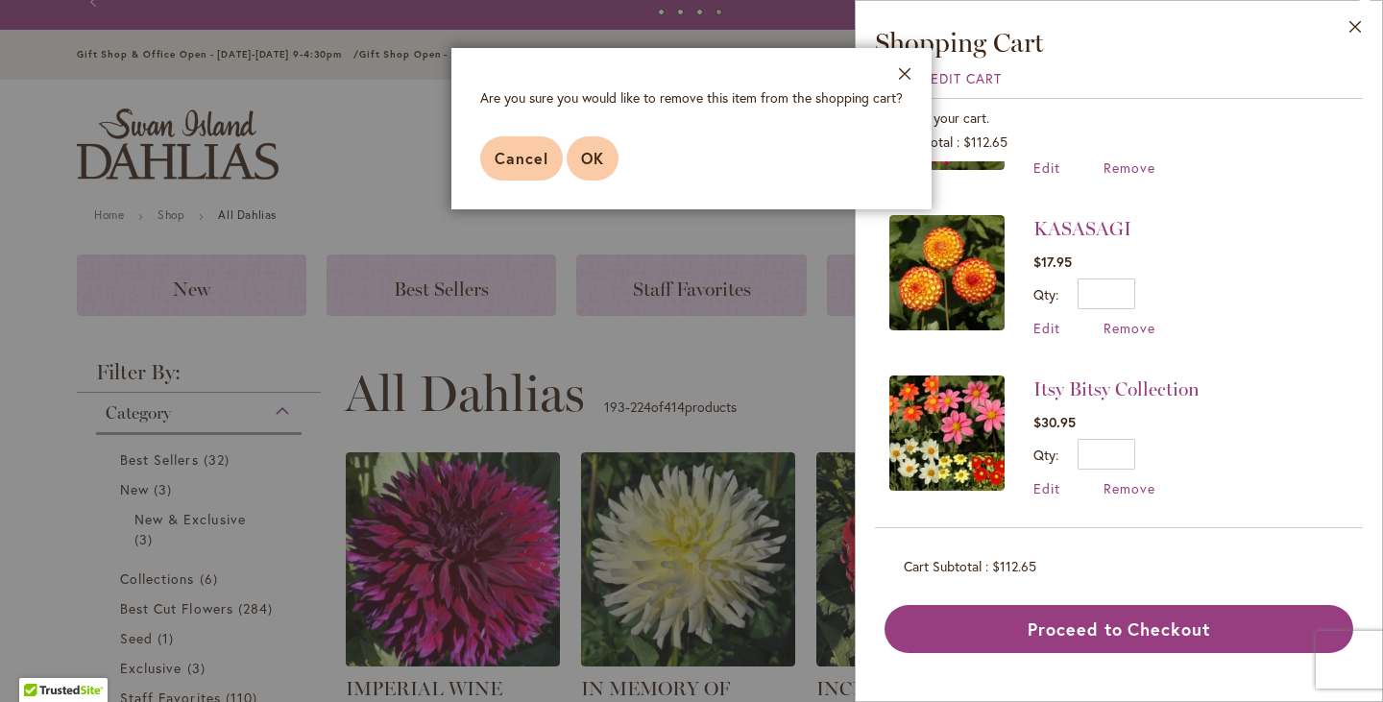
click at [590, 155] on span "OK" at bounding box center [592, 158] width 23 height 20
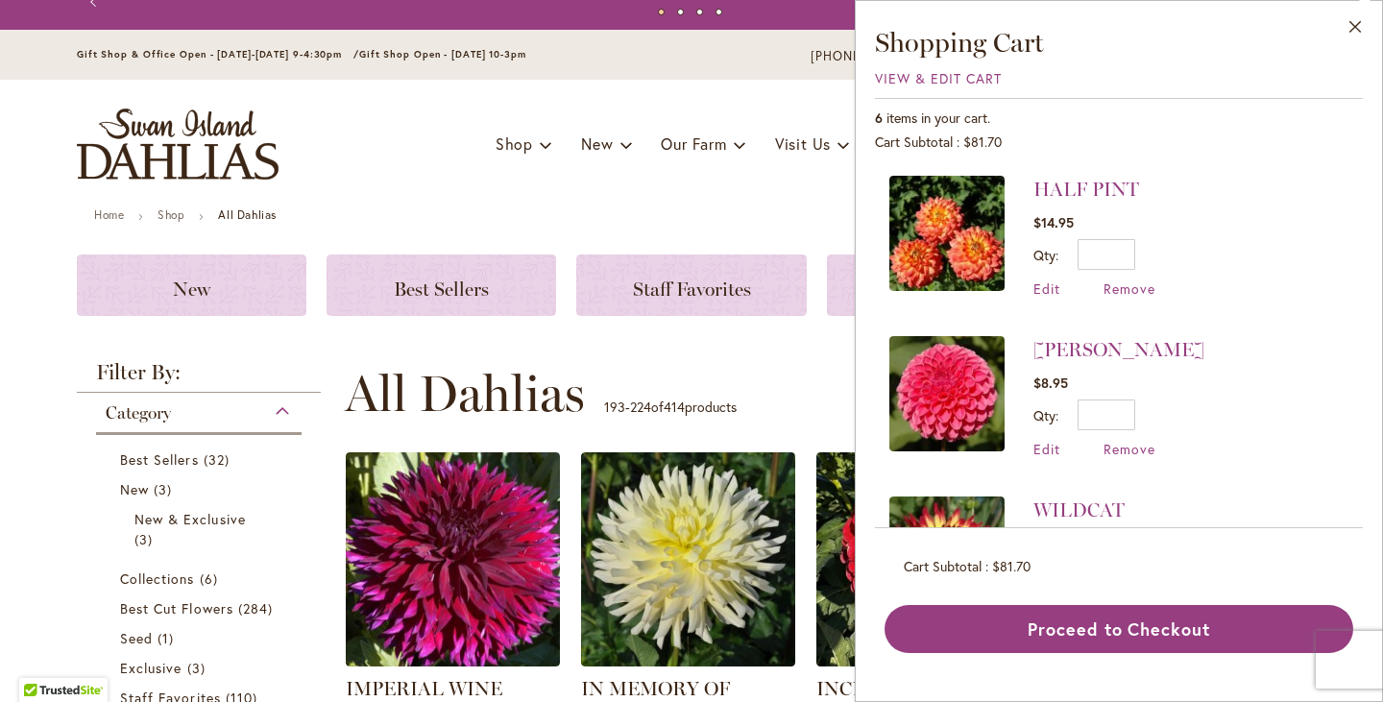
drag, startPoint x: 1355, startPoint y: 455, endPoint x: 1350, endPoint y: 378, distance: 77.0
click at [1350, 378] on div "HALF PINT $14.95 Qty * Update Edit Remove" at bounding box center [1119, 344] width 488 height 367
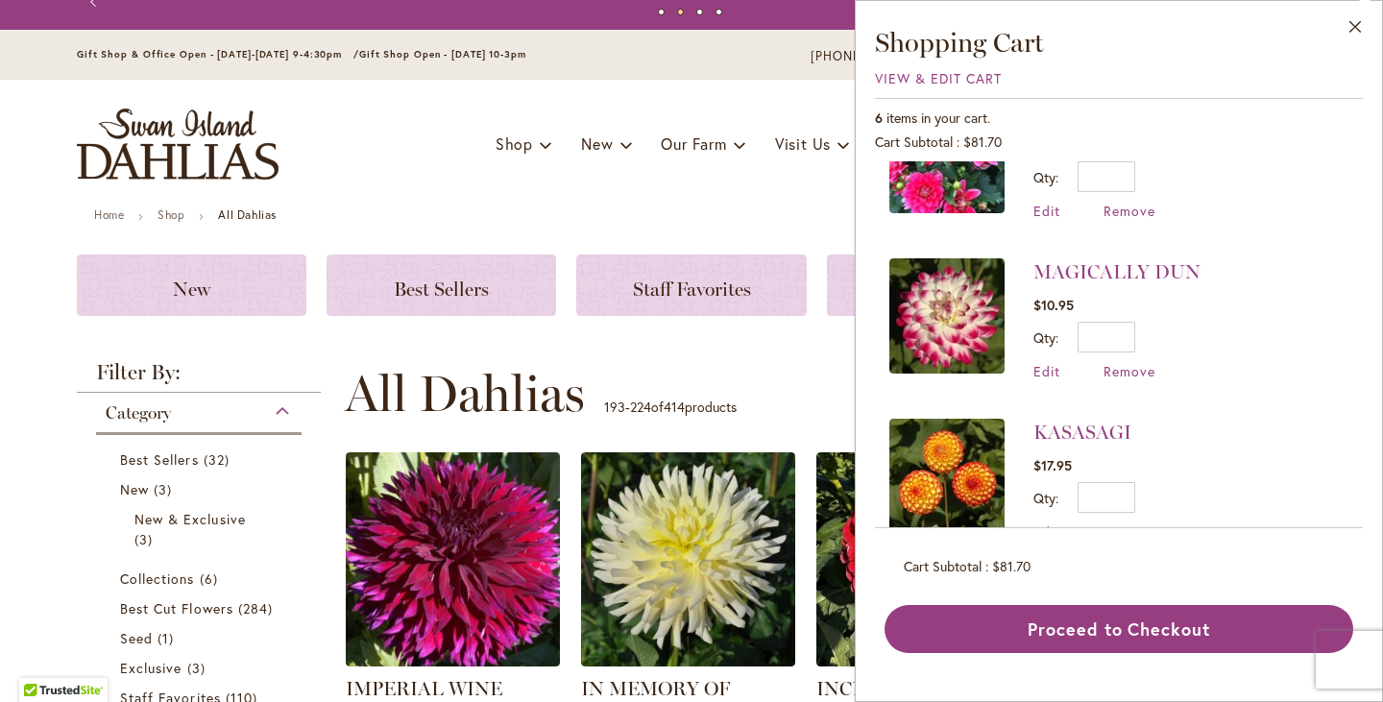
scroll to position [603, 0]
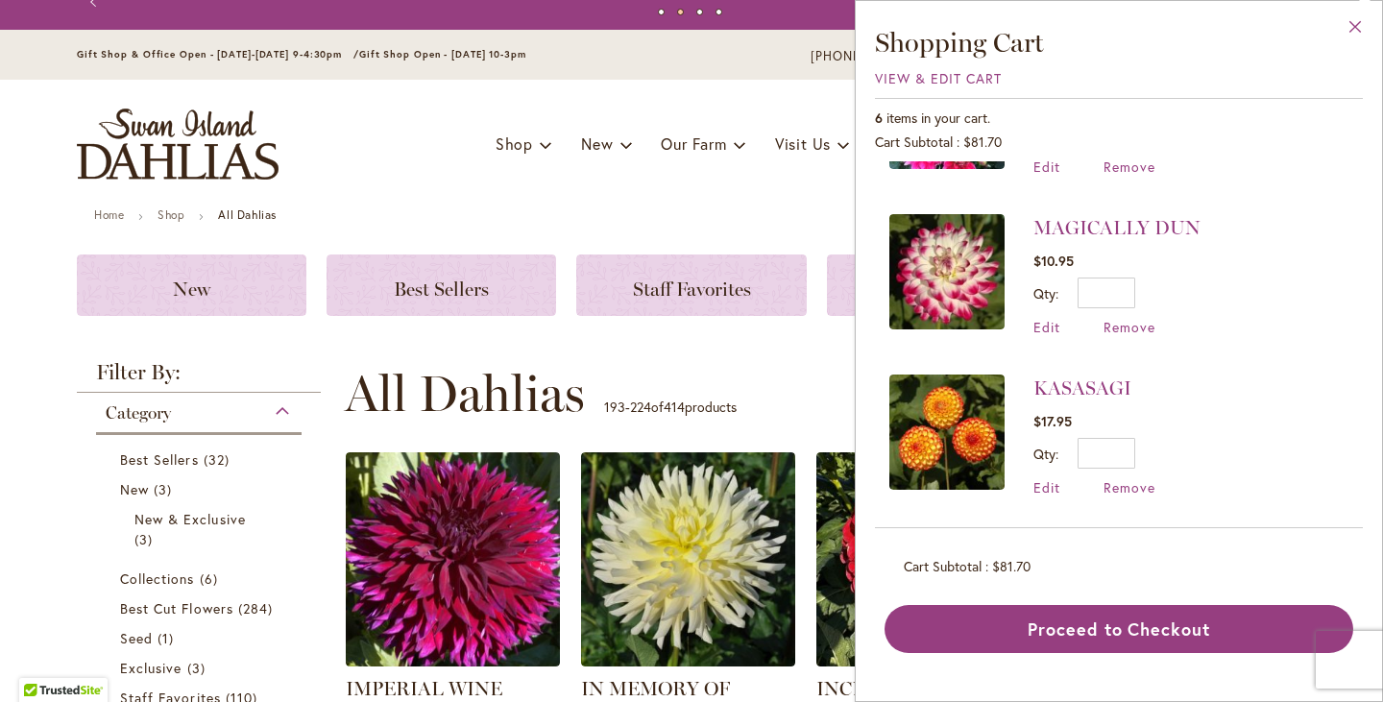
click at [1358, 24] on button "Close" at bounding box center [1355, 31] width 53 height 61
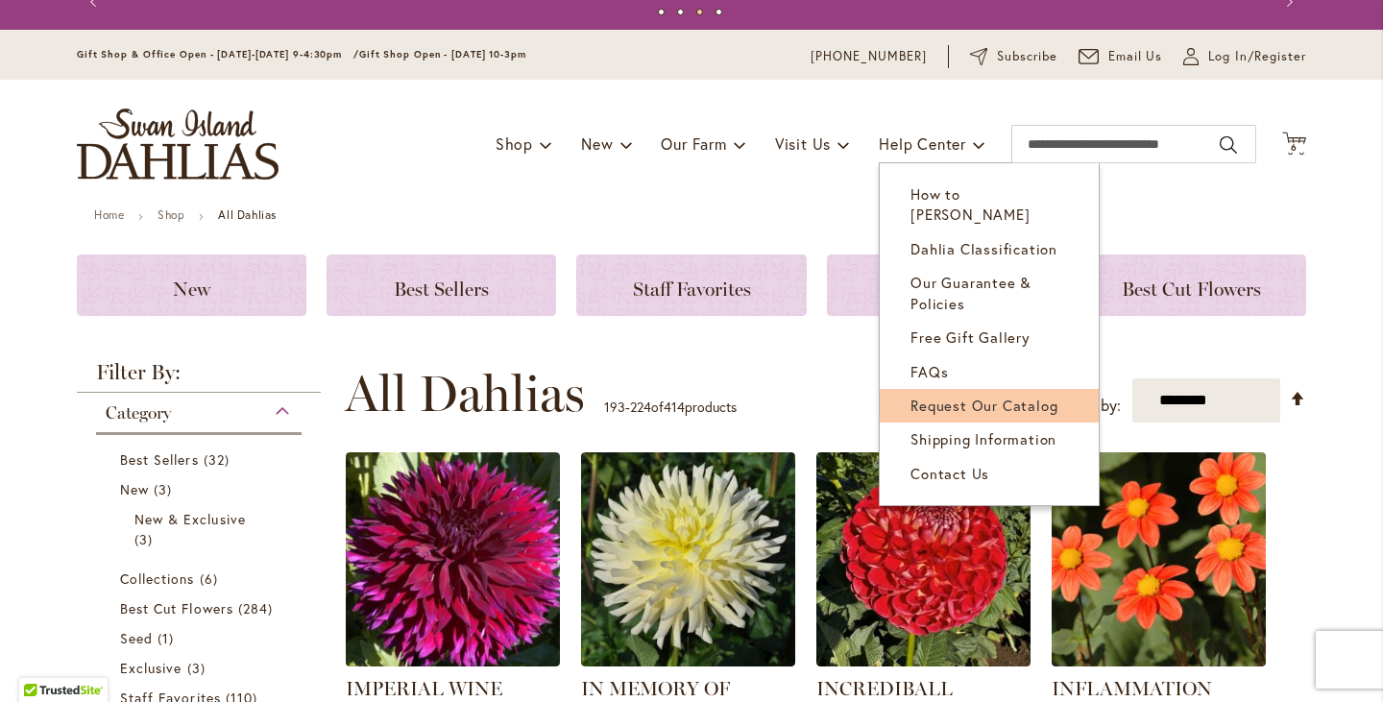
click at [983, 396] on span "Request Our Catalog" at bounding box center [983, 405] width 147 height 19
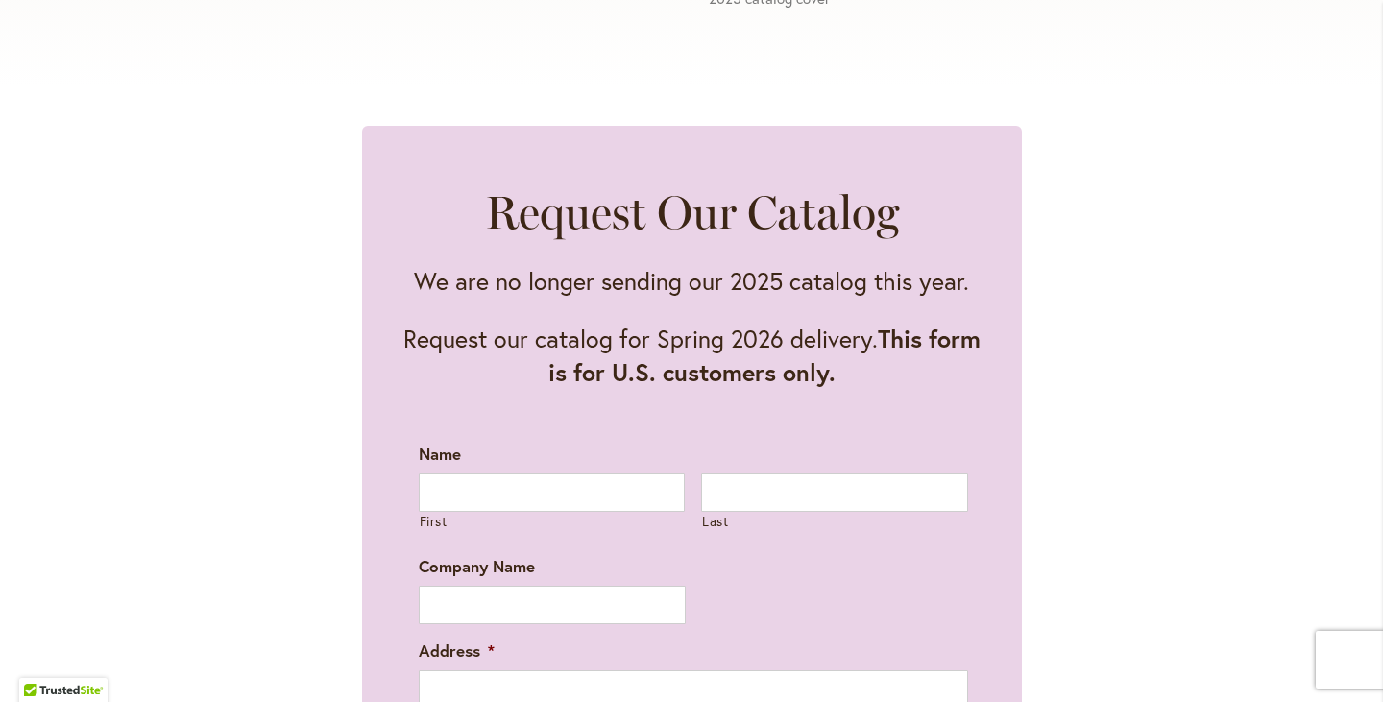
scroll to position [960, 0]
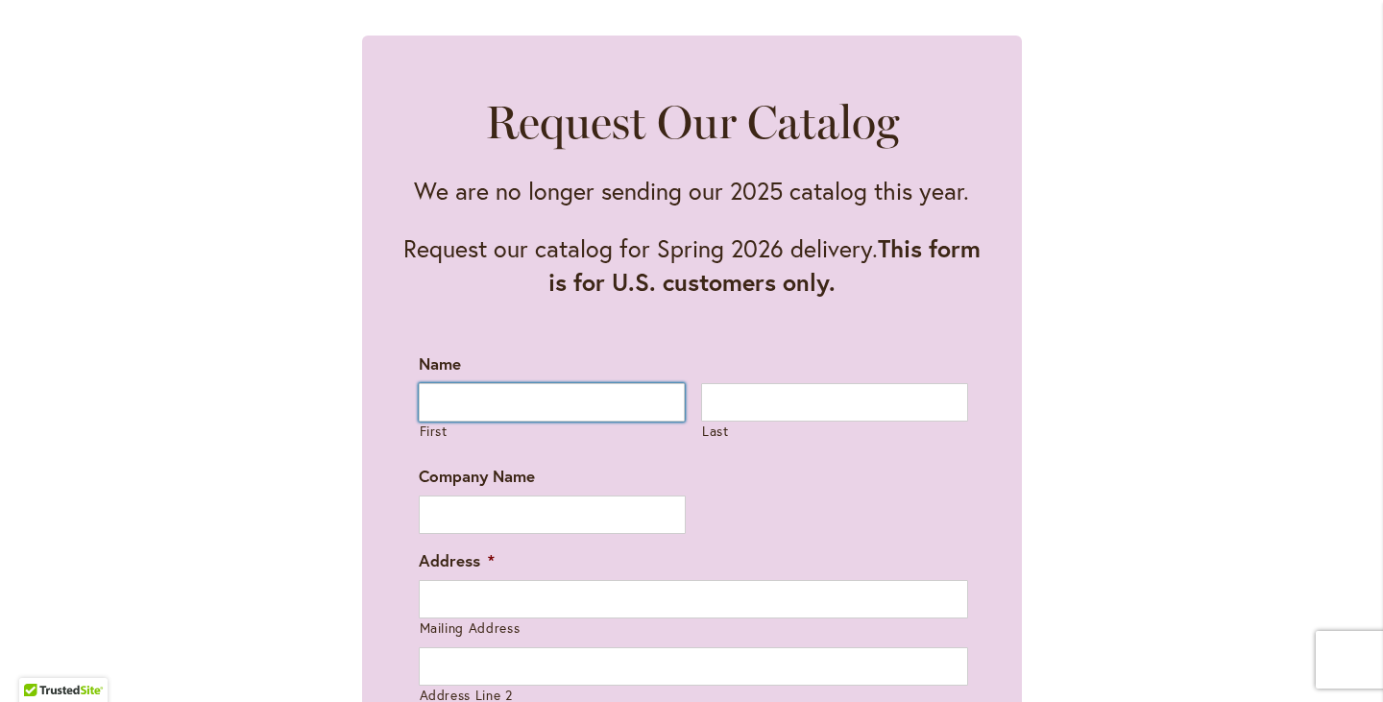
click at [612, 399] on input "First" at bounding box center [552, 402] width 267 height 38
type input "****"
type input "*******"
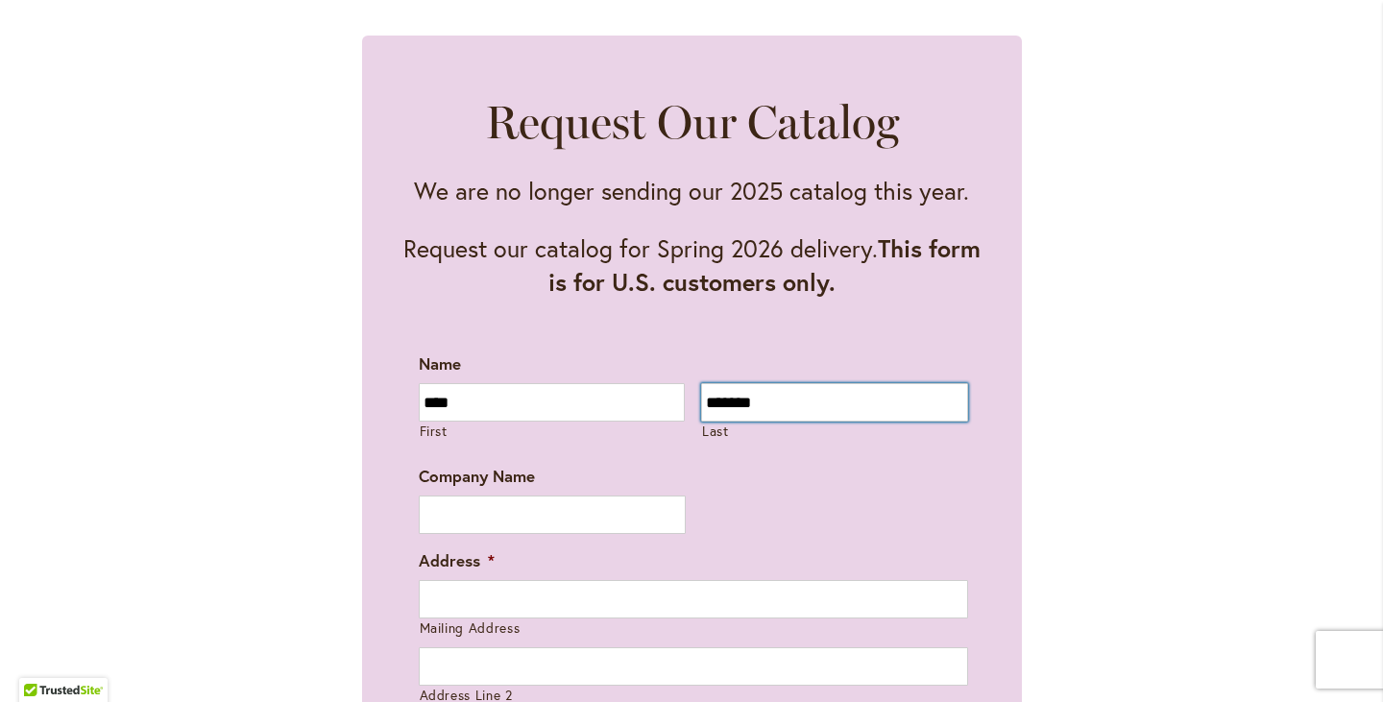
type input "**********"
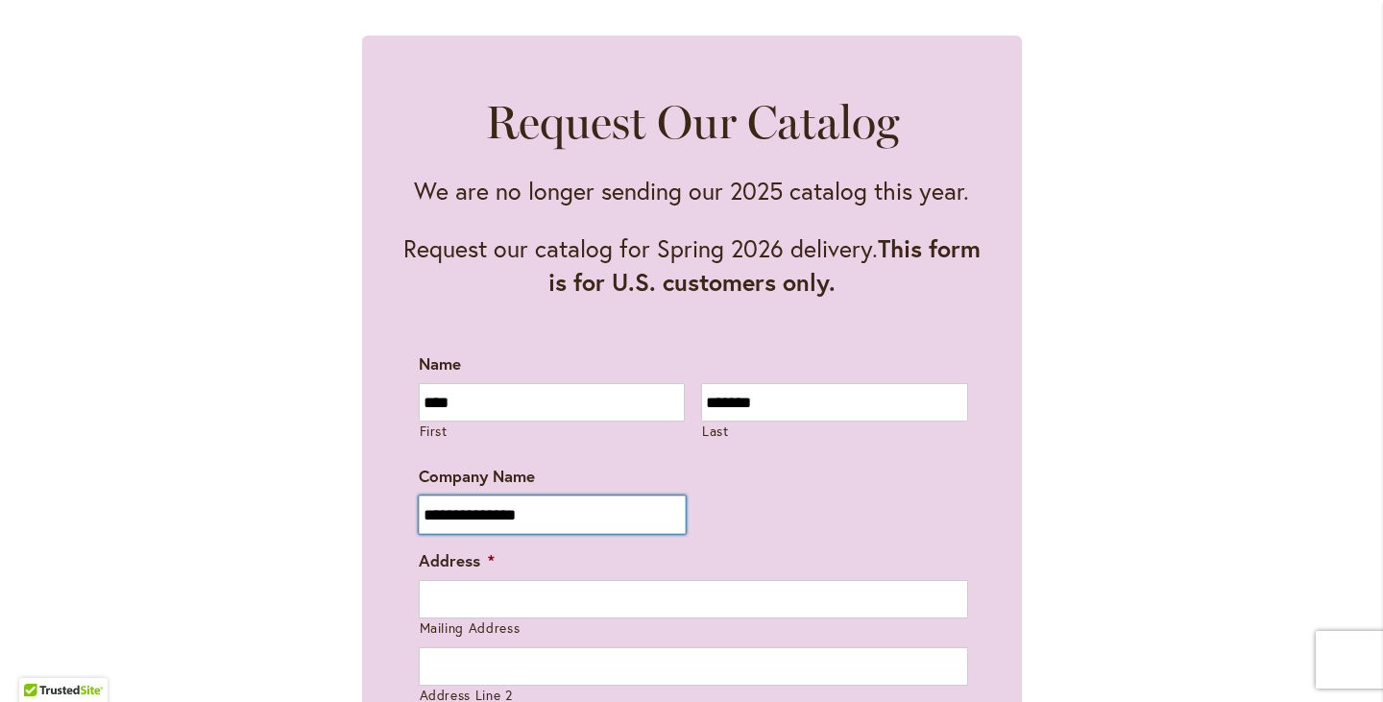
type input "**********"
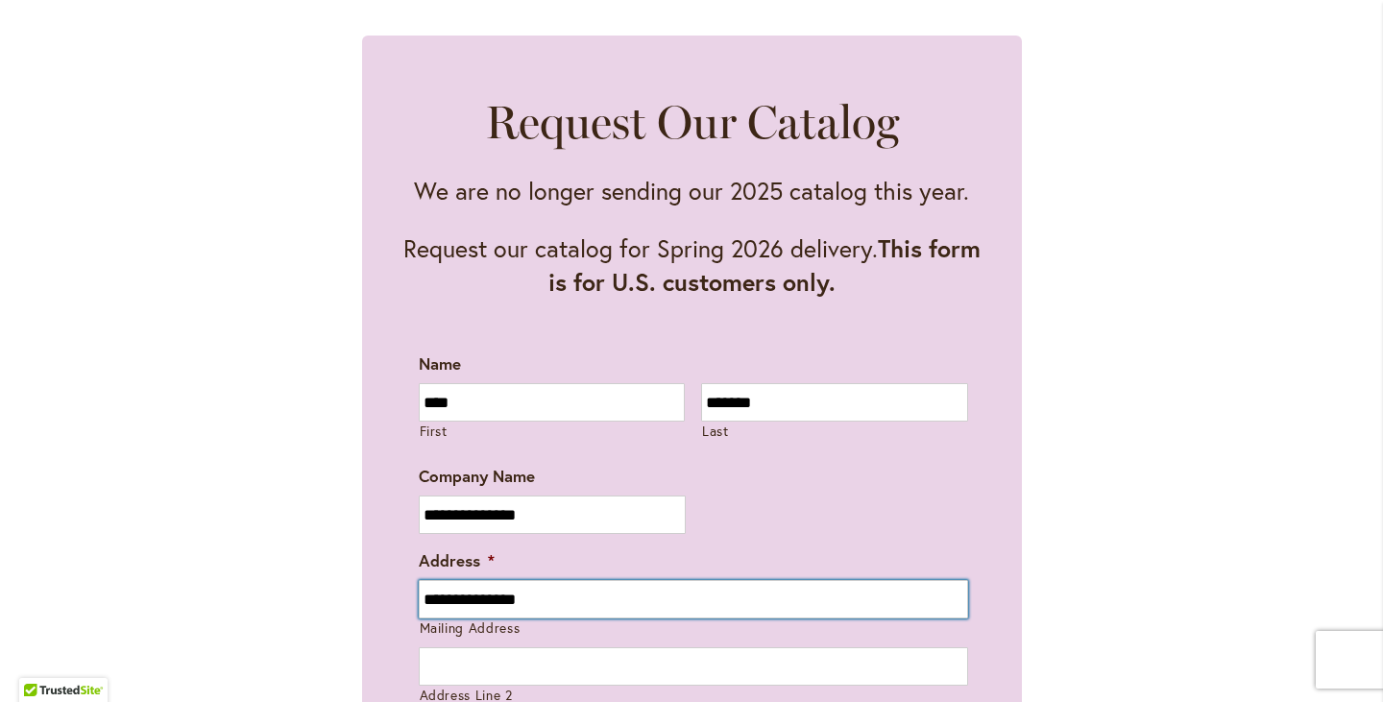
type input "**********"
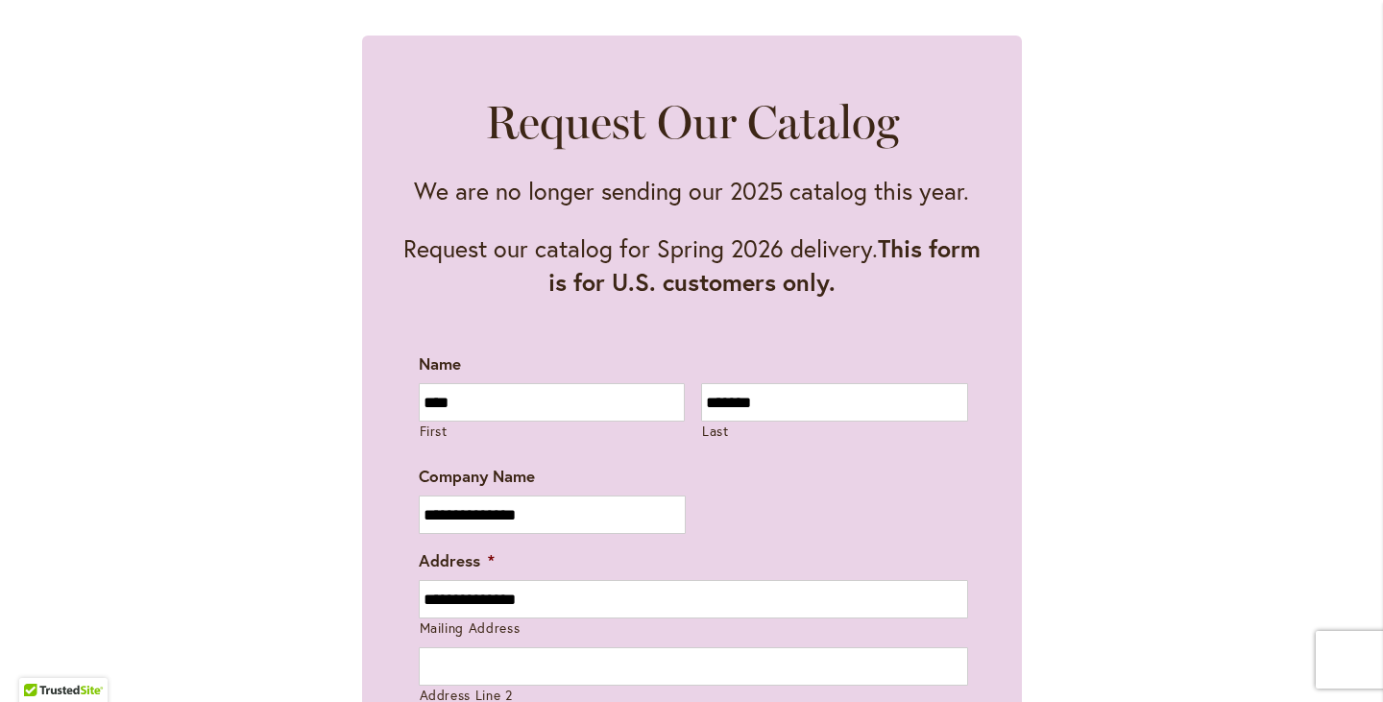
type input "**"
type input "**********"
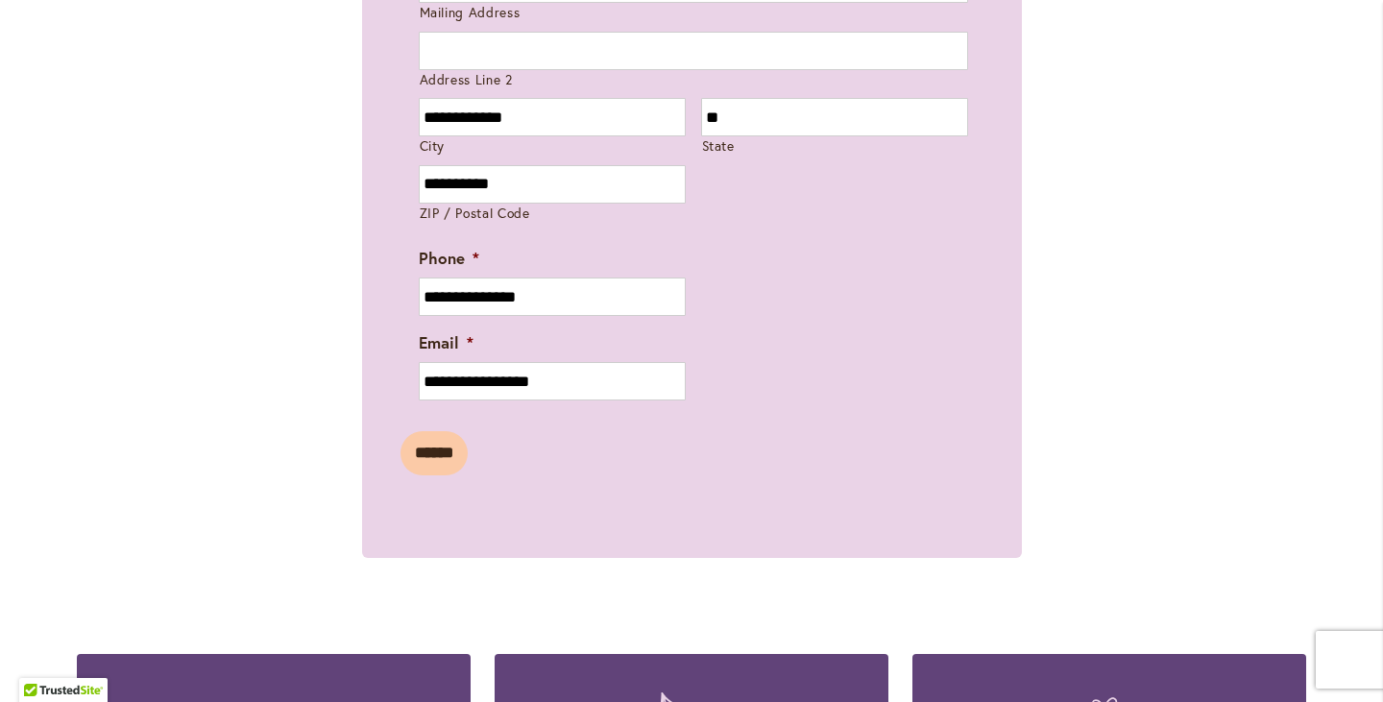
scroll to position [1633, 0]
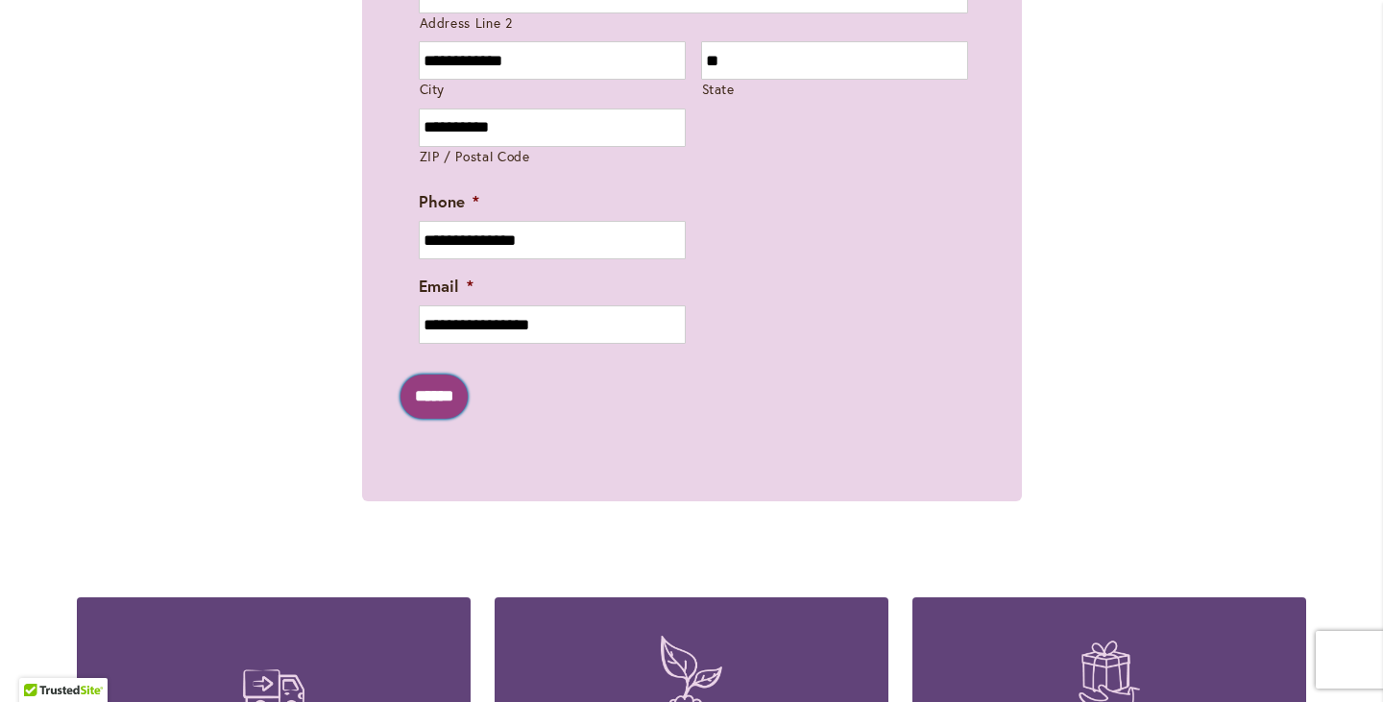
click at [450, 396] on input "******" at bounding box center [434, 397] width 67 height 44
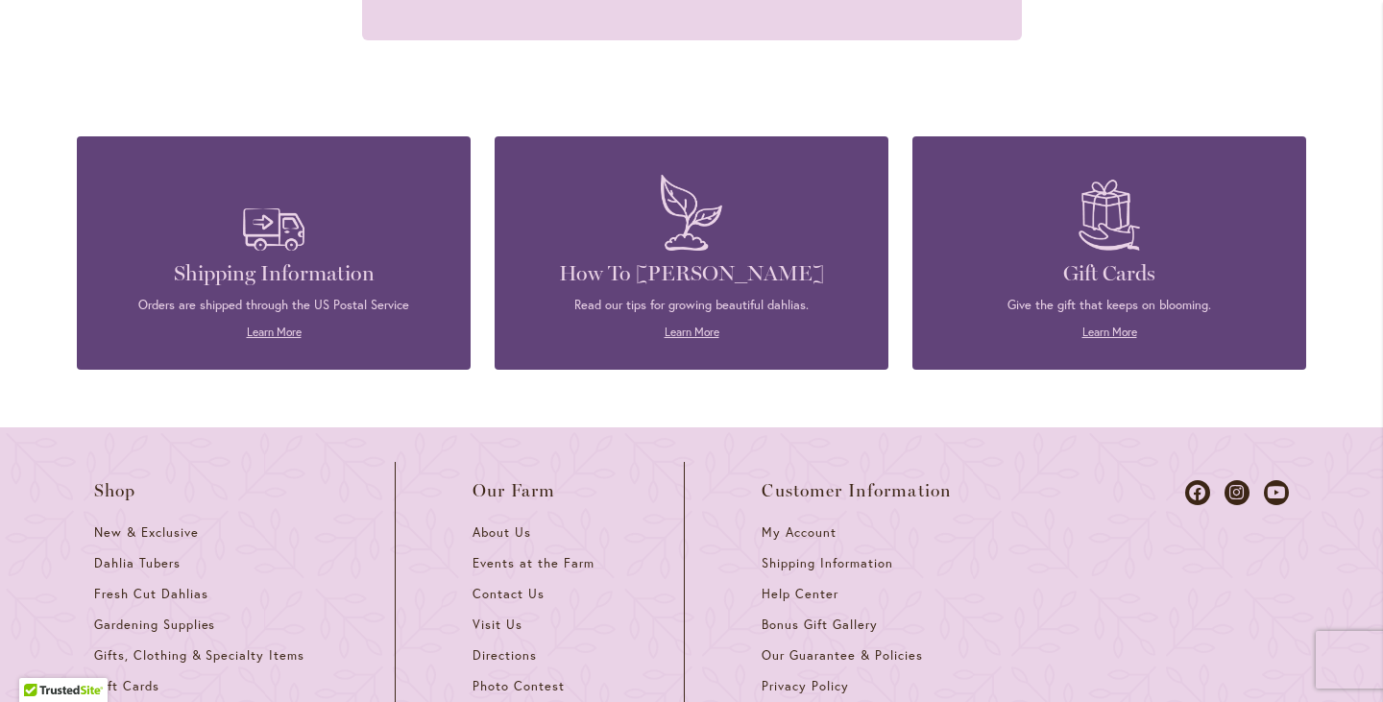
scroll to position [1522, 0]
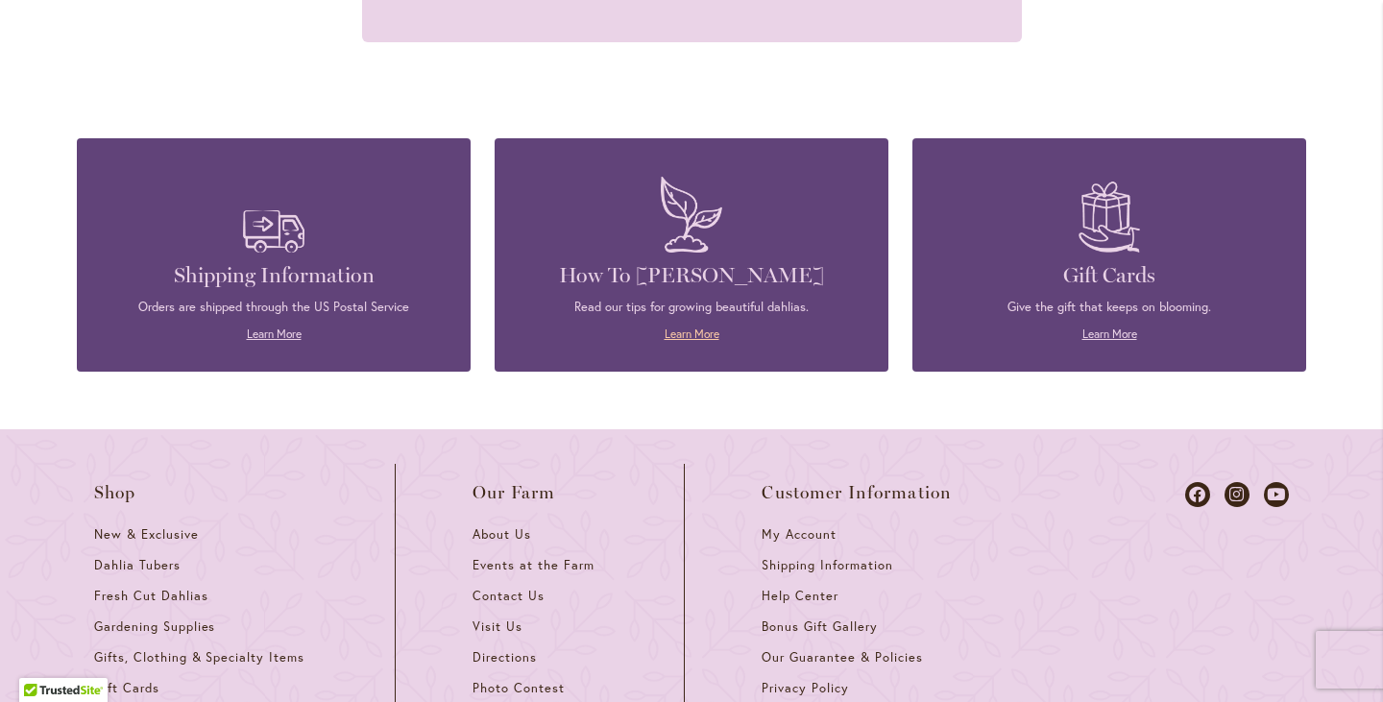
click at [703, 332] on link "Learn More" at bounding box center [692, 334] width 55 height 14
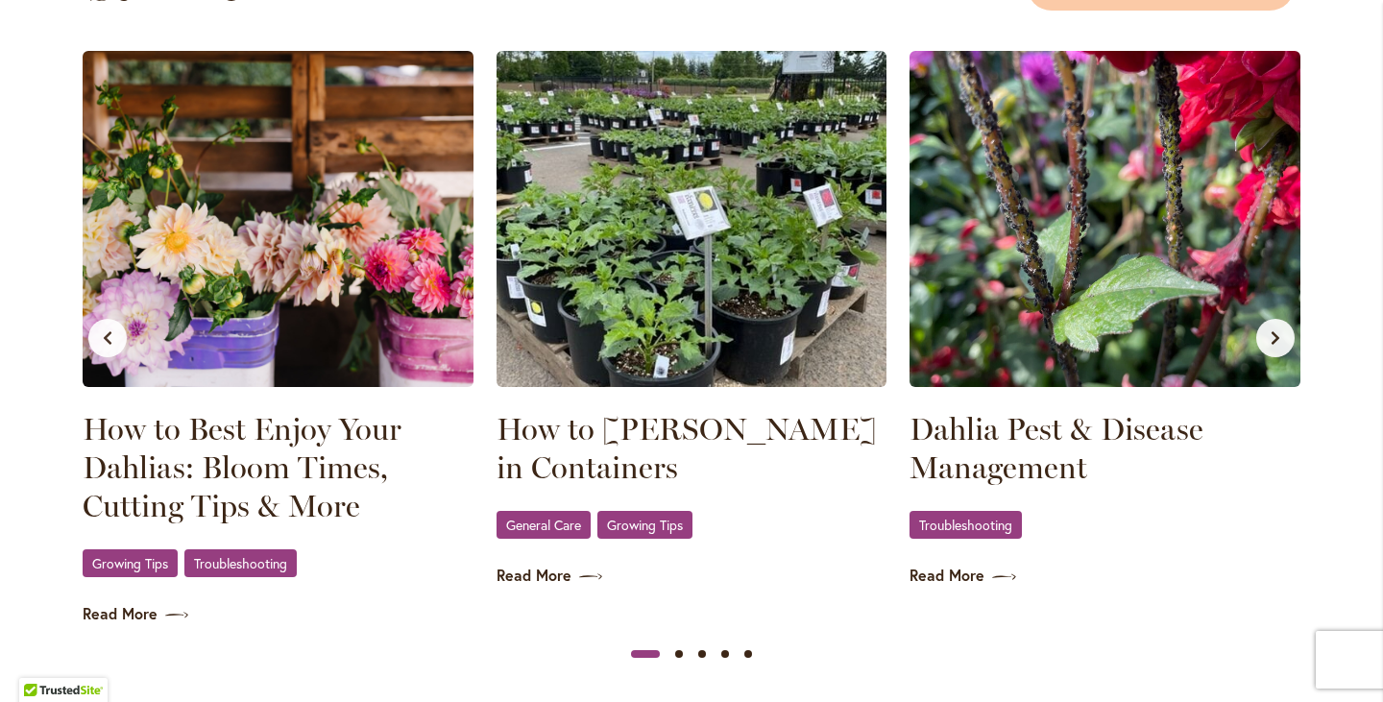
scroll to position [1884, 0]
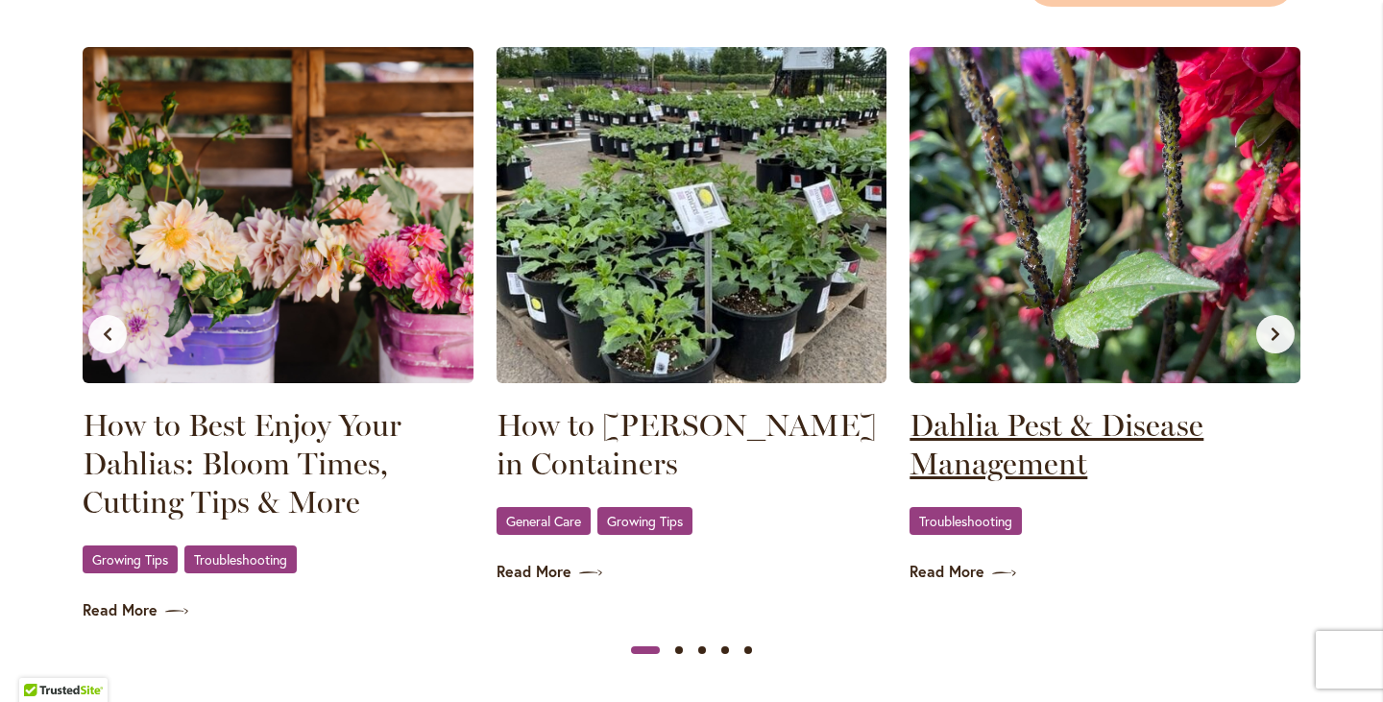
click at [1001, 437] on link "Dahlia Pest & Disease Management" at bounding box center [1105, 444] width 391 height 77
